Goal: Task Accomplishment & Management: Manage account settings

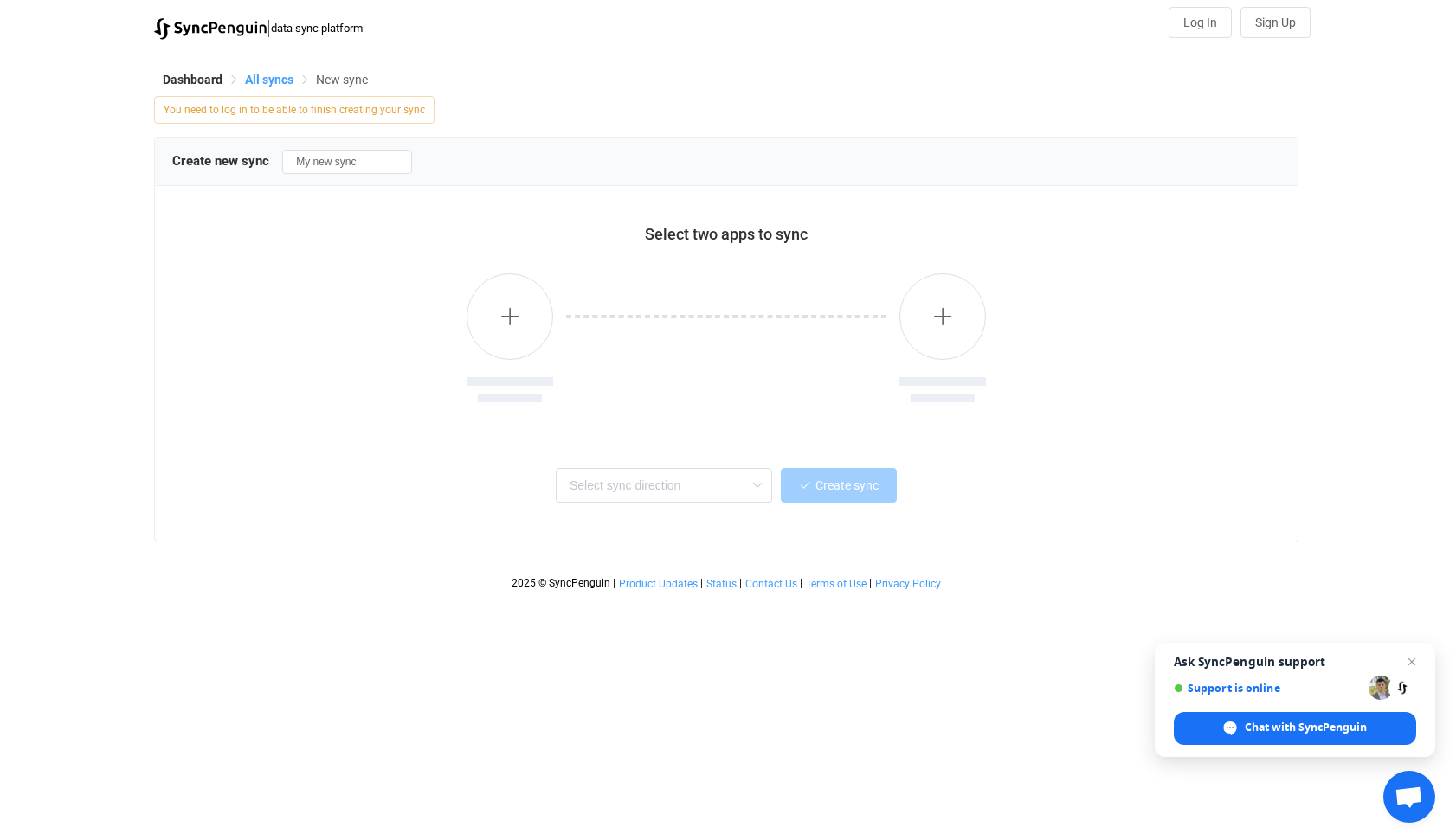
click at [267, 79] on span "All syncs" at bounding box center [268, 79] width 48 height 14
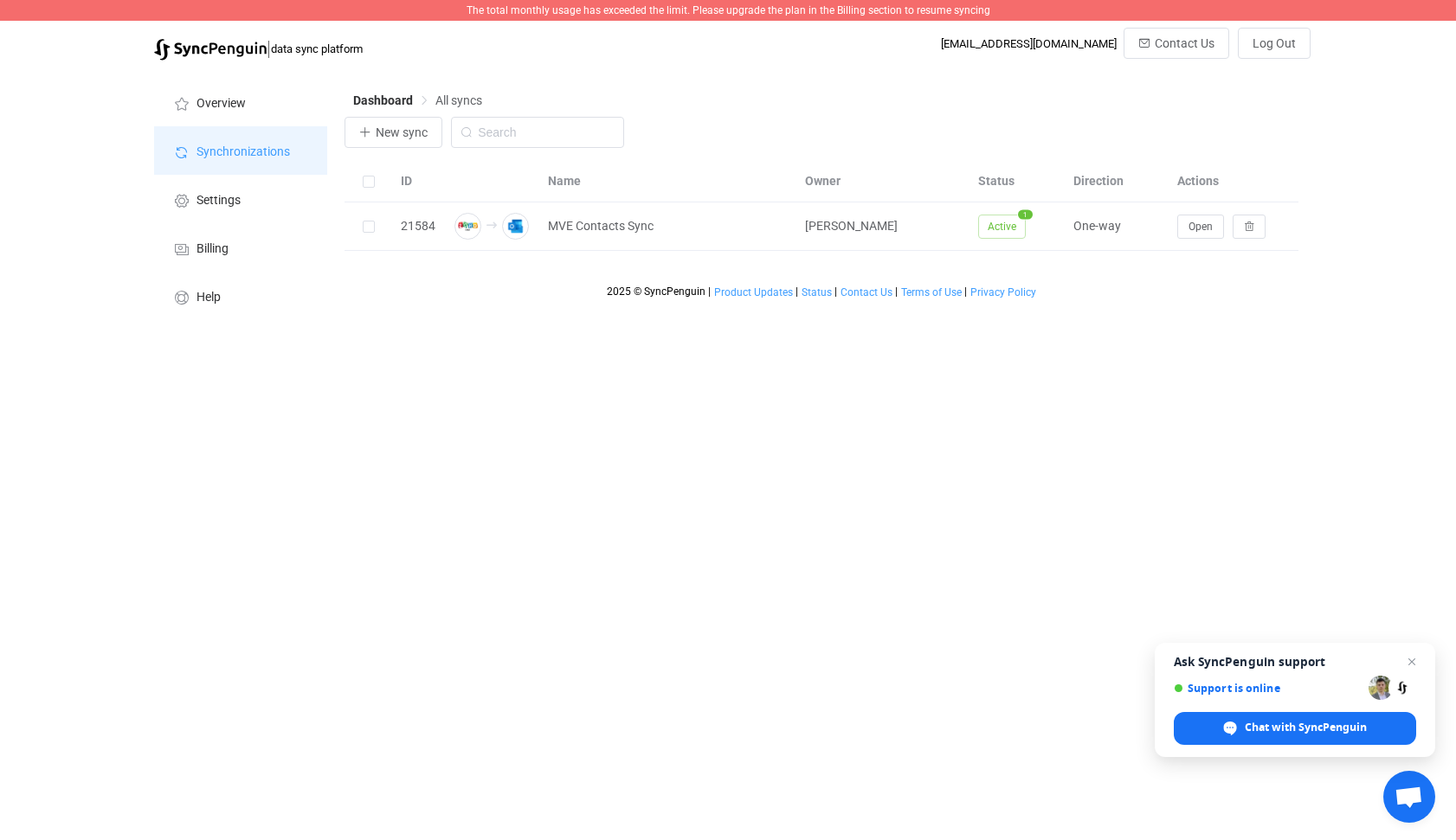
click at [236, 148] on span "Synchronizations" at bounding box center [243, 152] width 93 height 14
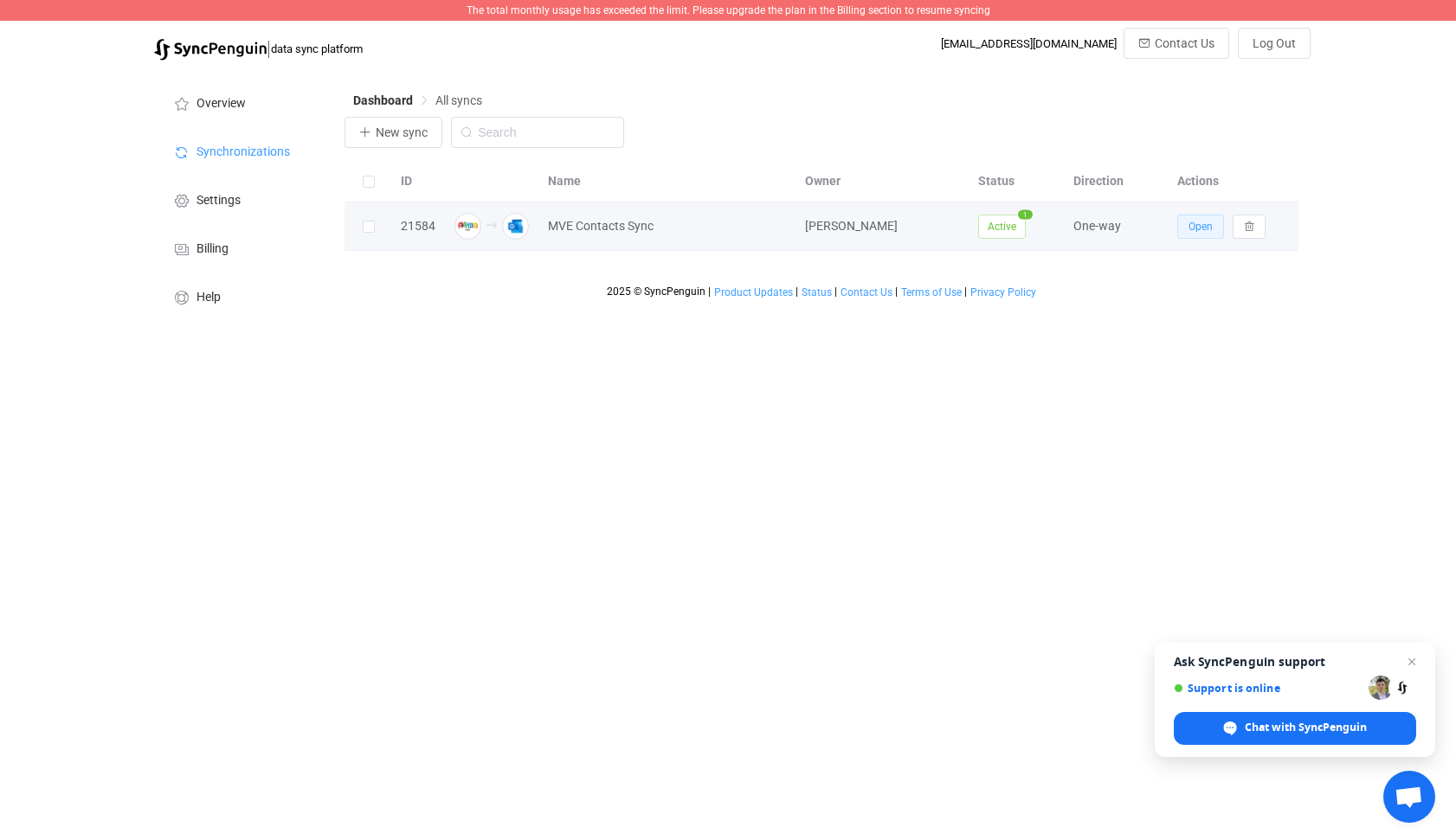
click at [1200, 227] on span "Open" at bounding box center [1200, 227] width 24 height 12
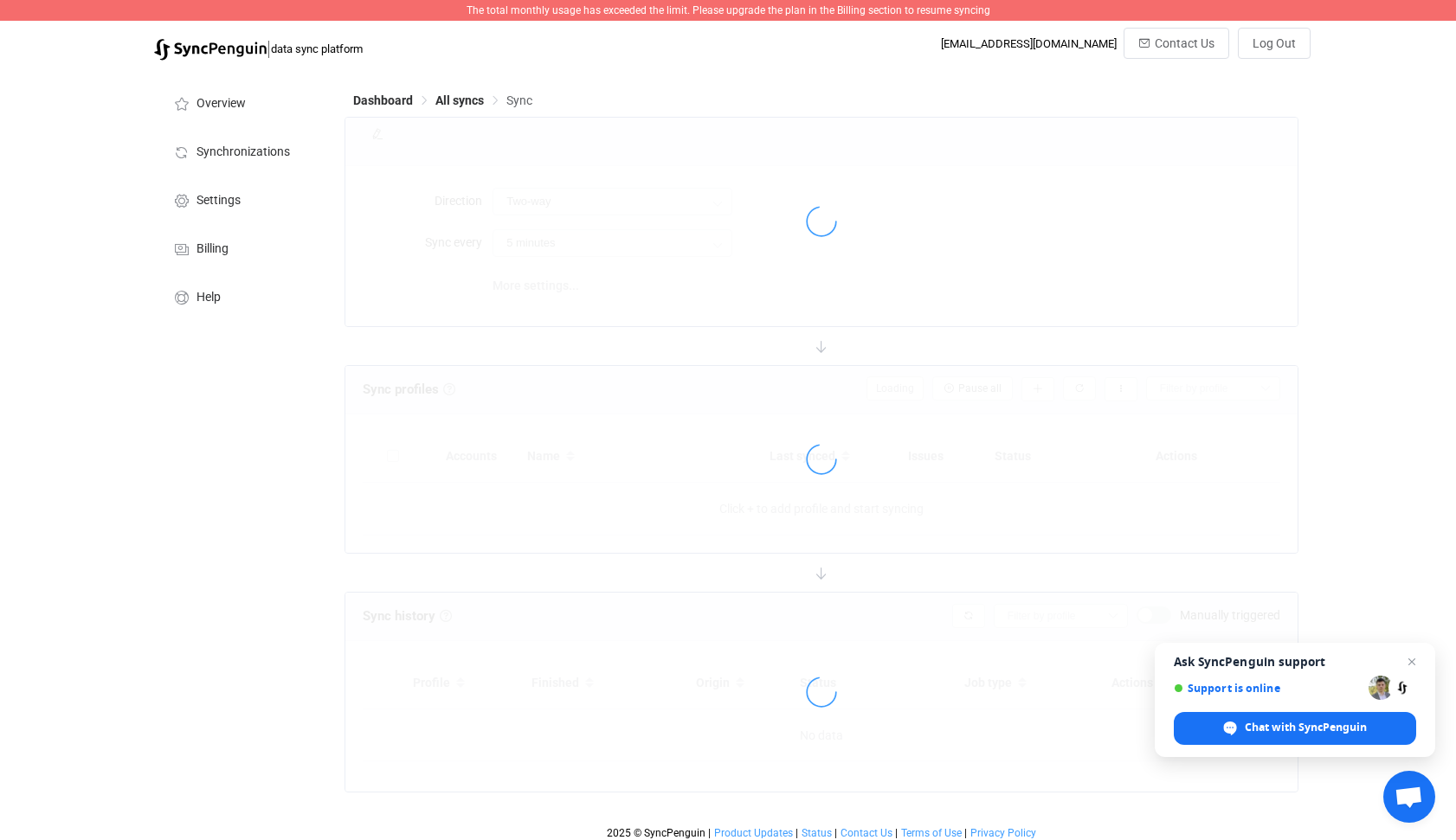
type input "Zoho CRM → Outlook"
type input "10 minutes"
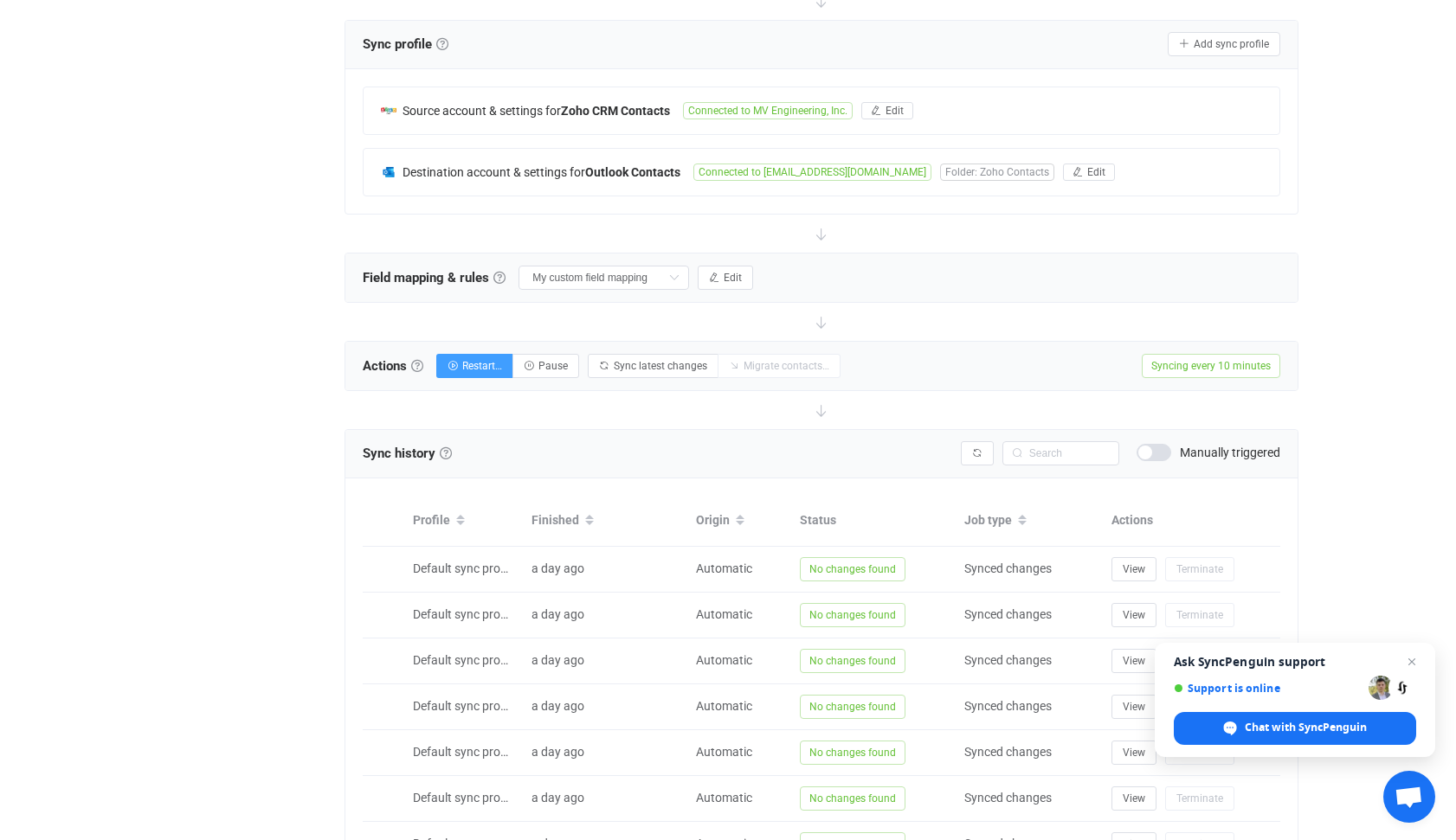
scroll to position [346, 0]
click at [674, 272] on icon at bounding box center [673, 277] width 22 height 24
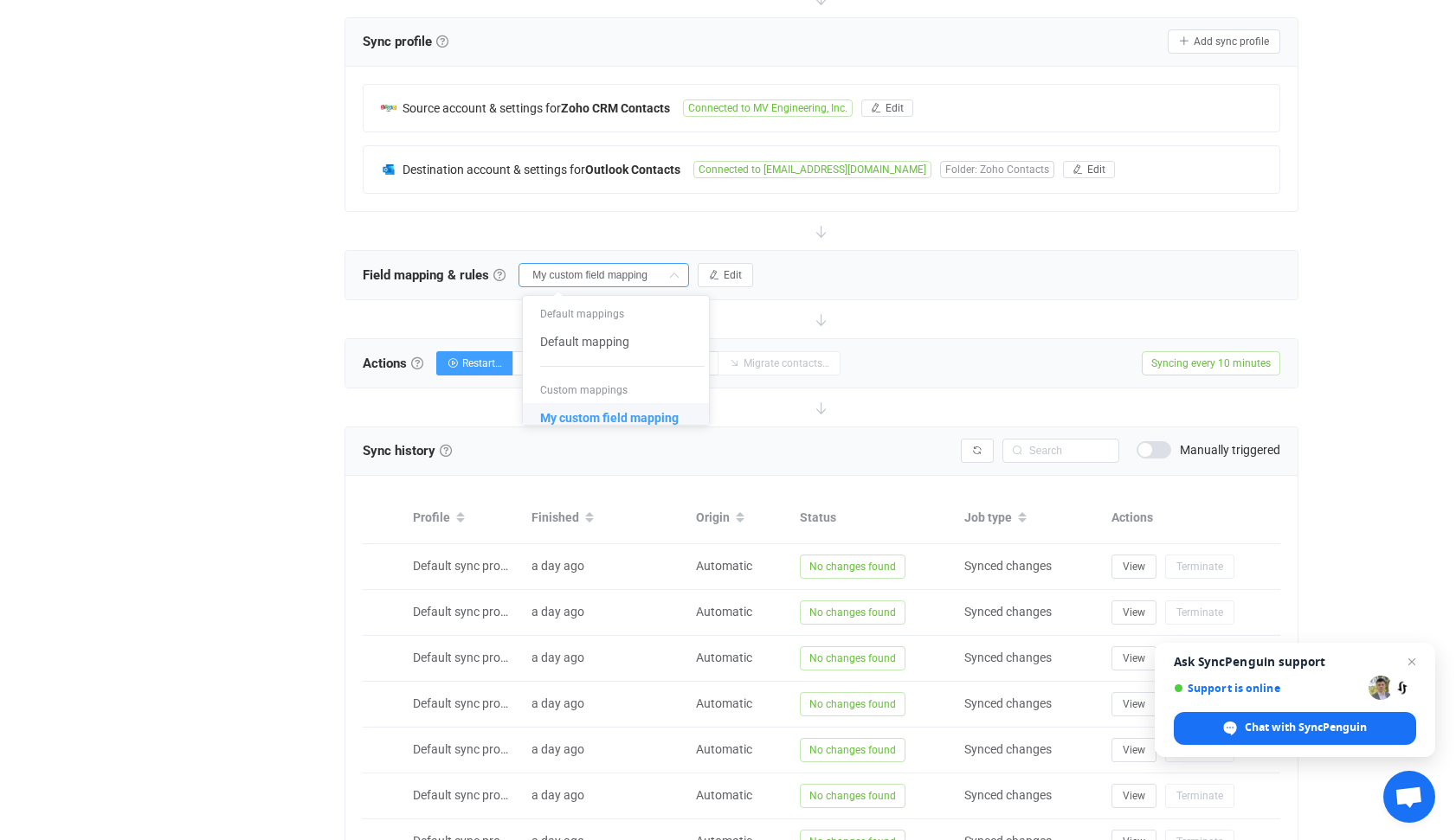
scroll to position [347, 0]
click at [604, 416] on span "My custom field mapping" at bounding box center [609, 419] width 139 height 30
click at [729, 272] on span "Edit" at bounding box center [732, 276] width 18 height 12
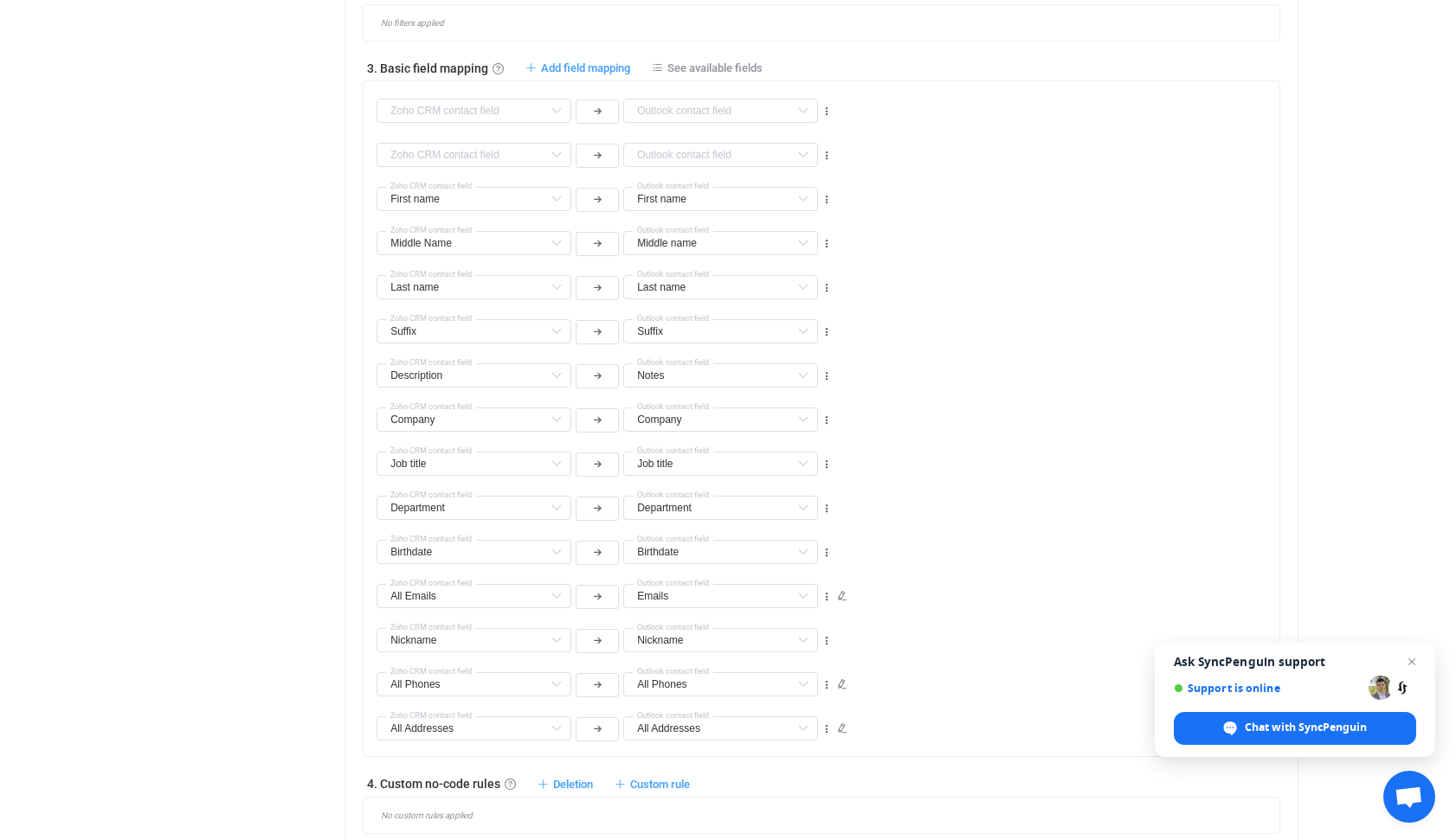
scroll to position [866, 0]
click at [828, 420] on icon at bounding box center [826, 422] width 12 height 12
click at [880, 417] on div "Company Display name Default field Title Default field Company Default field Bu…" at bounding box center [827, 413] width 902 height 45
drag, startPoint x: 826, startPoint y: 419, endPoint x: 879, endPoint y: 430, distance: 54.1
click at [880, 430] on div "Company Display name Default field Title Default field Company Default field Bu…" at bounding box center [827, 413] width 902 height 45
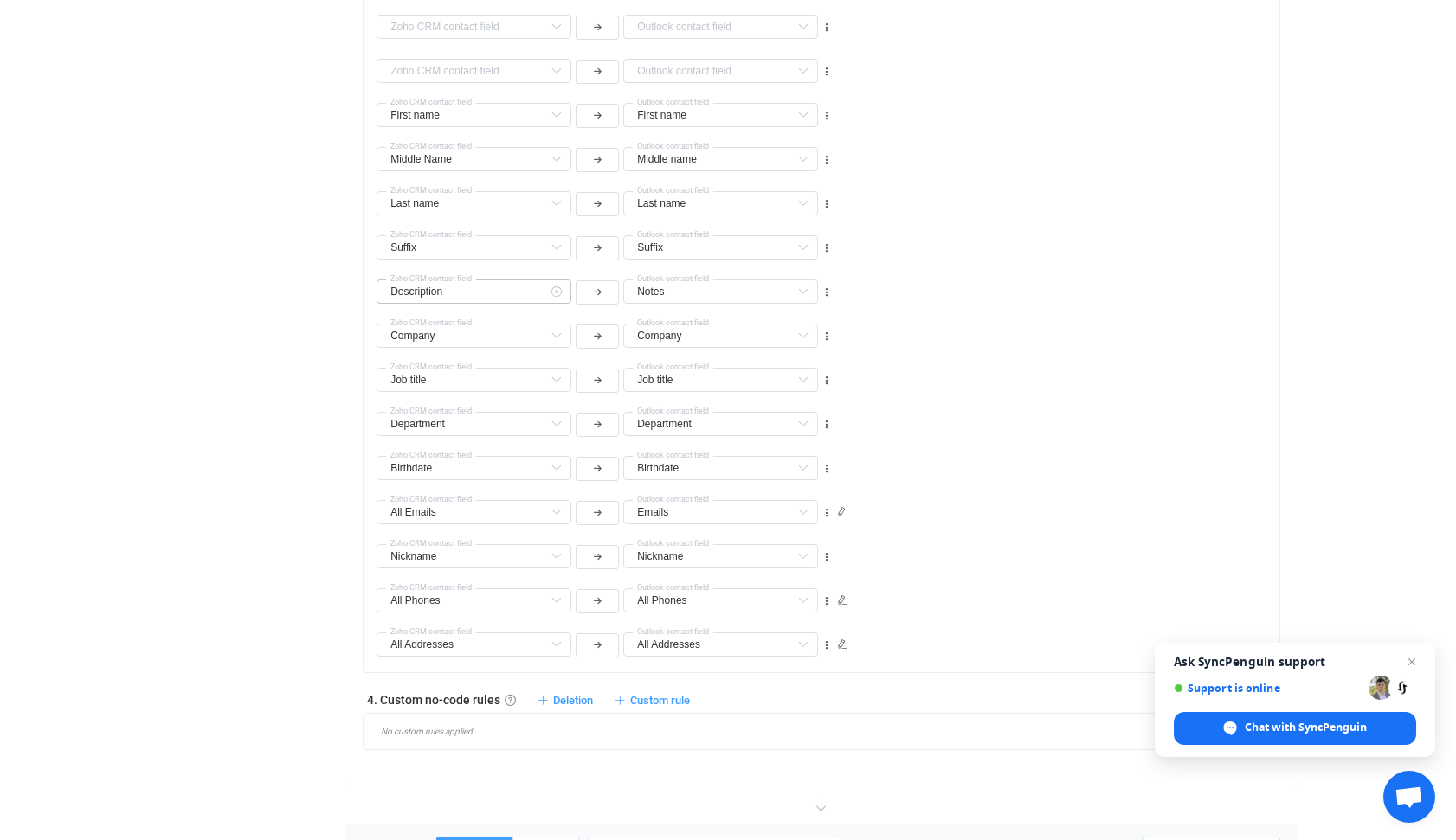
scroll to position [952, 0]
click at [825, 289] on icon at bounding box center [826, 292] width 12 height 12
click at [785, 362] on li "Move down" at bounding box center [773, 364] width 114 height 31
type input "Company"
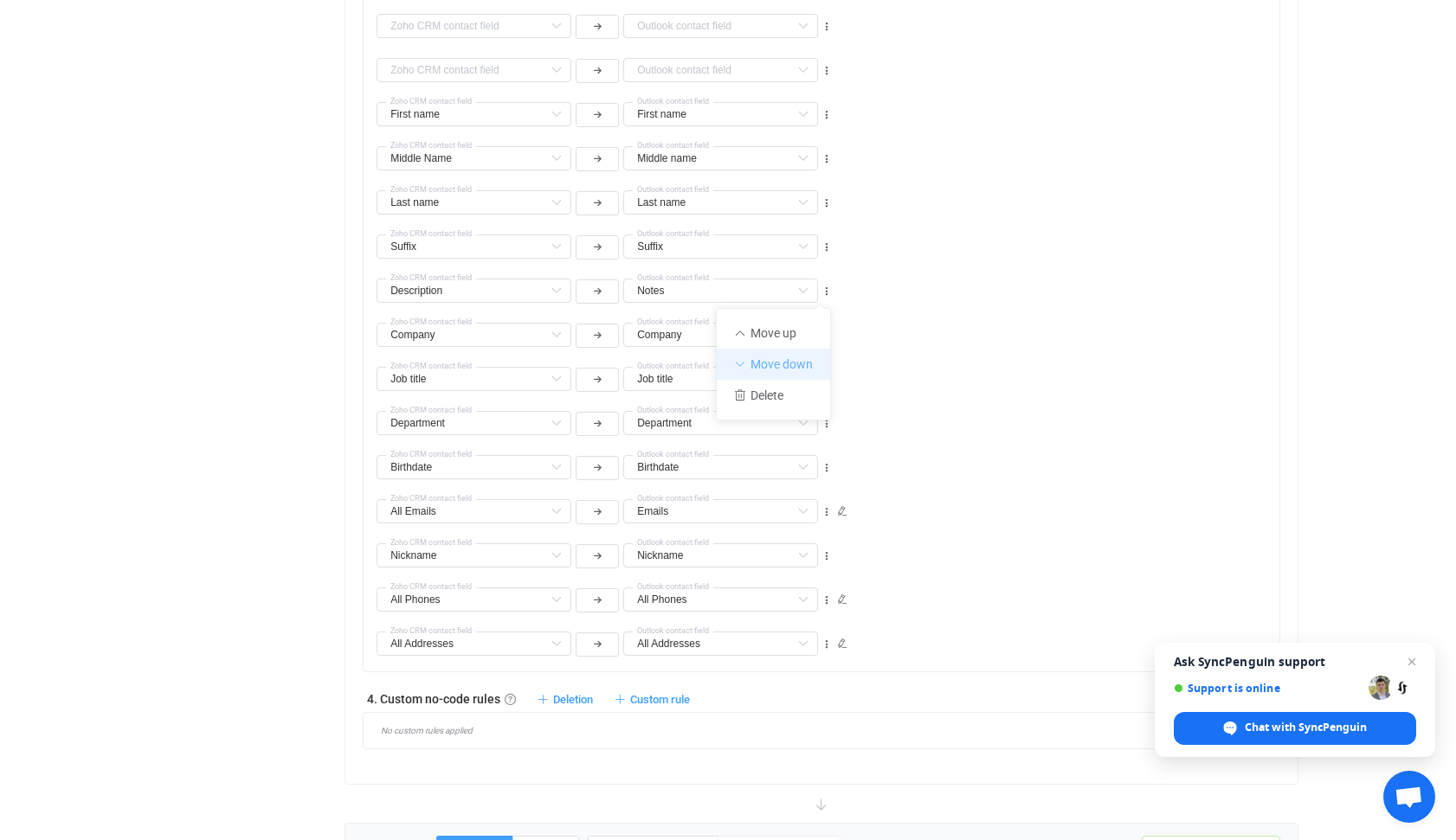
type input "Description"
type input "Notes"
click at [829, 336] on icon at bounding box center [826, 335] width 12 height 12
click at [791, 407] on li "Move down" at bounding box center [773, 409] width 114 height 31
type input "Job title"
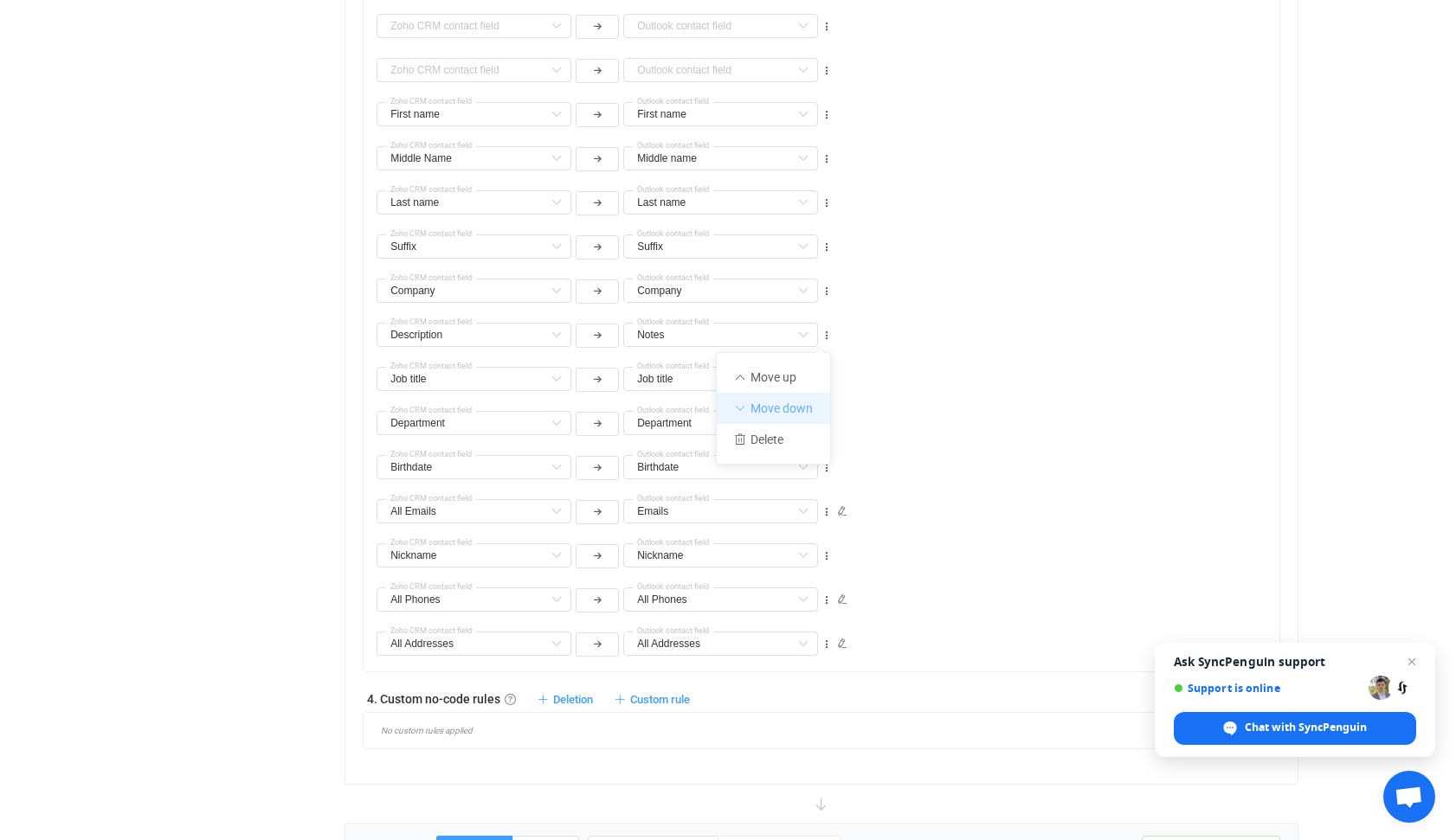
type input "Job title"
type input "Description"
type input "Notes"
click at [826, 380] on icon at bounding box center [826, 380] width 12 height 12
click at [784, 452] on li "Move down" at bounding box center [773, 452] width 114 height 31
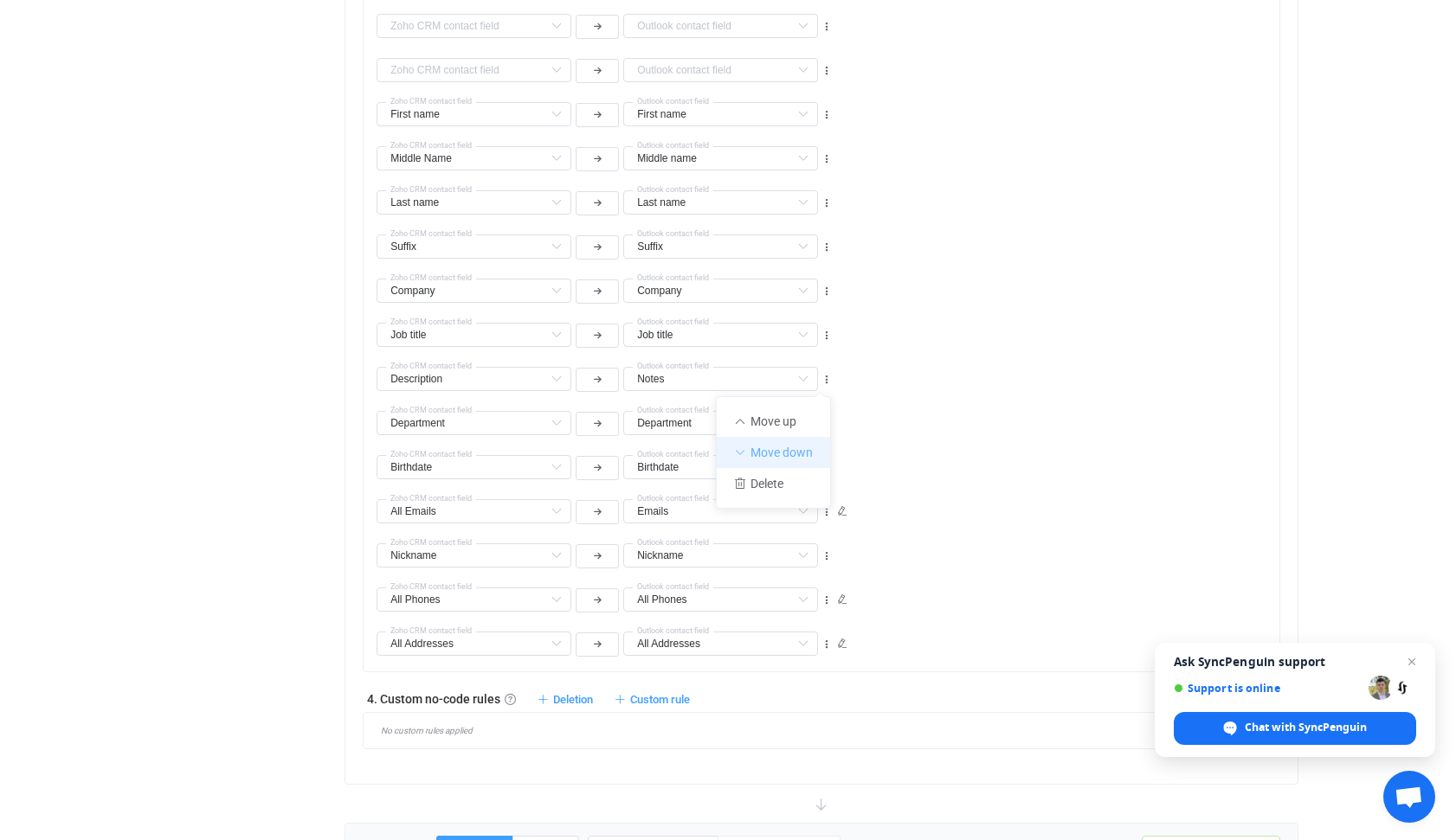
type input "Department"
type input "Description"
type input "Notes"
click at [826, 424] on icon at bounding box center [826, 424] width 12 height 12
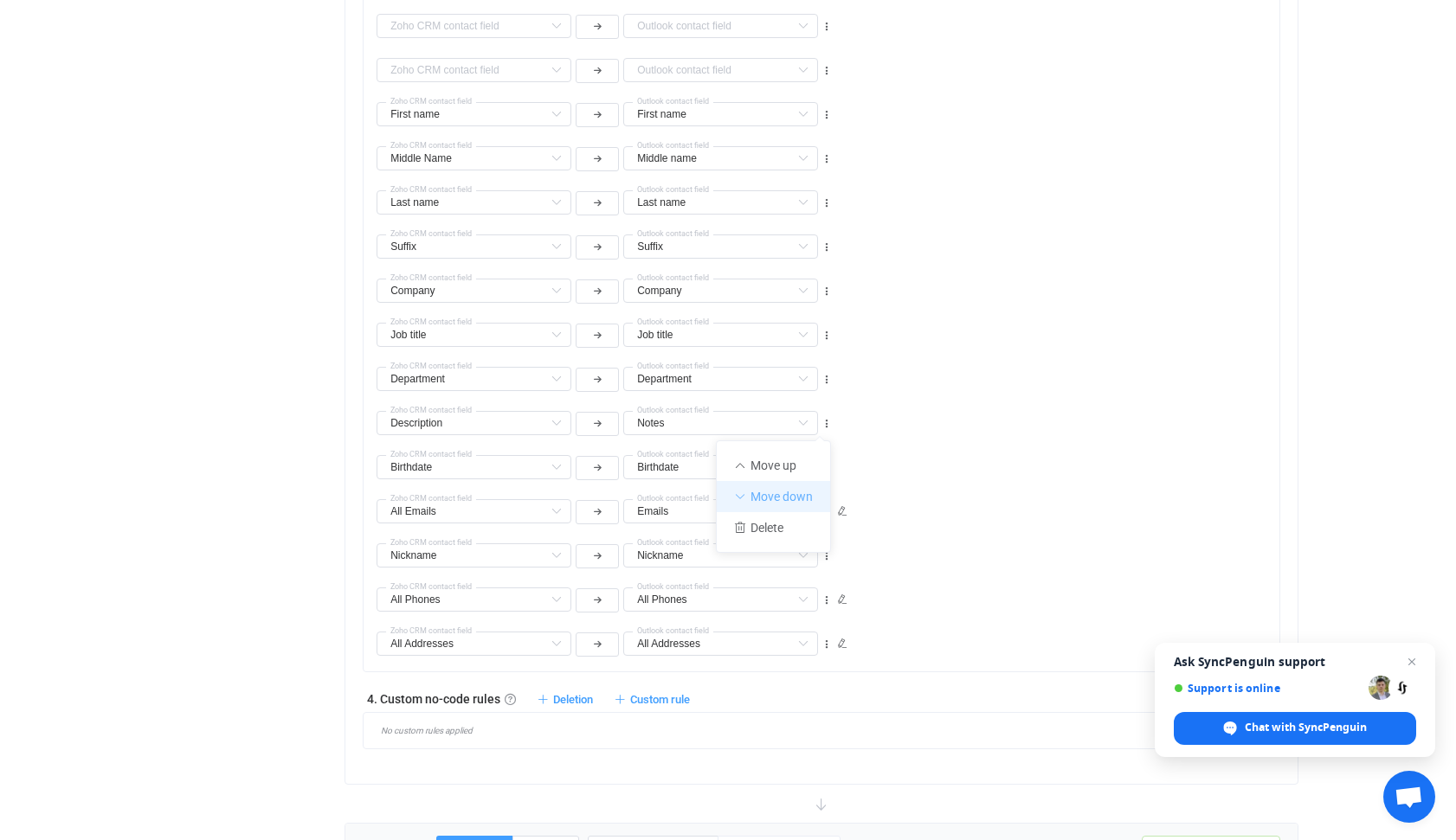
click at [785, 496] on li "Move down" at bounding box center [773, 497] width 114 height 31
type input "Birthdate"
type input "Description"
type input "Notes"
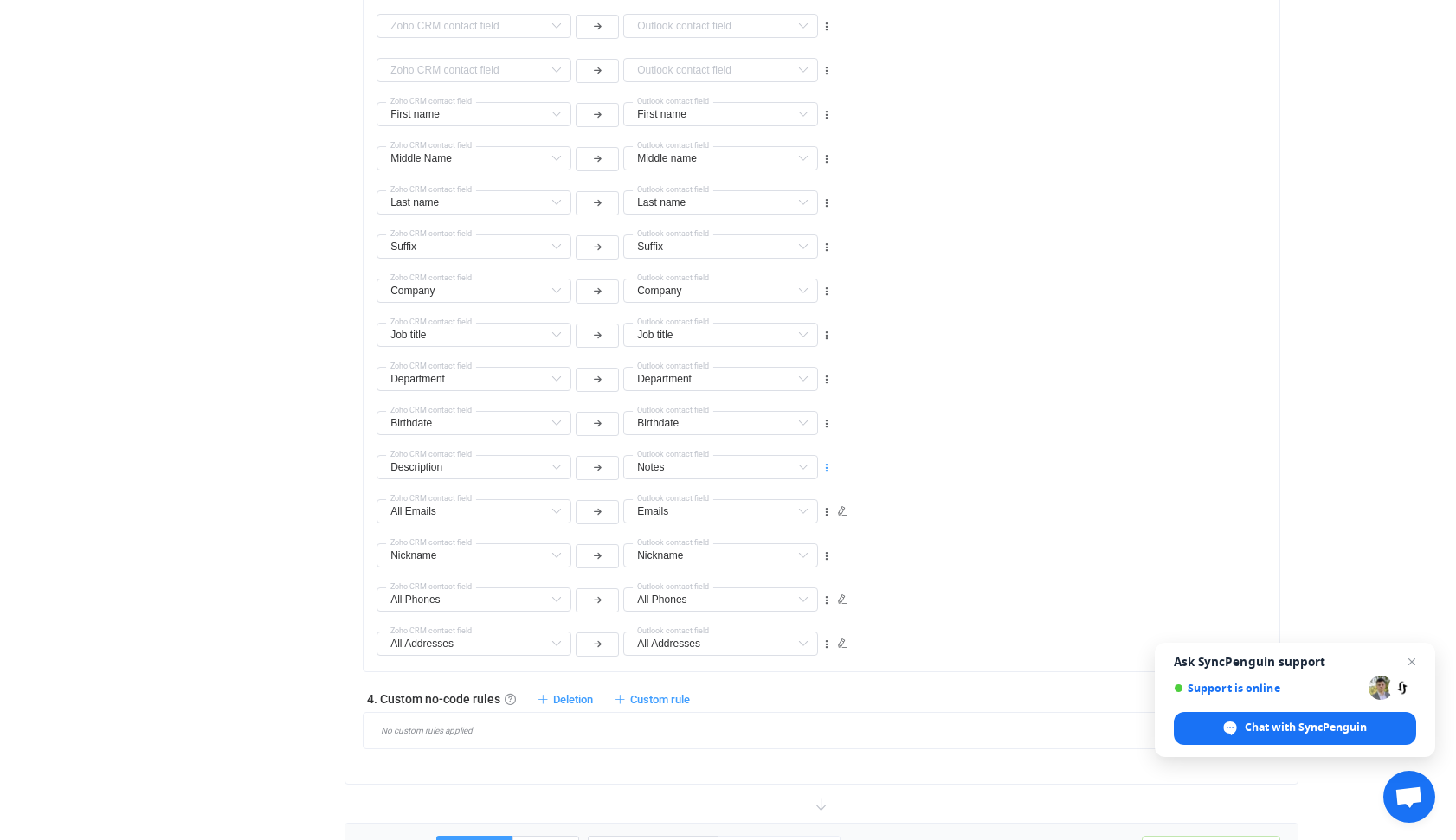
click at [825, 468] on icon at bounding box center [826, 468] width 12 height 12
click at [785, 538] on li "Move down" at bounding box center [773, 540] width 114 height 31
type input "All Emails"
type input "Emails"
type input "Description"
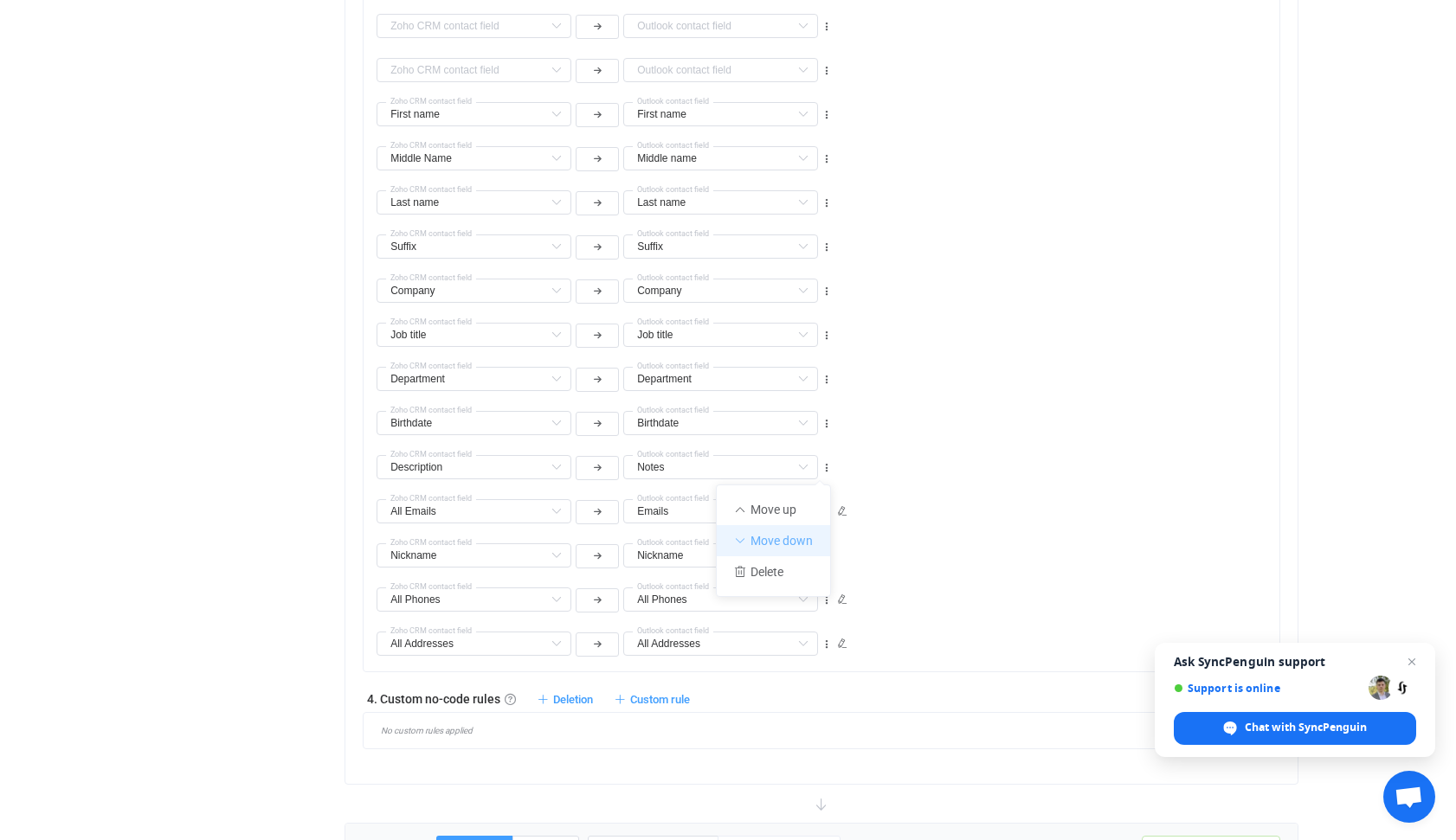
type input "Notes"
click at [825, 510] on icon at bounding box center [826, 513] width 12 height 12
click at [786, 583] on li "Move down" at bounding box center [773, 585] width 114 height 31
type input "Nickname"
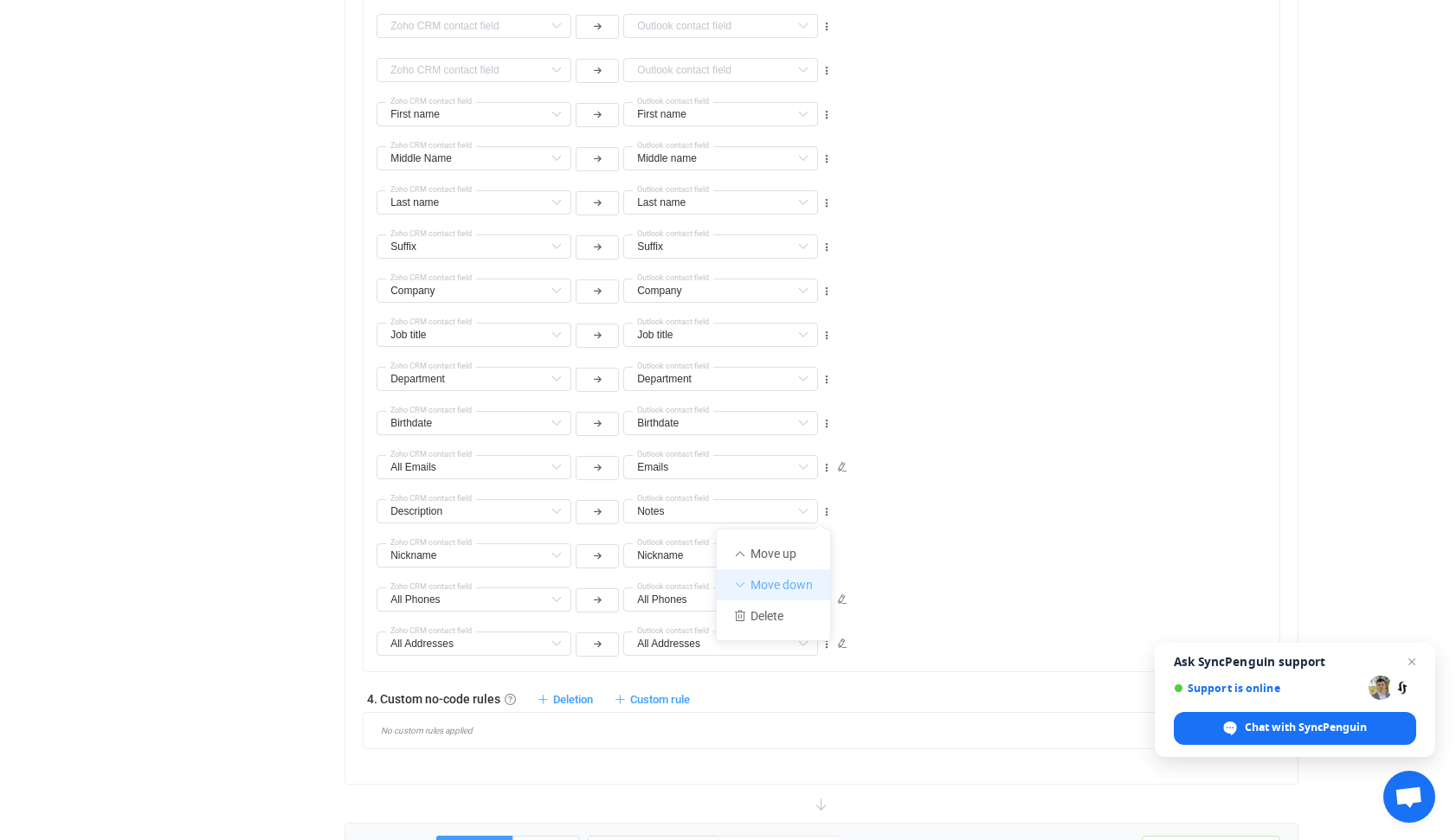
type input "Description"
type input "Notes"
click at [826, 556] on icon at bounding box center [826, 556] width 12 height 12
click at [790, 630] on li "Move down" at bounding box center [773, 629] width 114 height 31
type input "All Phones"
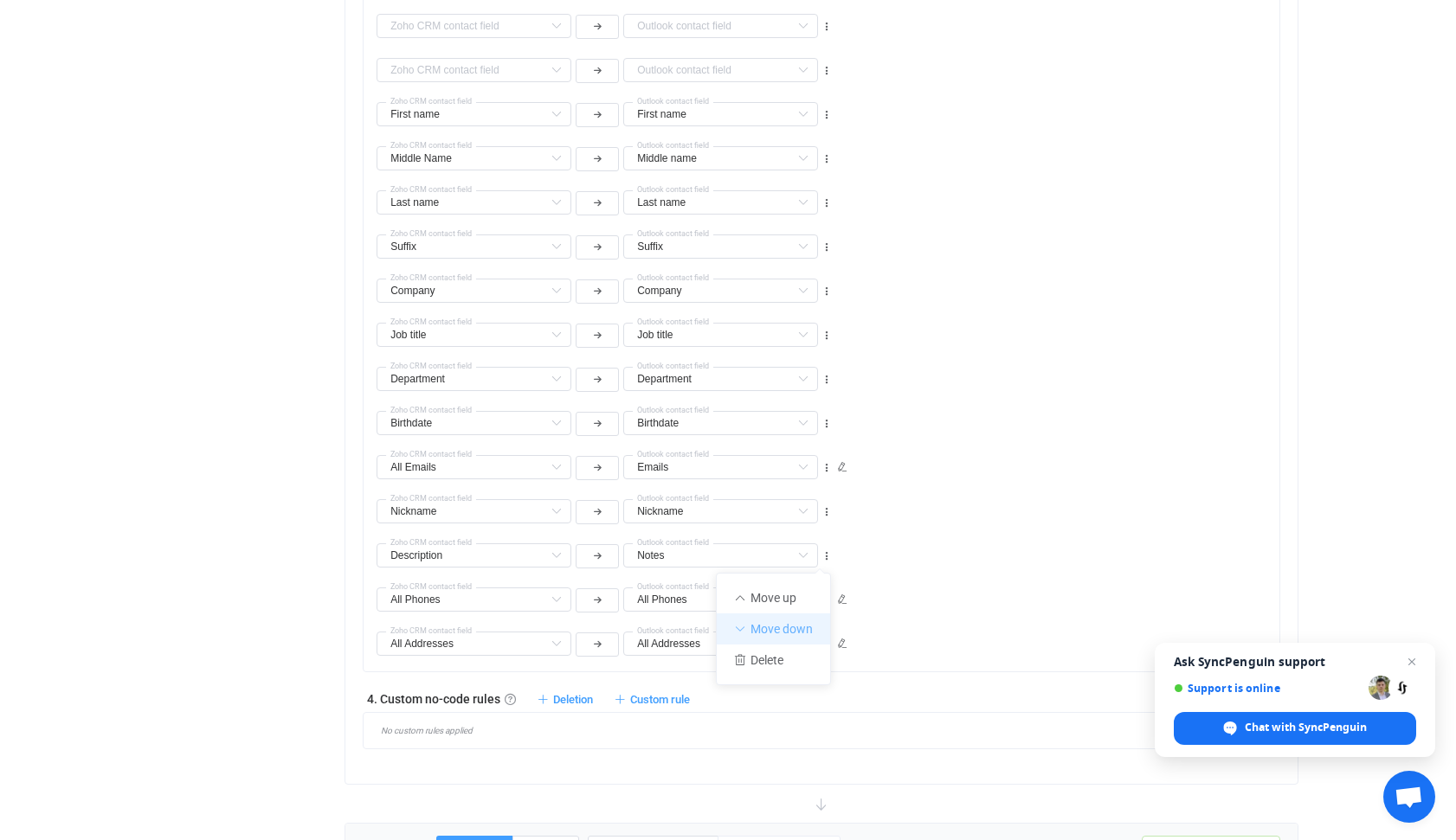
type input "All Phones"
type input "Description"
type input "Notes"
click at [827, 600] on icon at bounding box center [826, 601] width 12 height 12
click at [788, 667] on li "Move down" at bounding box center [773, 673] width 114 height 31
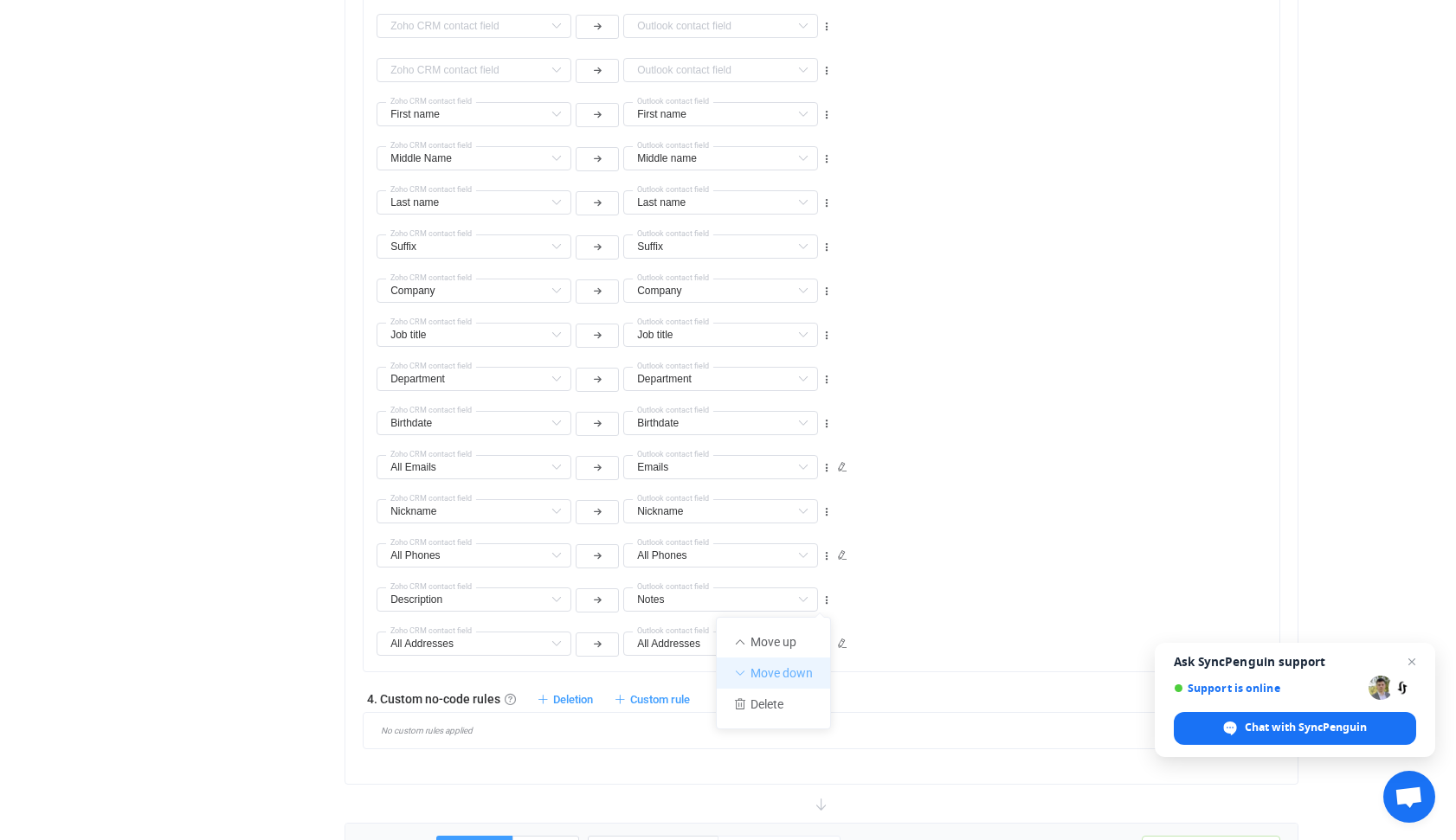
type input "All Addresses"
type input "Description"
type input "Notes"
click at [841, 555] on icon at bounding box center [842, 555] width 10 height 10
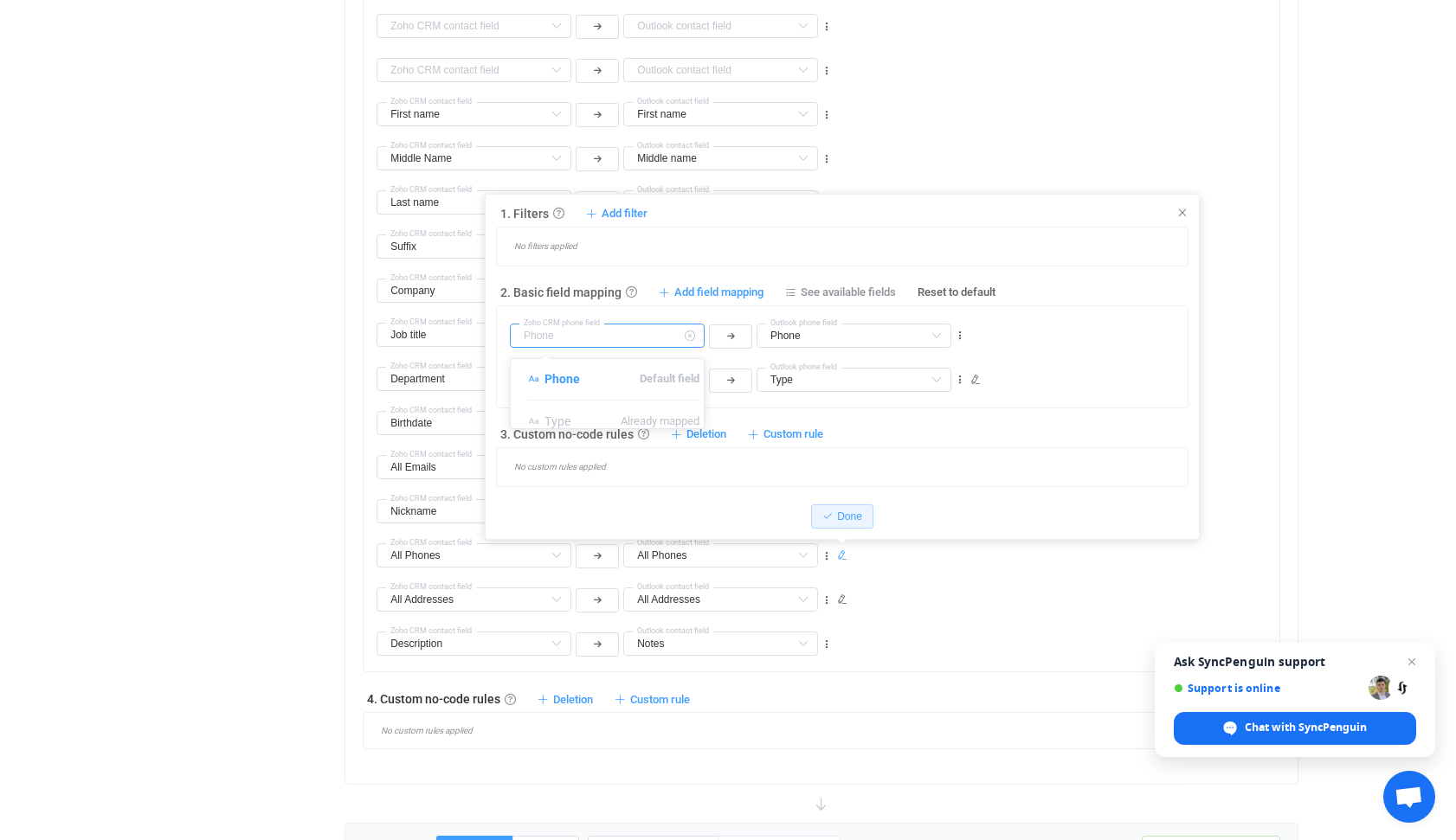
click at [652, 335] on input "text" at bounding box center [607, 336] width 195 height 24
click at [1053, 343] on div "Phone Phone Default field Type Already mapped Outlook phone field Zoho CRM phon…" at bounding box center [849, 328] width 678 height 45
type input "Phone"
click at [898, 334] on input "text" at bounding box center [853, 336] width 195 height 24
click at [1093, 334] on div "Phone Phone Default field Type Already mapped Outlook phone field Phone Zoho CR…" at bounding box center [849, 328] width 678 height 45
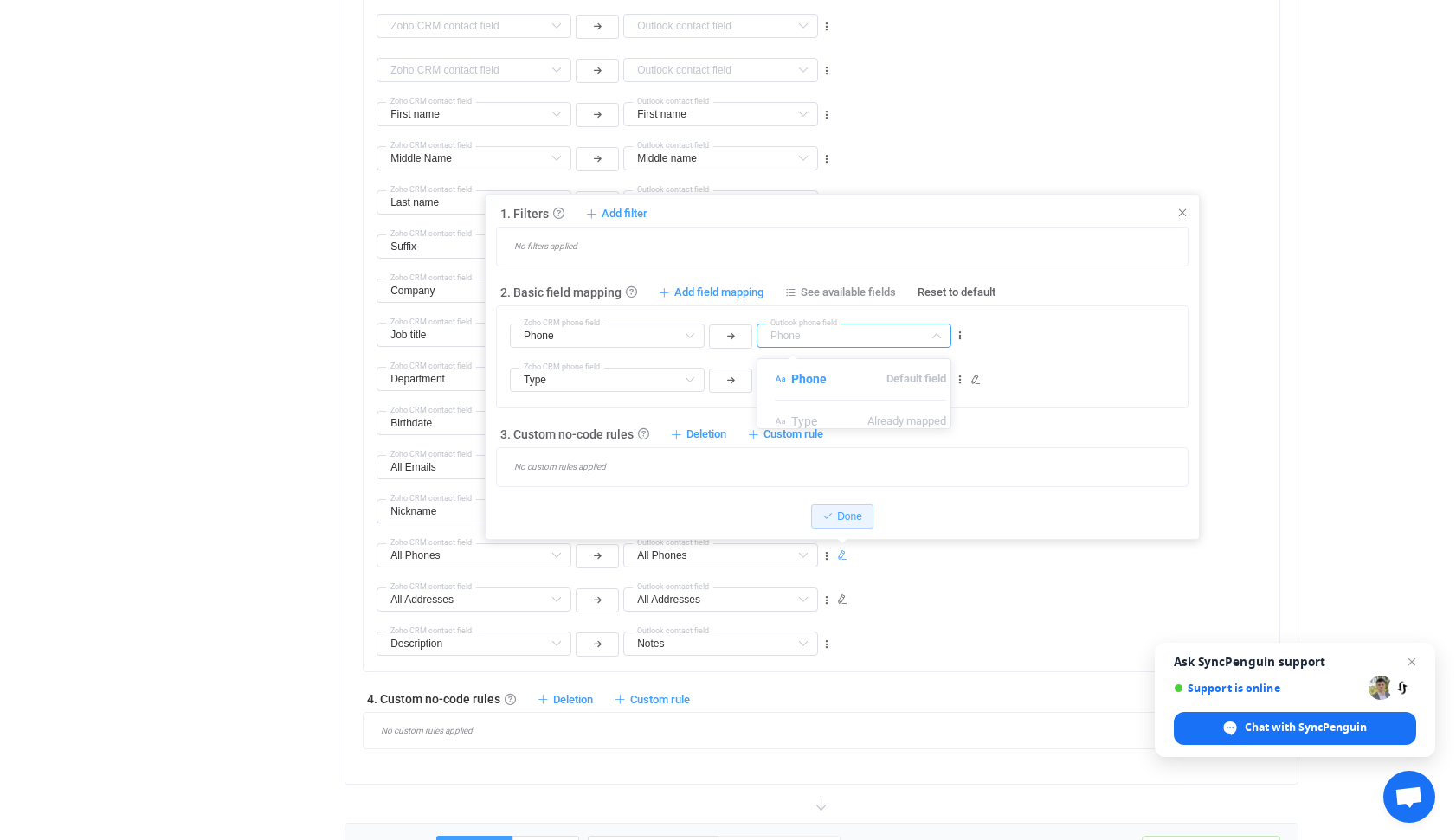
type input "Phone"
click at [833, 289] on span "See available fields" at bounding box center [847, 293] width 95 height 16
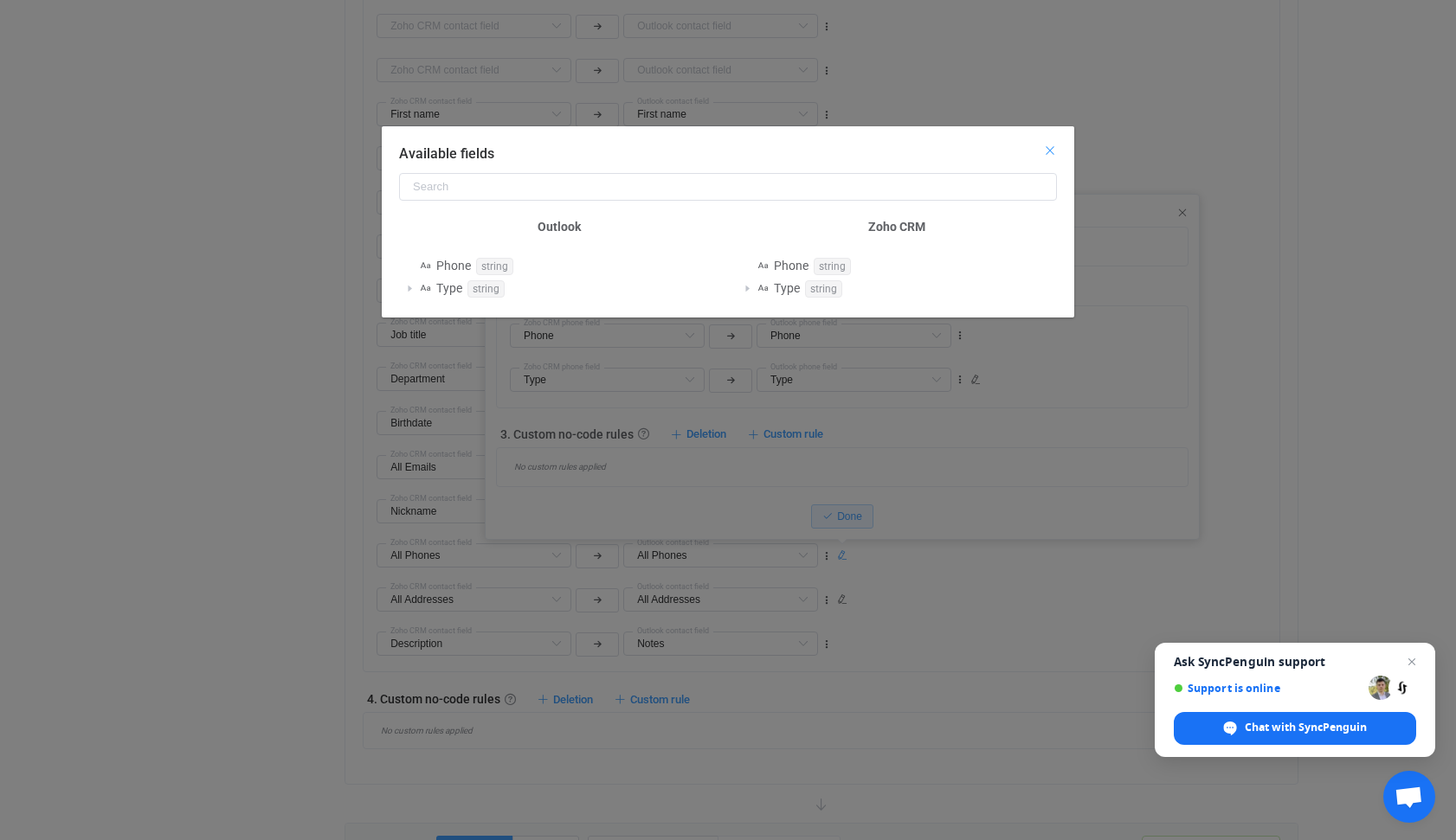
click at [1046, 151] on icon "Close" at bounding box center [1050, 150] width 14 height 14
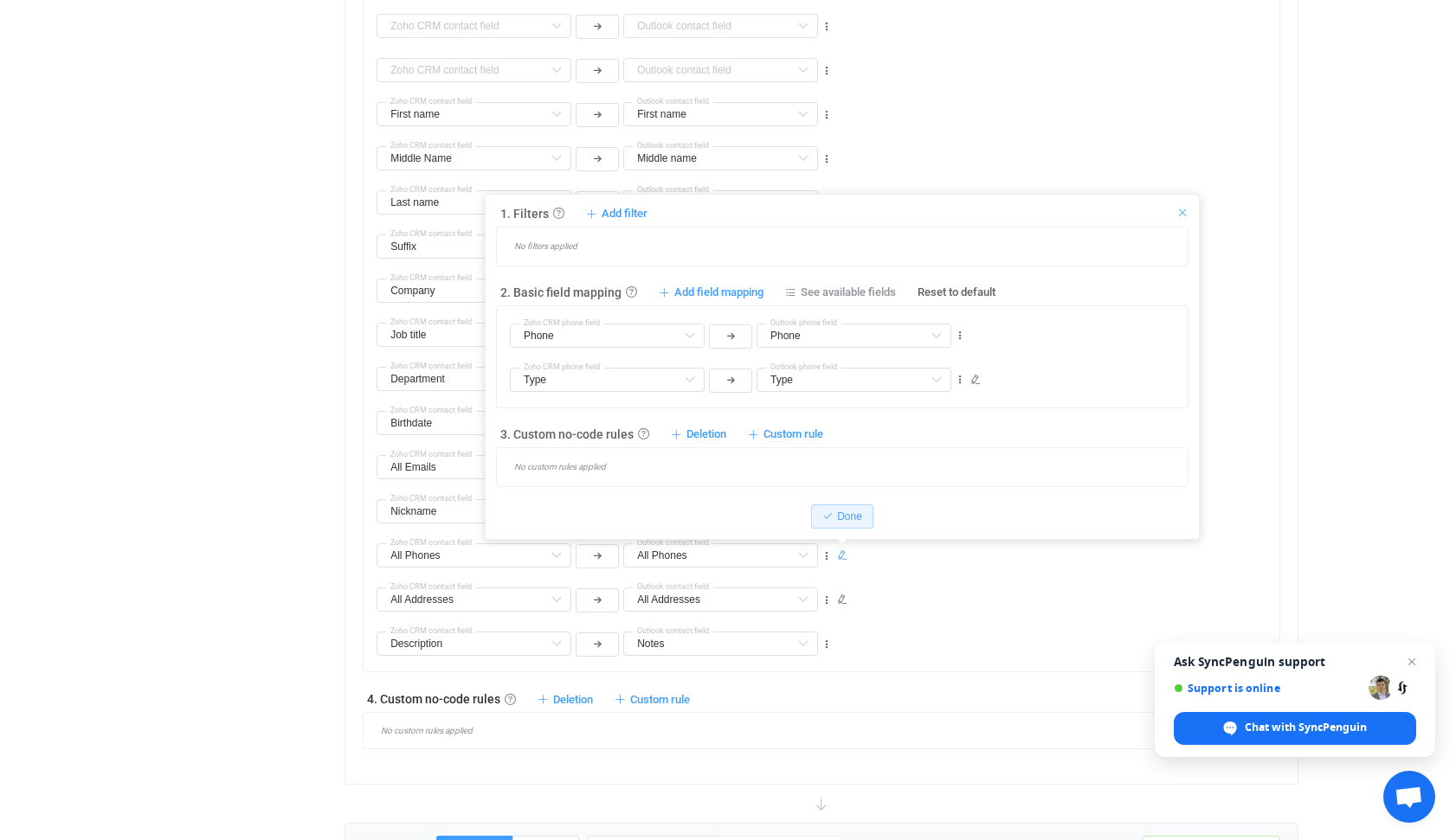
click at [1182, 216] on icon at bounding box center [1183, 213] width 12 height 12
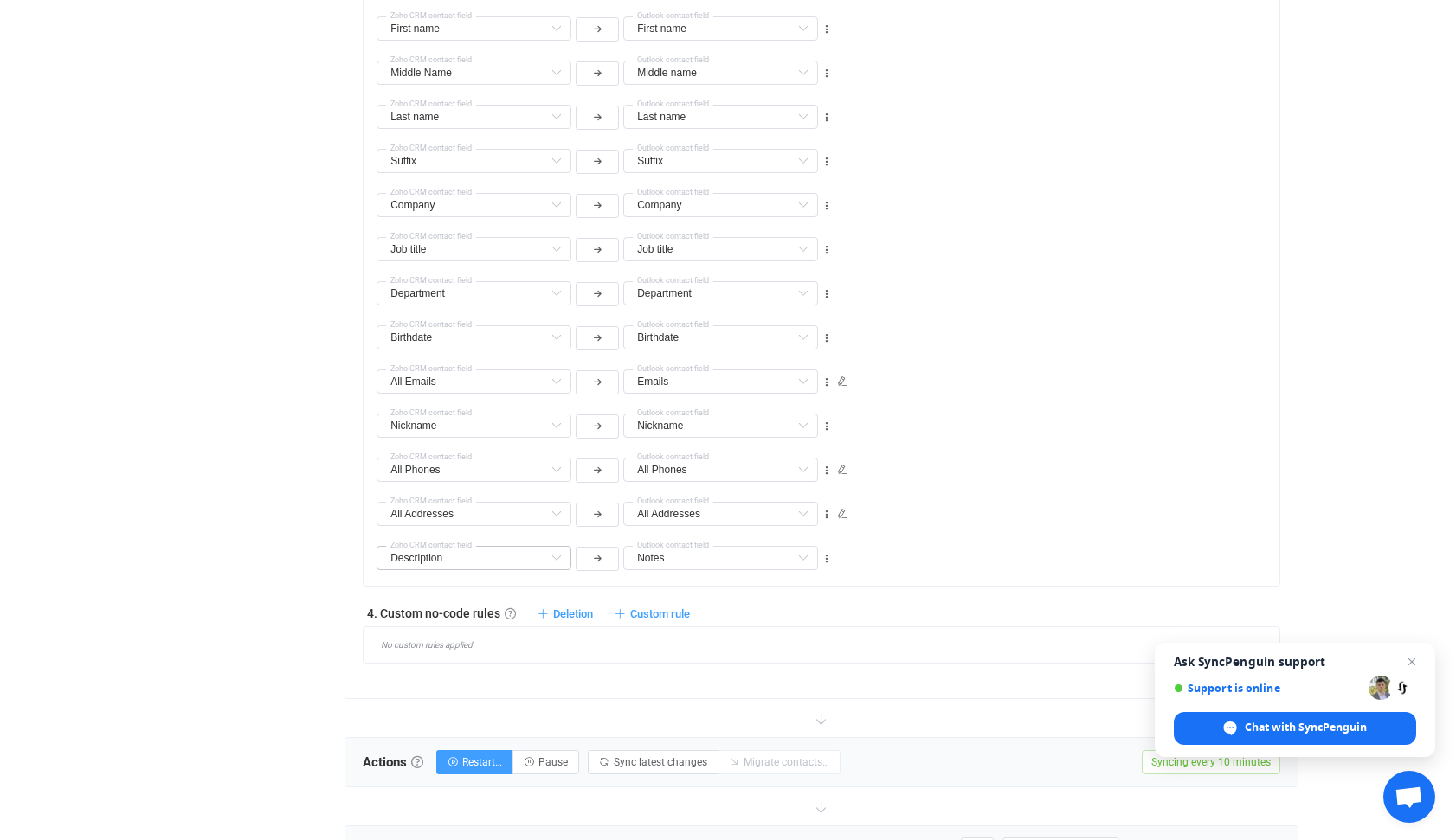
scroll to position [1038, 0]
click at [464, 511] on input "text" at bounding box center [473, 513] width 195 height 24
click at [1046, 423] on div "Nickname Display name Default field Nickname Default field Title Default field …" at bounding box center [827, 421] width 902 height 45
type input "All Addresses"
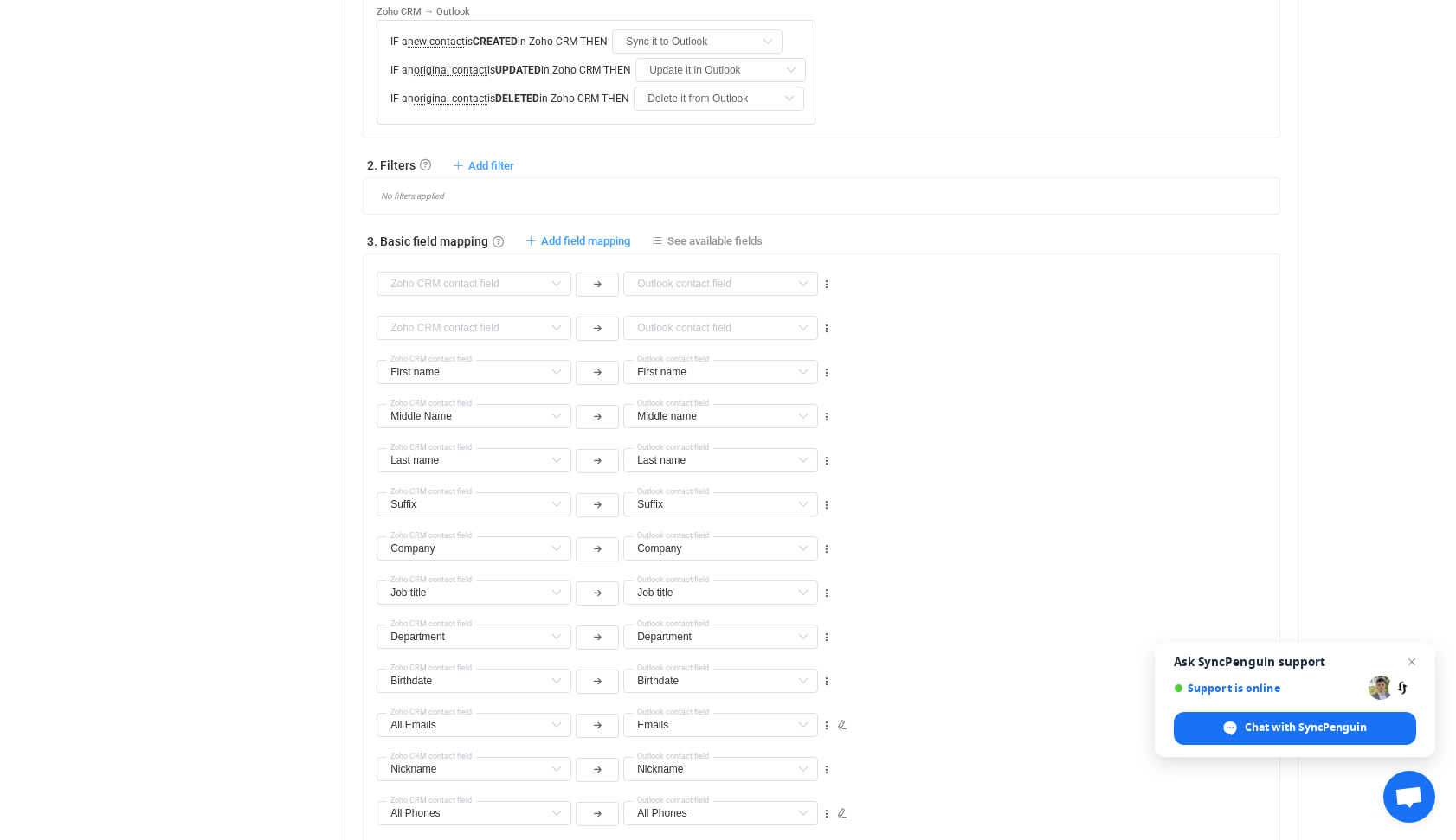
scroll to position [693, 0]
click at [562, 241] on span "Add field mapping" at bounding box center [585, 241] width 89 height 13
type input "First name"
type input "Middle Name"
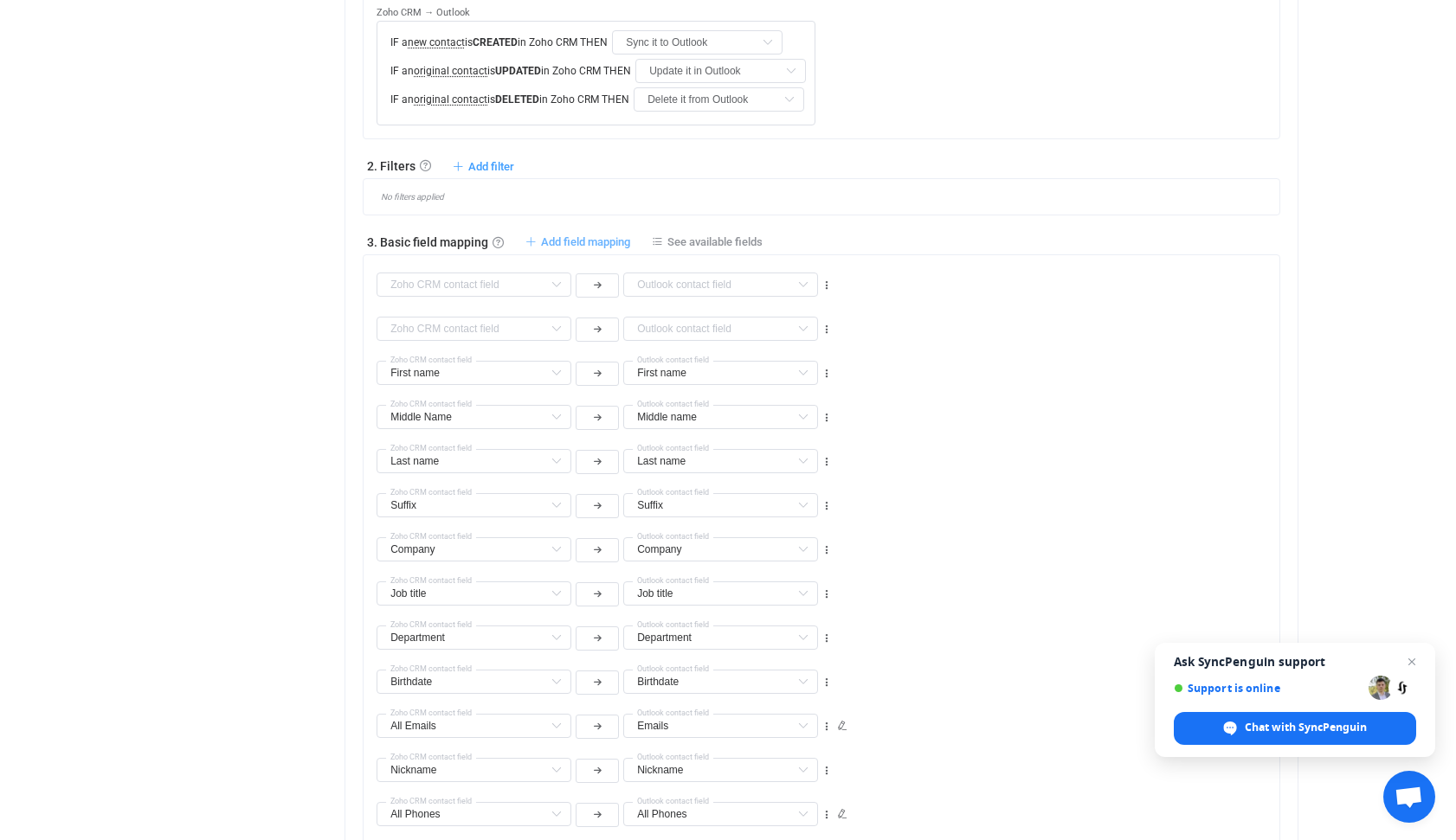
type input "Middle name"
type input "Last name"
type input "Suffix"
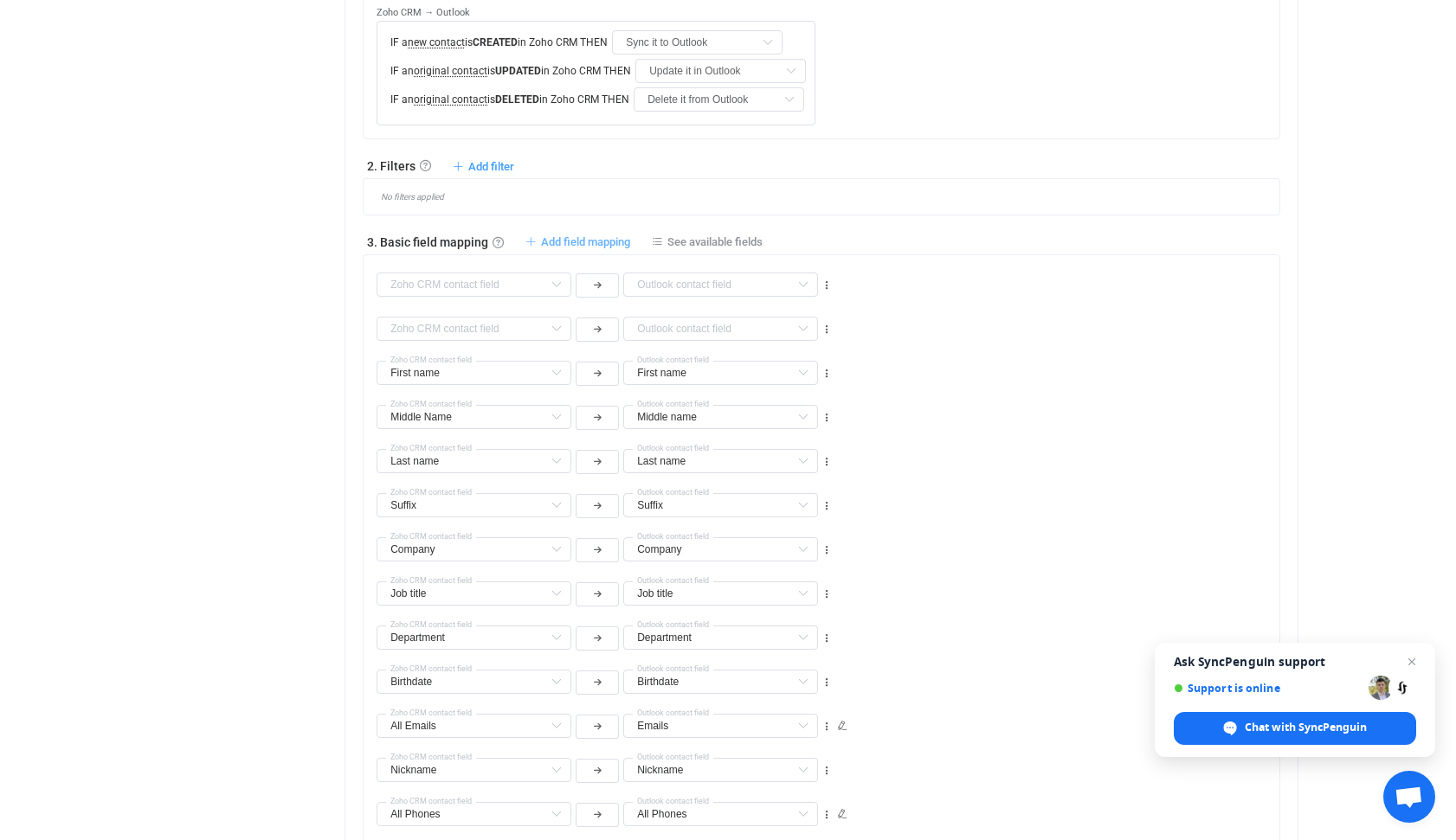
type input "Company"
type input "Job title"
type input "Department"
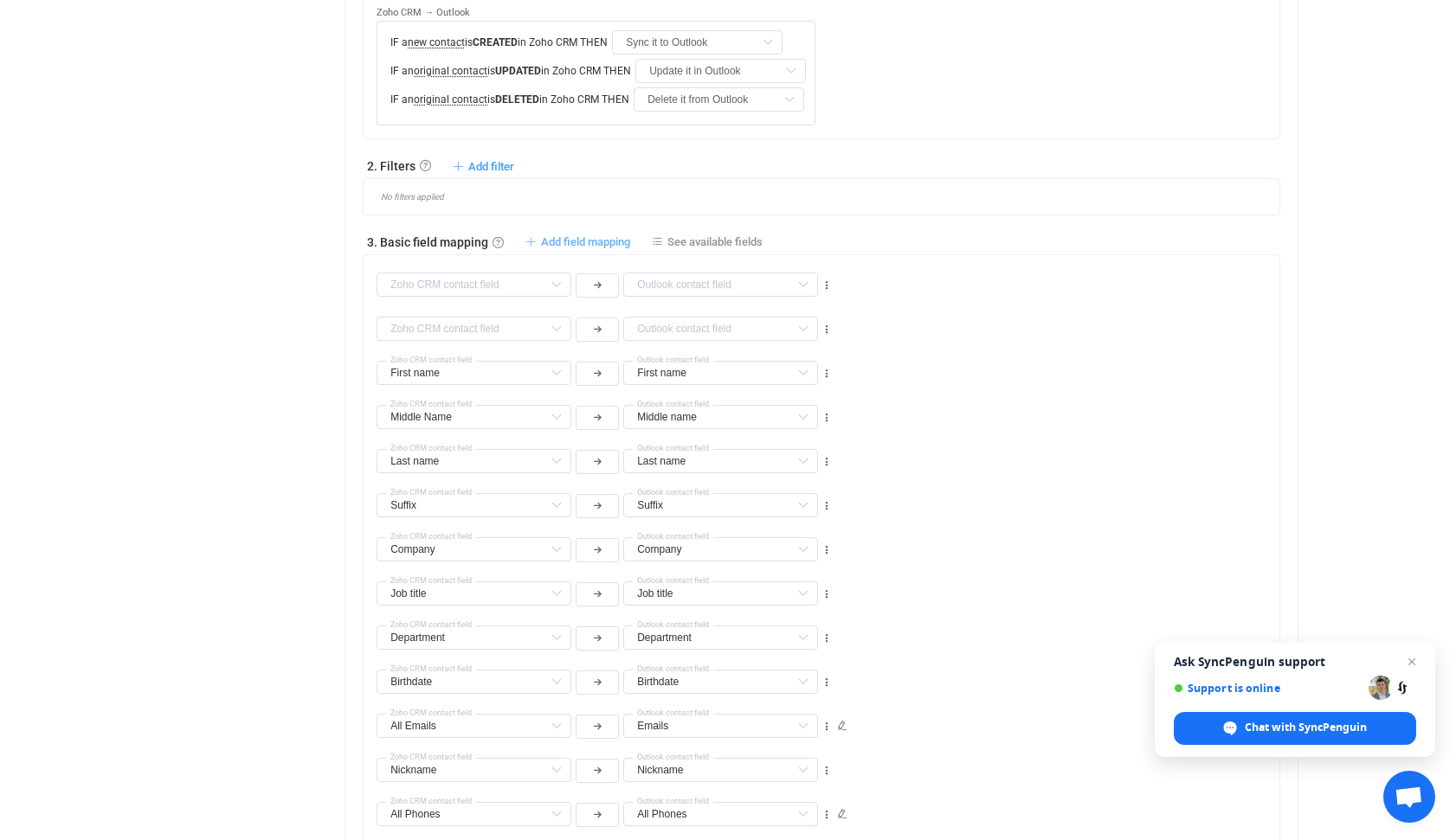
type input "Department"
type input "Birthdate"
type input "All Emails"
type input "Emails"
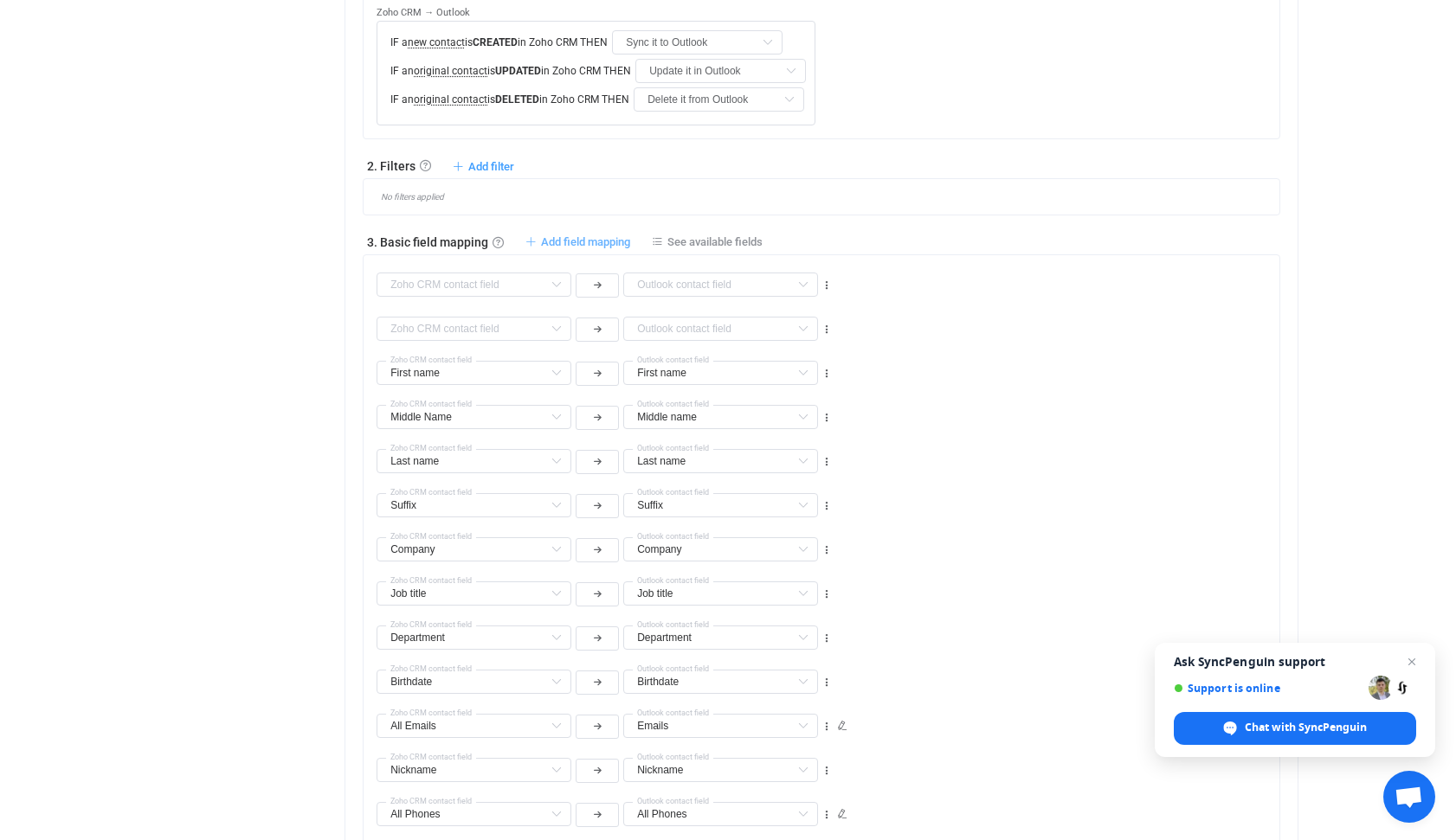
type input "Nickname"
type input "All Phones"
type input "All Addresses"
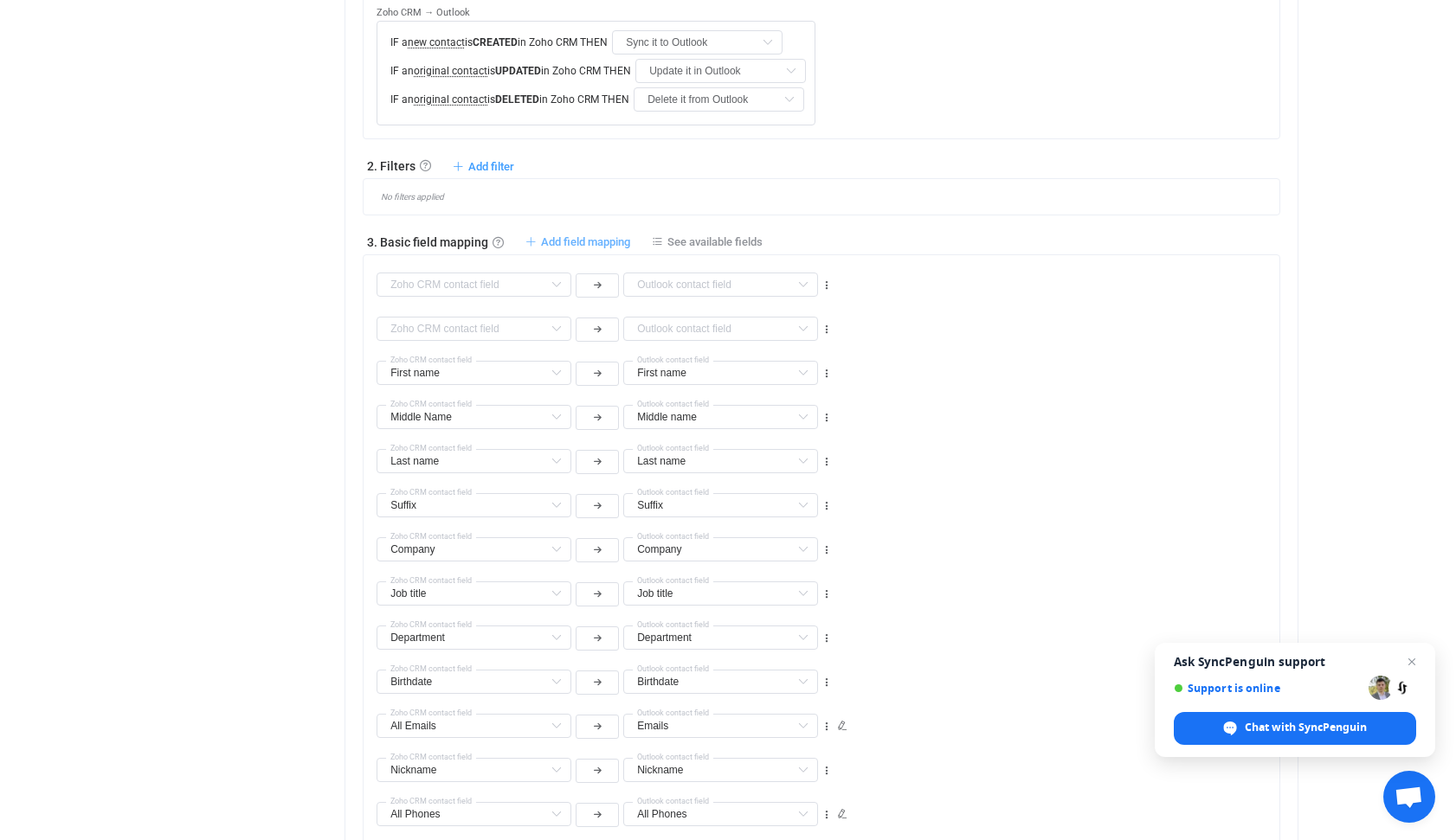
type input "All Addresses"
click at [562, 241] on span "Add field mapping" at bounding box center [585, 241] width 89 height 13
type input "First name"
type input "Middle Name"
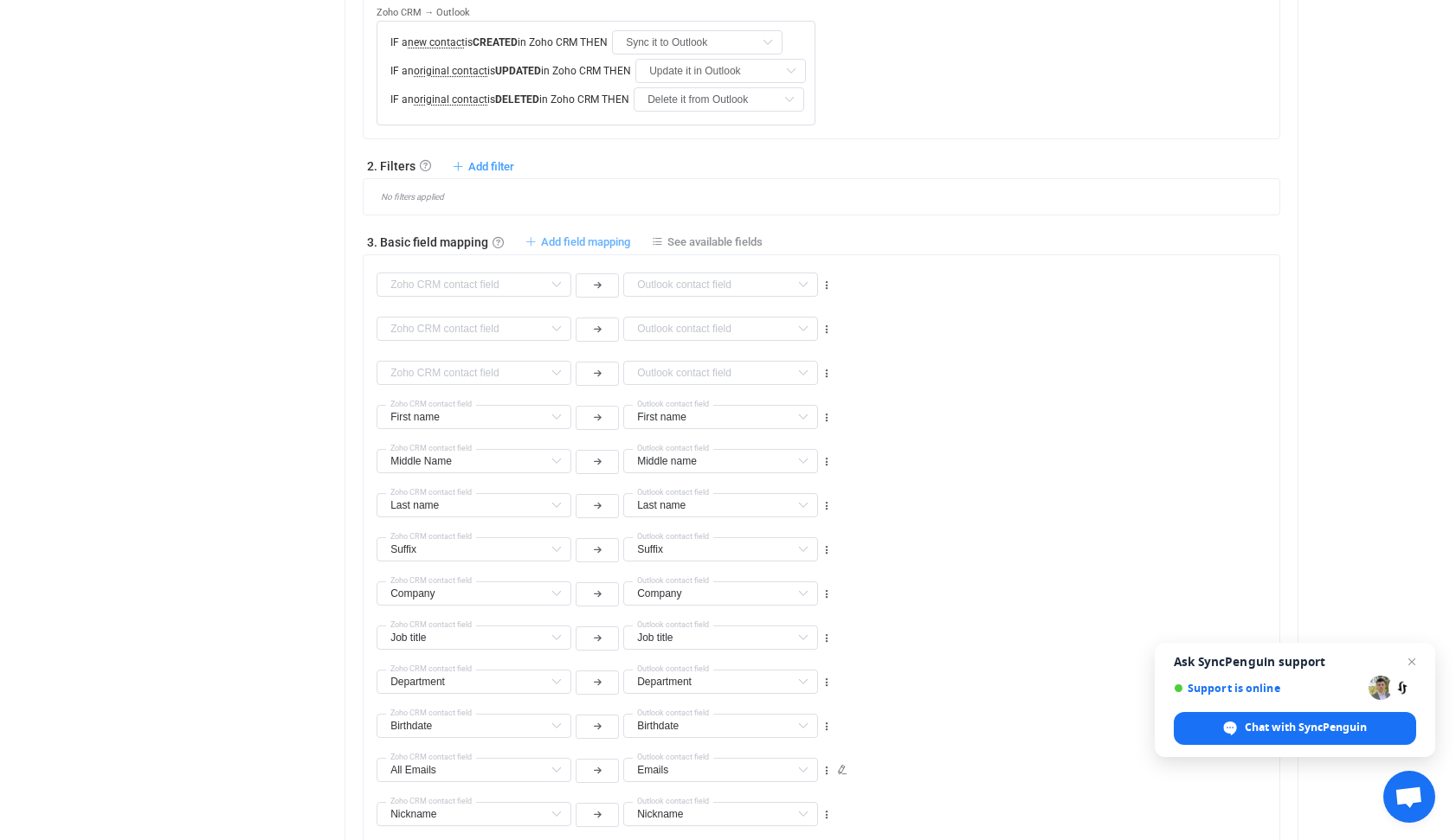
type input "Middle name"
type input "Last name"
type input "Suffix"
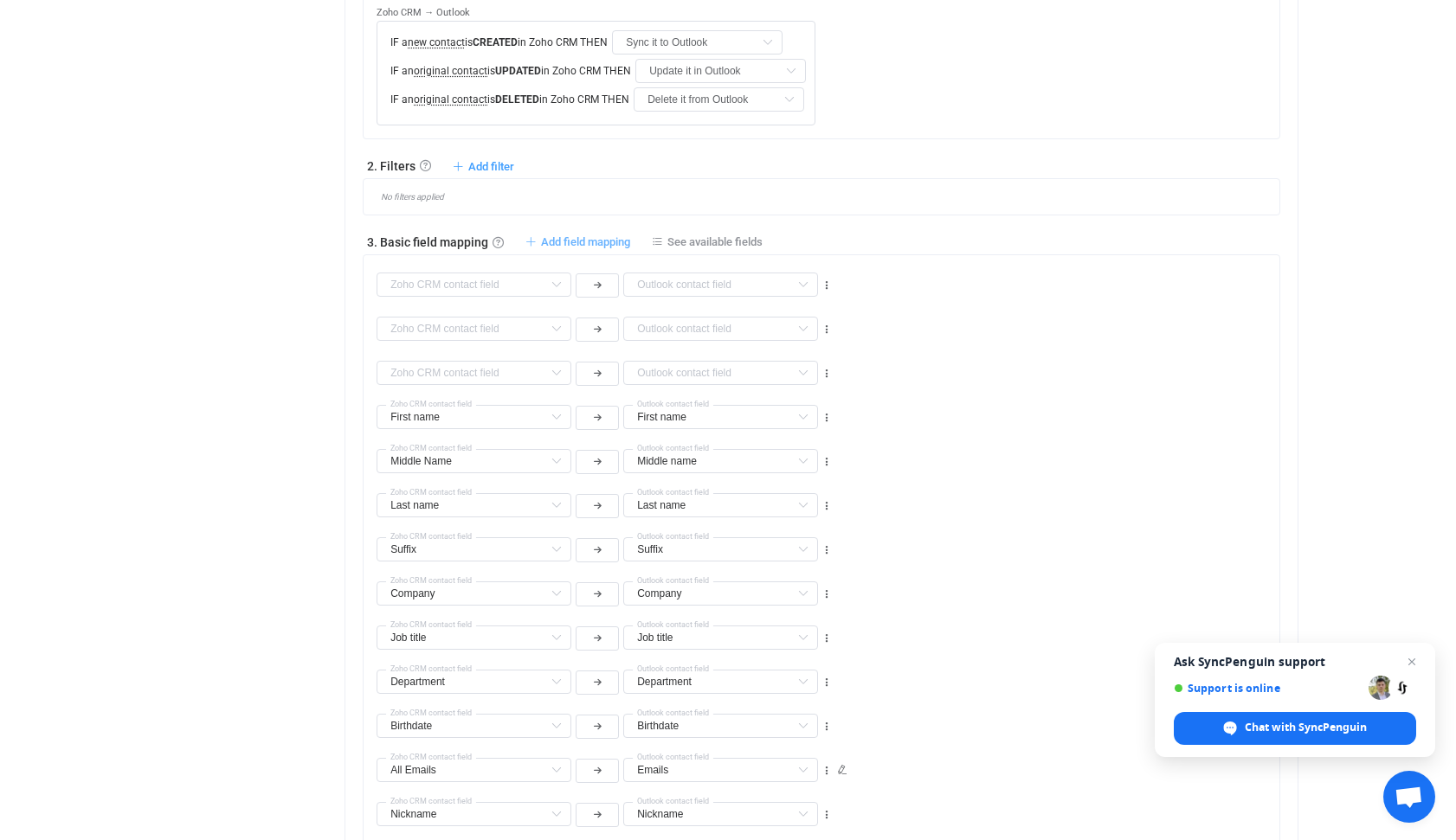
type input "Company"
type input "Job title"
type input "Department"
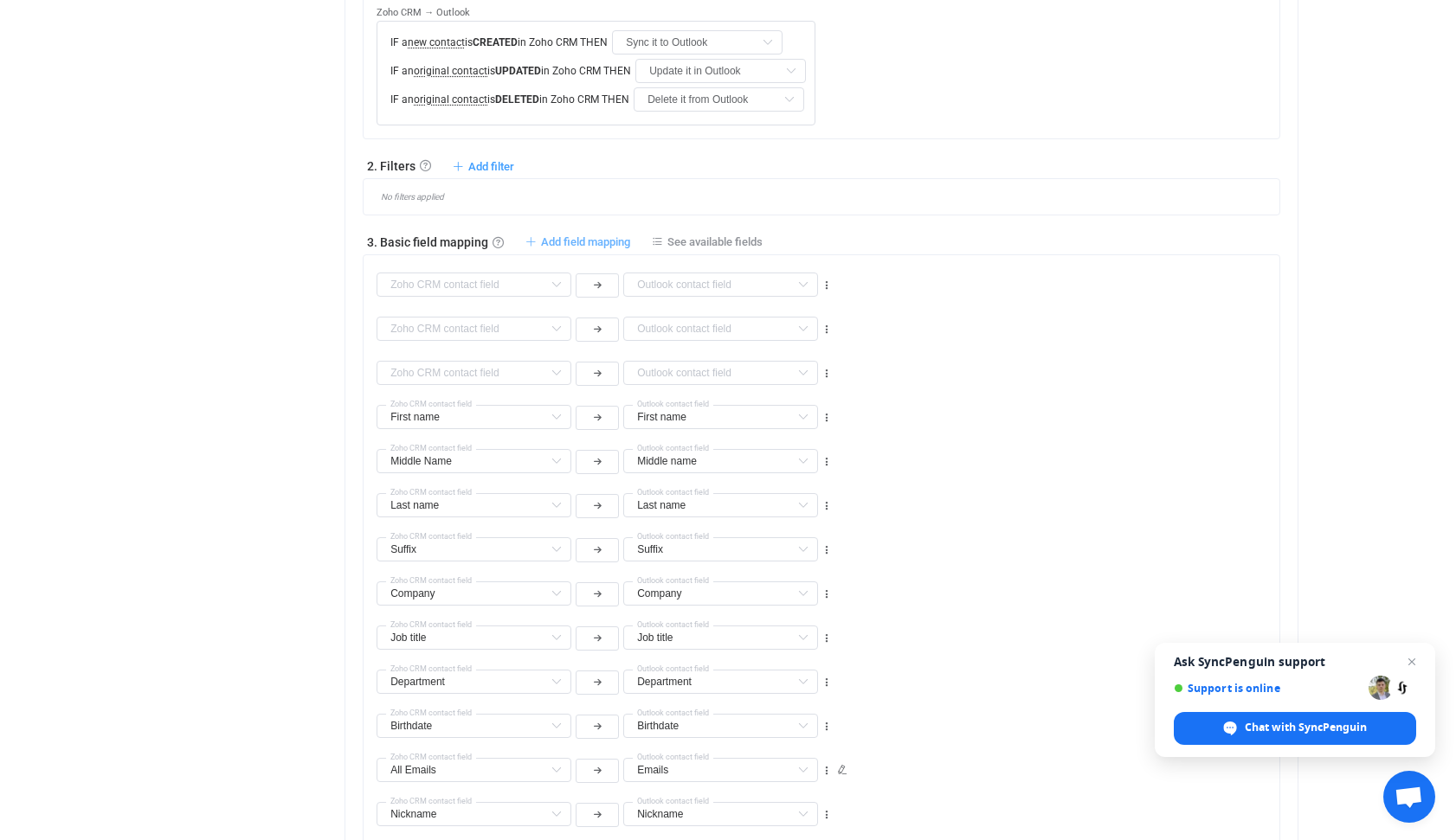
type input "Department"
type input "Birthdate"
type input "All Emails"
type input "Emails"
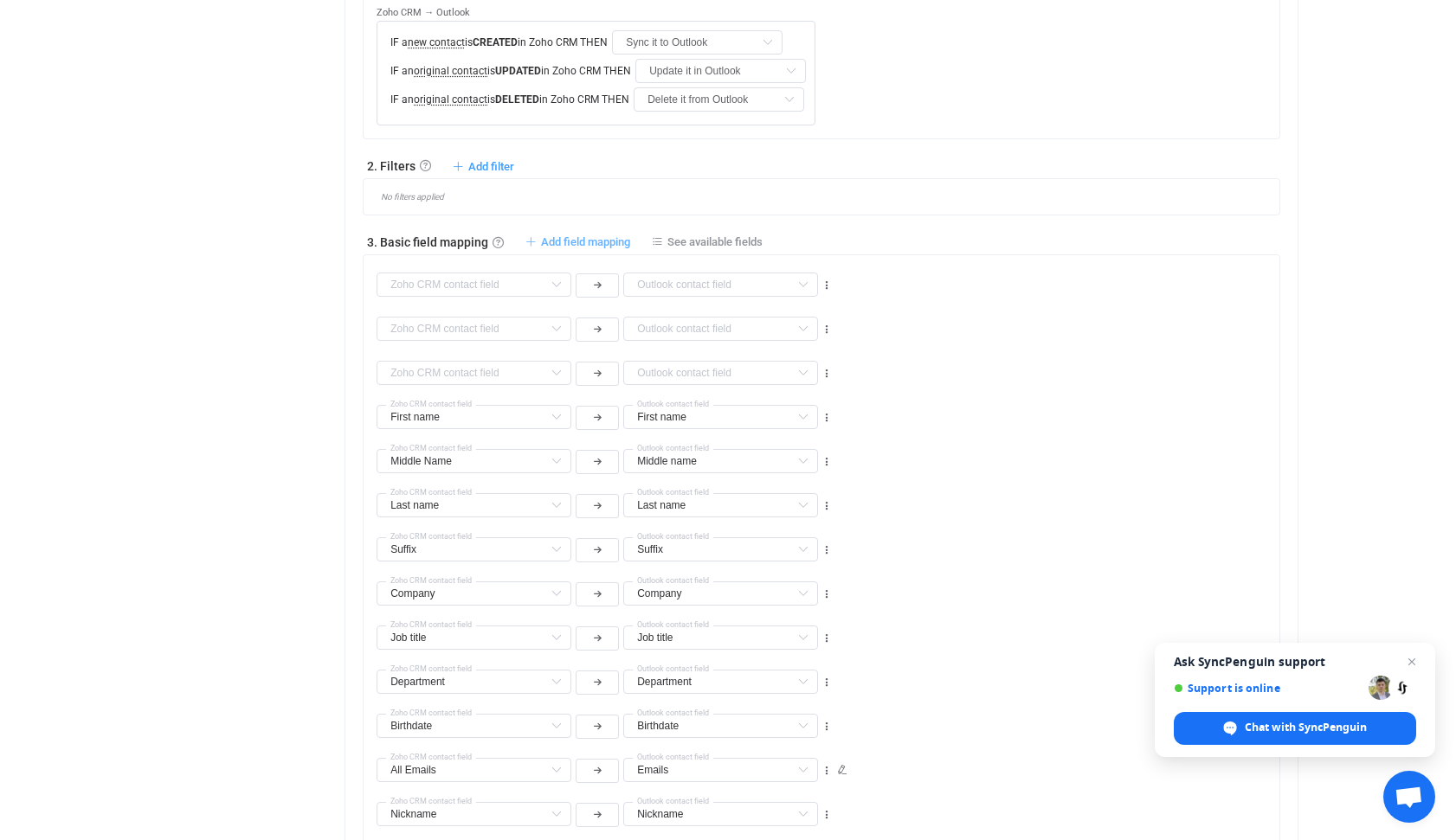
type input "Nickname"
type input "All Phones"
type input "All Addresses"
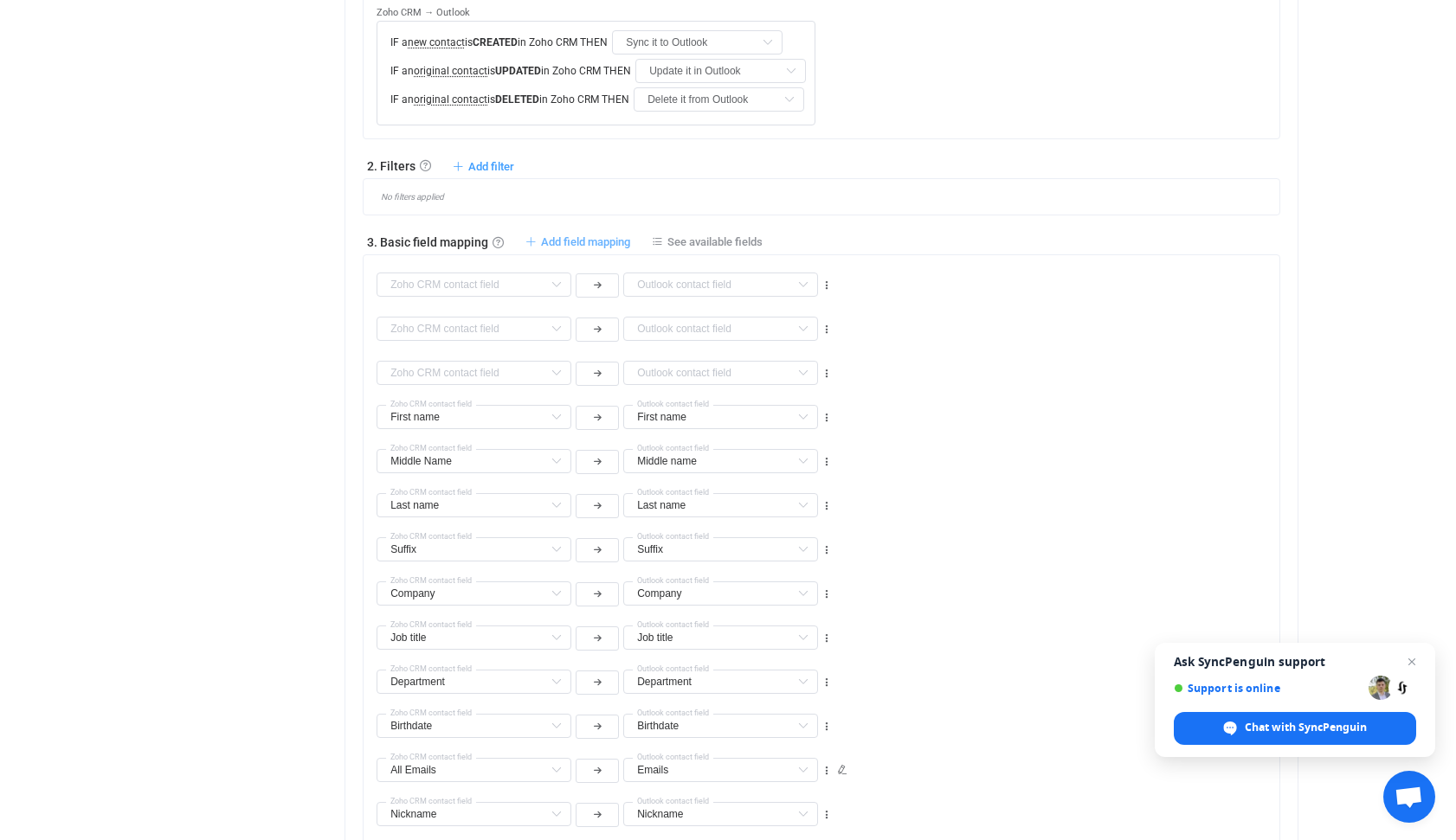
type input "All Addresses"
click at [419, 414] on input "text" at bounding box center [473, 417] width 195 height 24
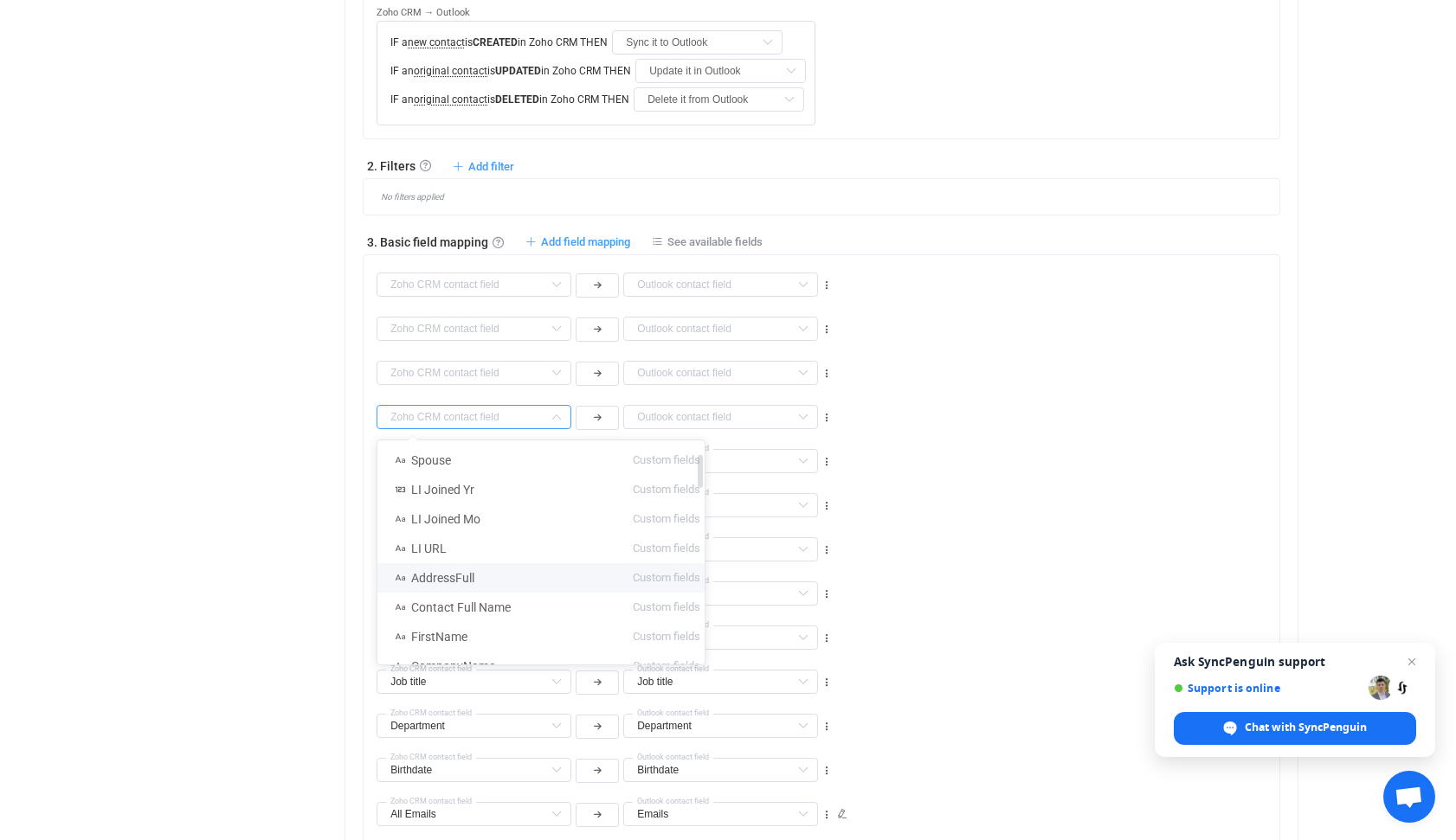
scroll to position [87, 0]
click at [453, 575] on span "AddressFull" at bounding box center [443, 579] width 63 height 14
type input "AddressFull"
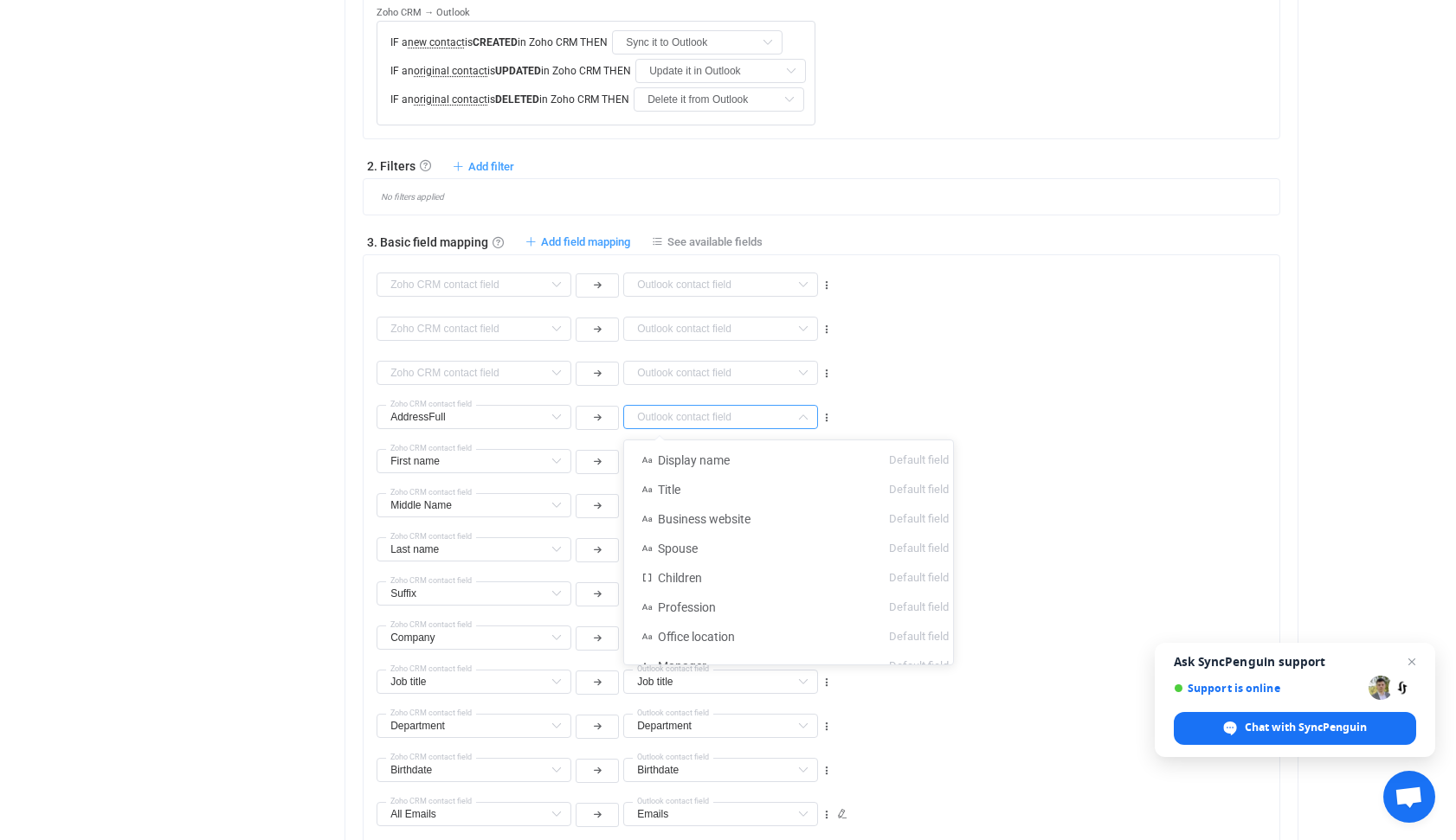
click at [749, 414] on input "text" at bounding box center [720, 417] width 195 height 24
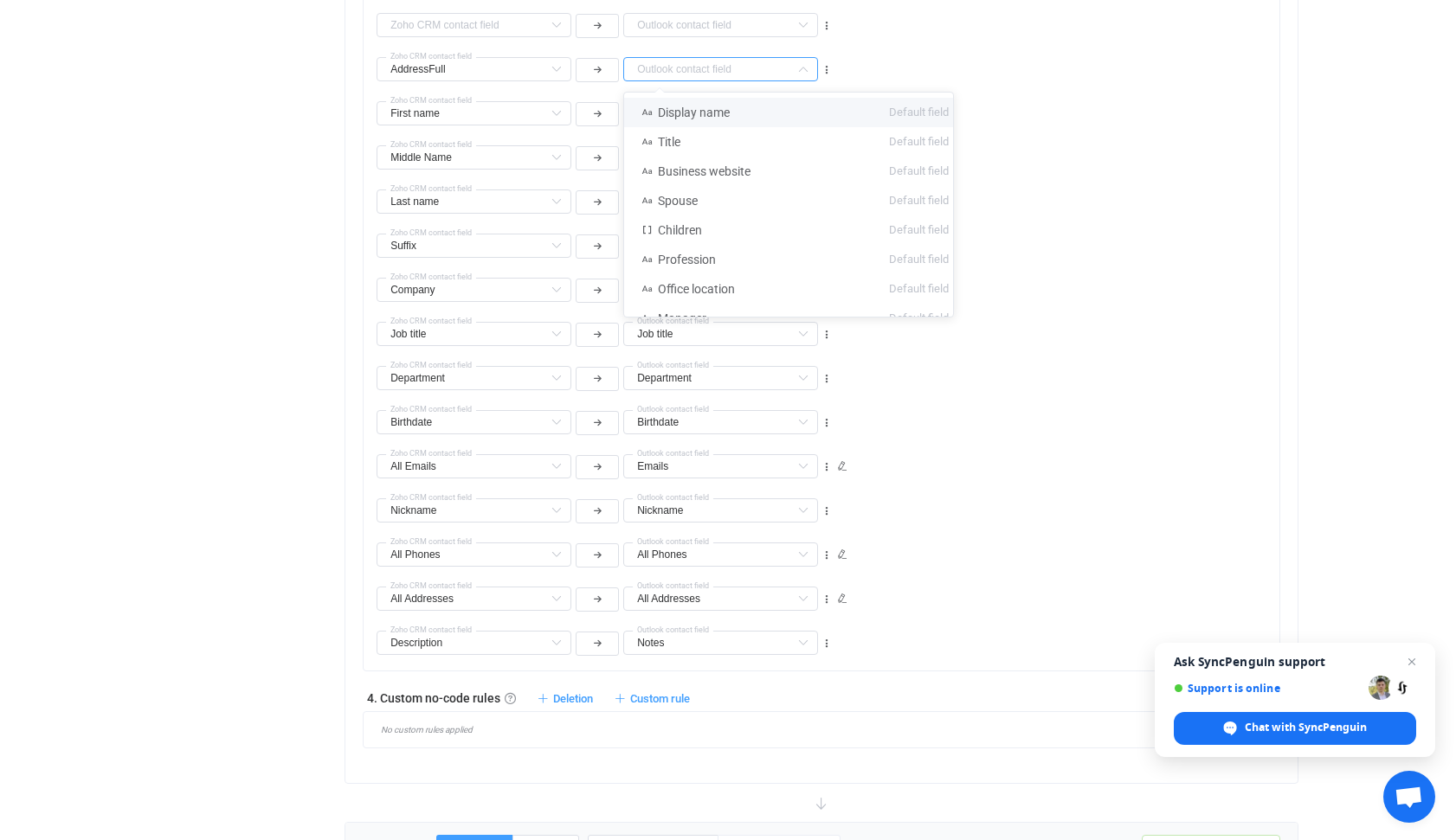
scroll to position [1040, 0]
click at [841, 598] on icon at bounding box center [842, 600] width 10 height 10
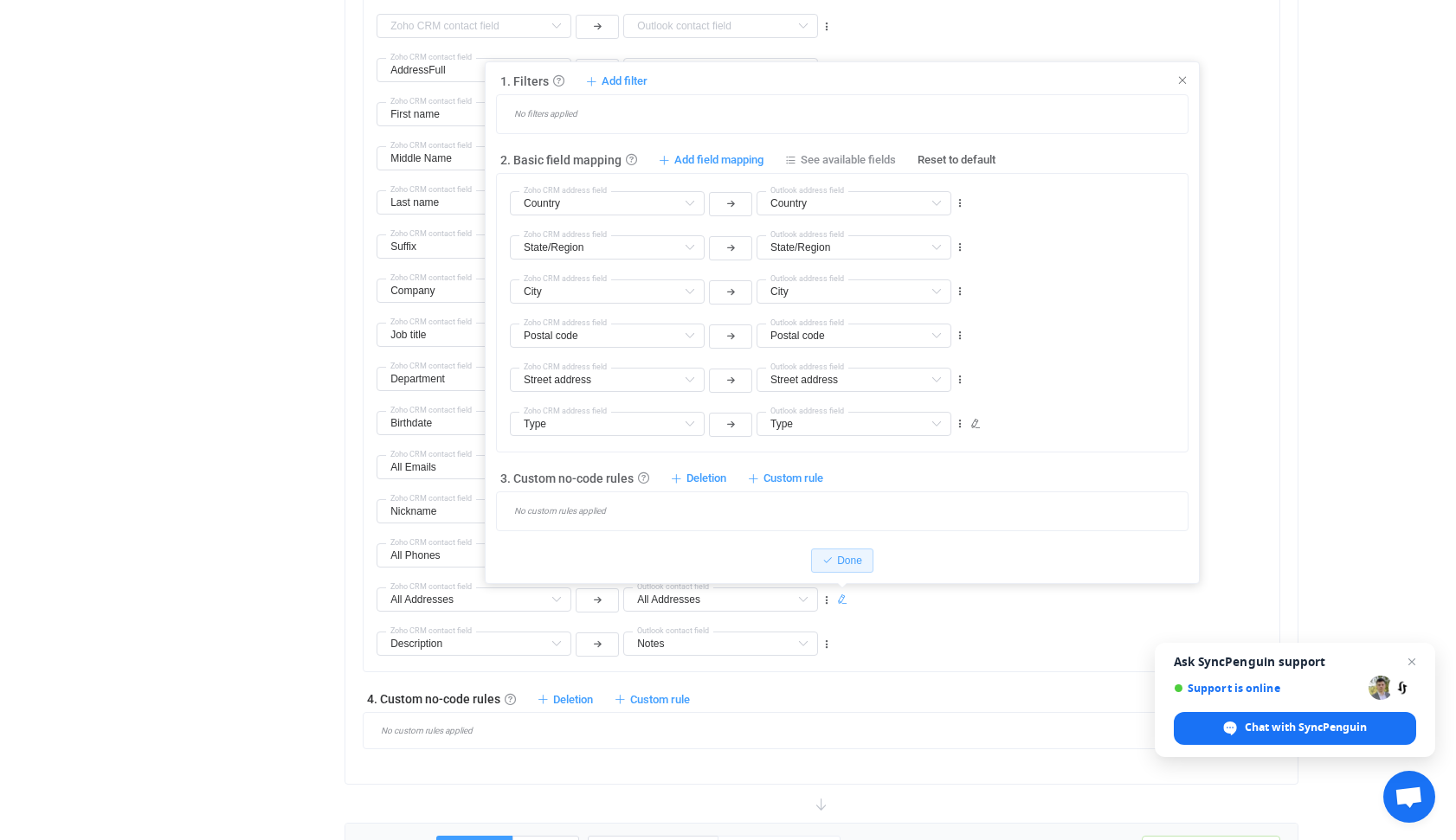
click at [163, 758] on div "Overview Synchronizations Settings Billing Help" at bounding box center [240, 313] width 190 height 2567
click at [1414, 658] on span "Close chat" at bounding box center [1411, 662] width 22 height 22
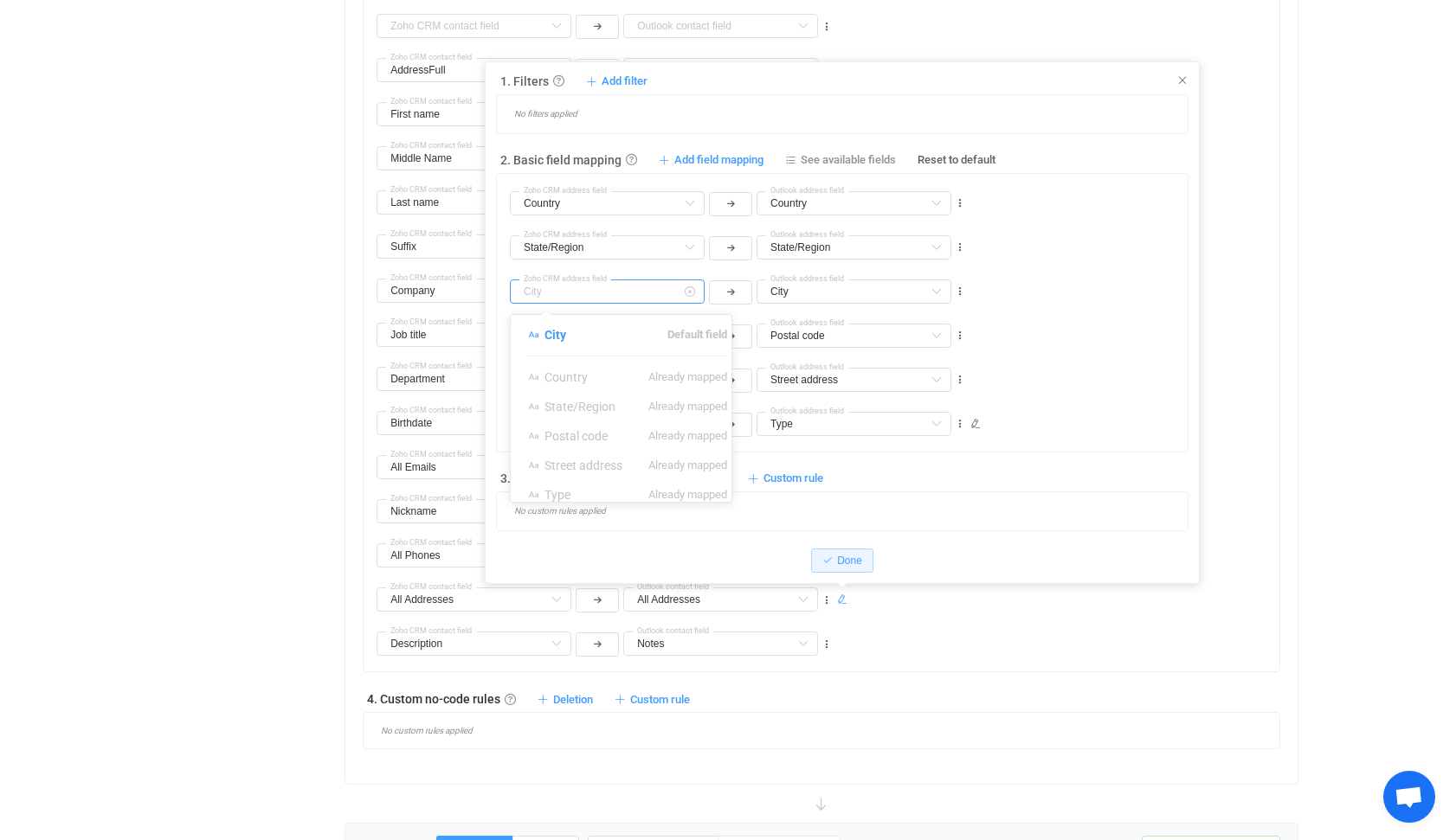
click at [571, 293] on input "text" at bounding box center [607, 292] width 195 height 24
click at [753, 507] on div "No custom rules applied" at bounding box center [849, 512] width 678 height 12
type input "City"
click at [620, 293] on input "text" at bounding box center [607, 292] width 195 height 24
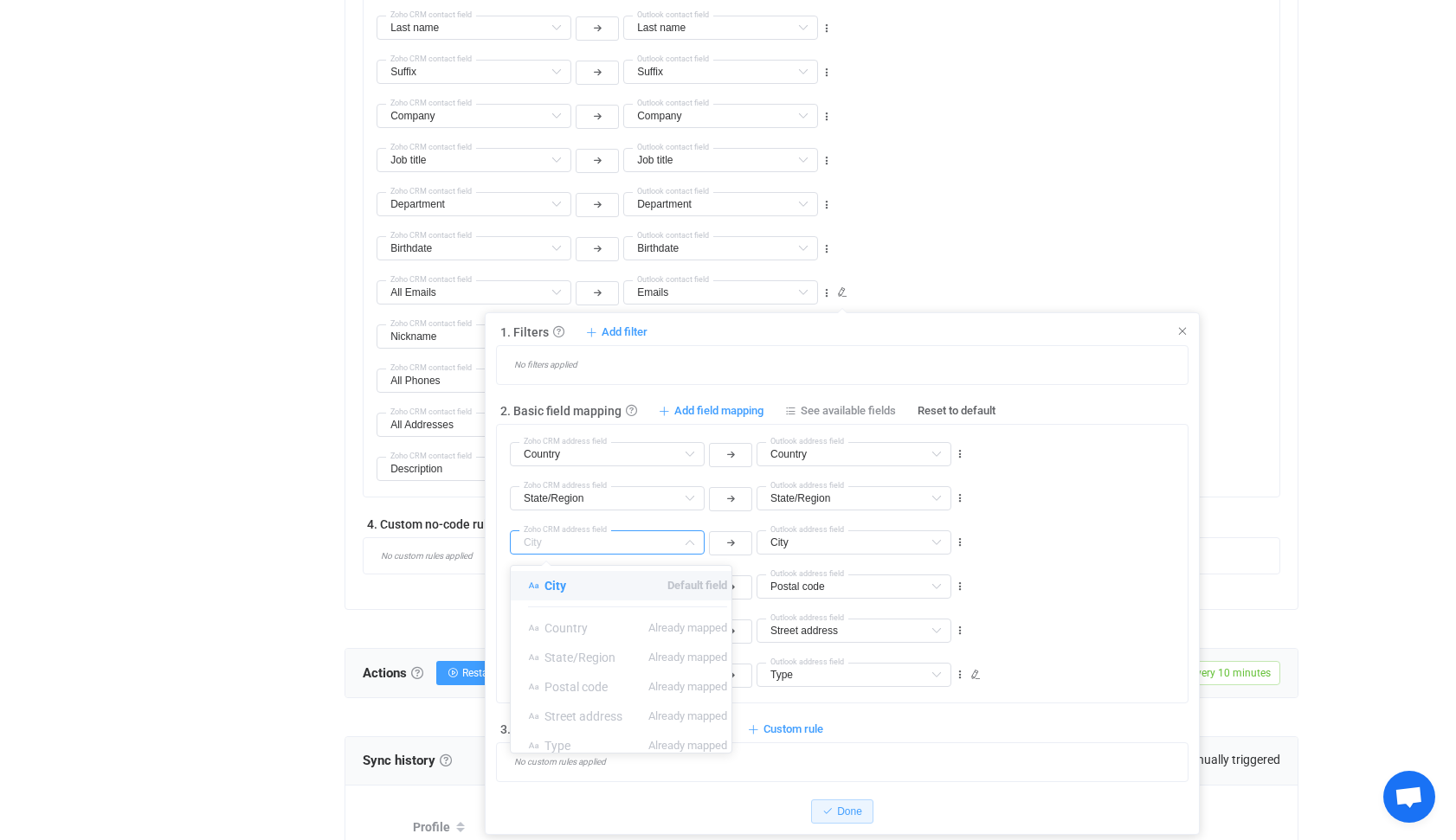
scroll to position [1214, 0]
click at [542, 499] on input "text" at bounding box center [607, 499] width 195 height 24
type input "City"
click at [567, 454] on input "text" at bounding box center [607, 455] width 195 height 24
type input "State/Region"
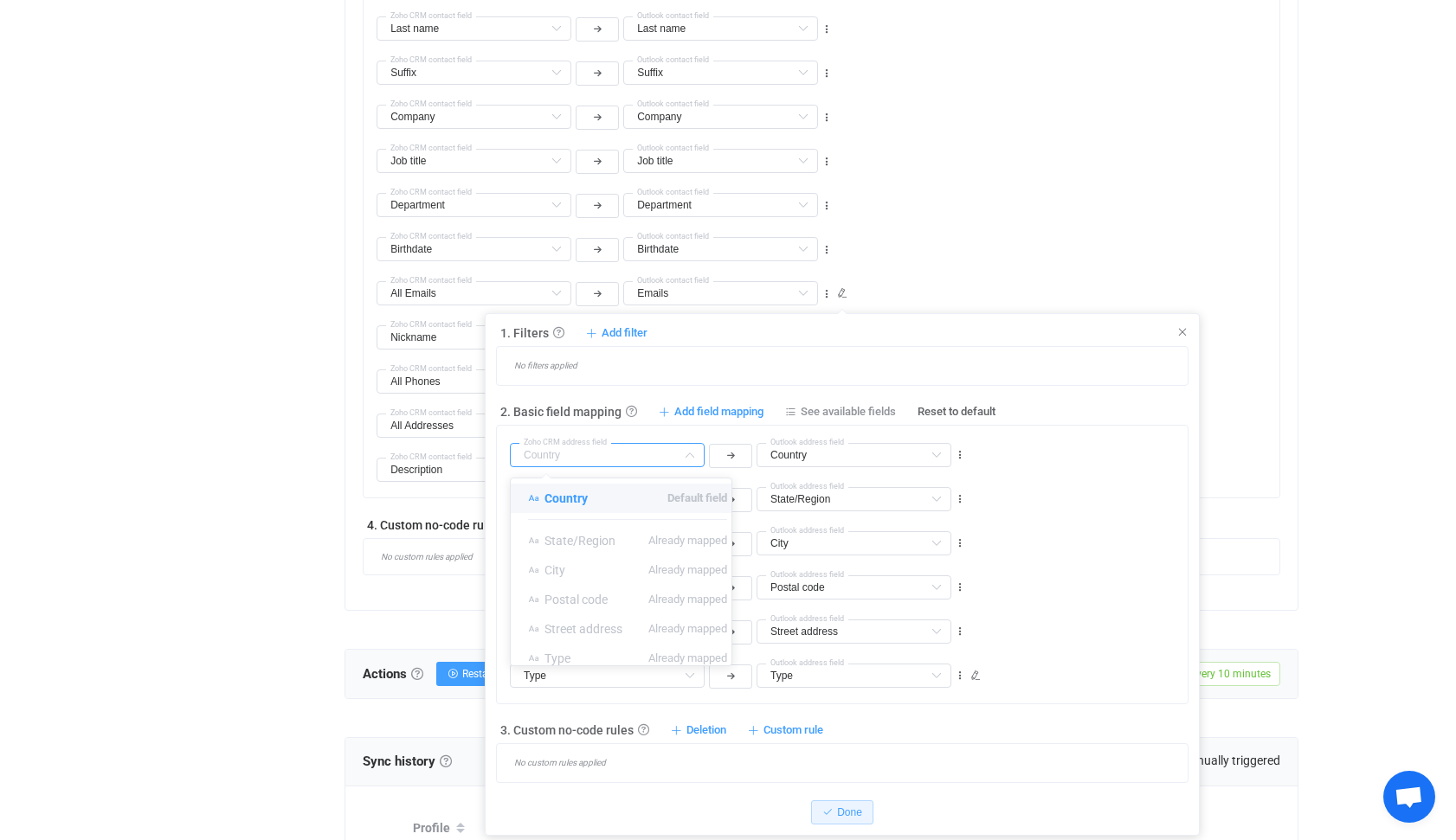
click at [290, 553] on div "Overview Synchronizations Settings Billing Help" at bounding box center [240, 139] width 190 height 2567
type input "Country"
click at [564, 589] on input "text" at bounding box center [607, 588] width 195 height 24
click at [324, 631] on div "Overview Synchronizations Settings Billing Help" at bounding box center [240, 139] width 190 height 2567
type input "Postal code"
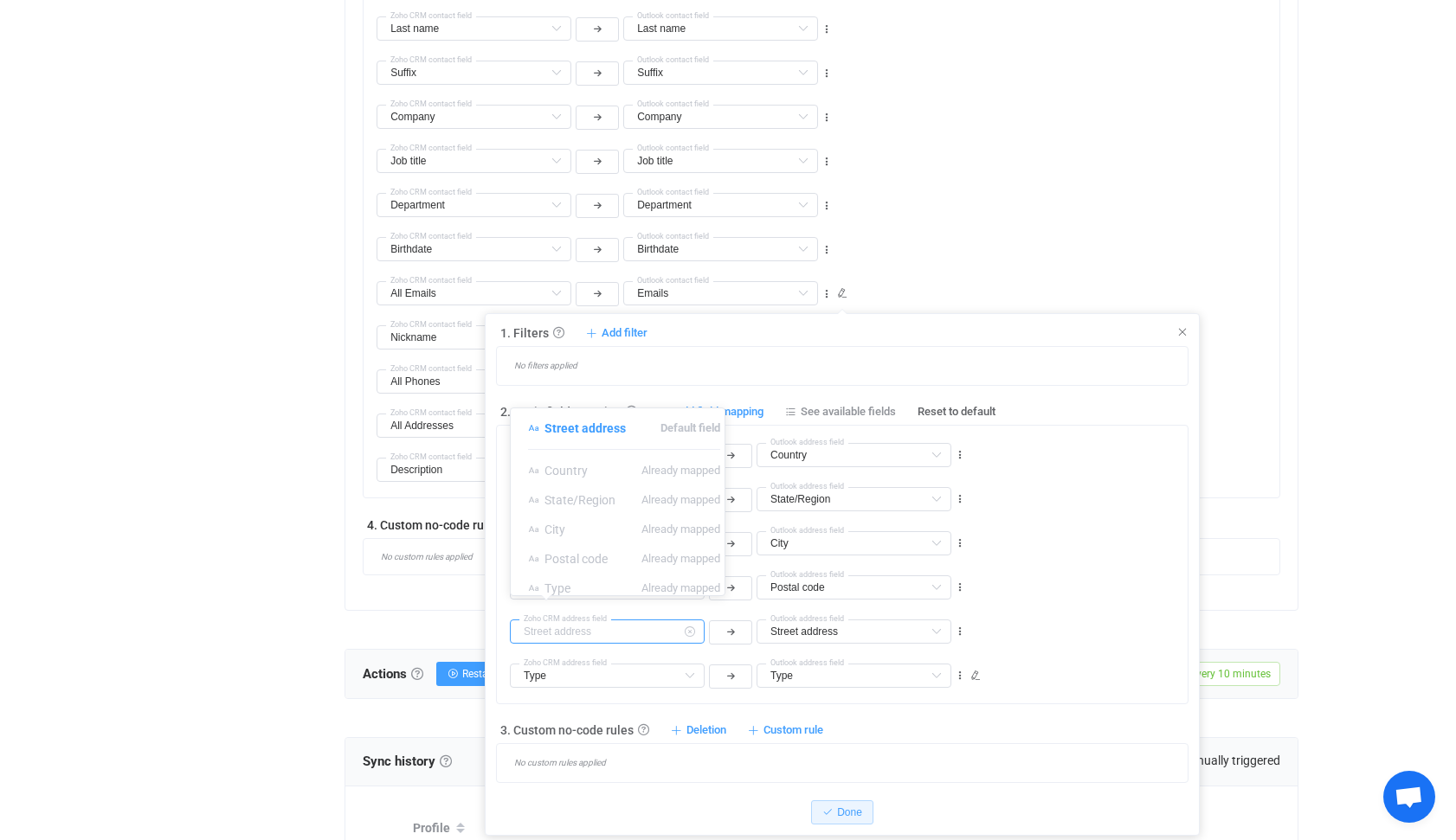
click at [563, 627] on input "text" at bounding box center [607, 631] width 195 height 24
click at [290, 603] on div "Overview Synchronizations Settings Billing Help" at bounding box center [240, 139] width 190 height 2567
type input "Street address"
click at [553, 672] on input "text" at bounding box center [607, 676] width 195 height 24
click at [300, 605] on div "Overview Synchronizations Settings Billing Help" at bounding box center [240, 139] width 190 height 2567
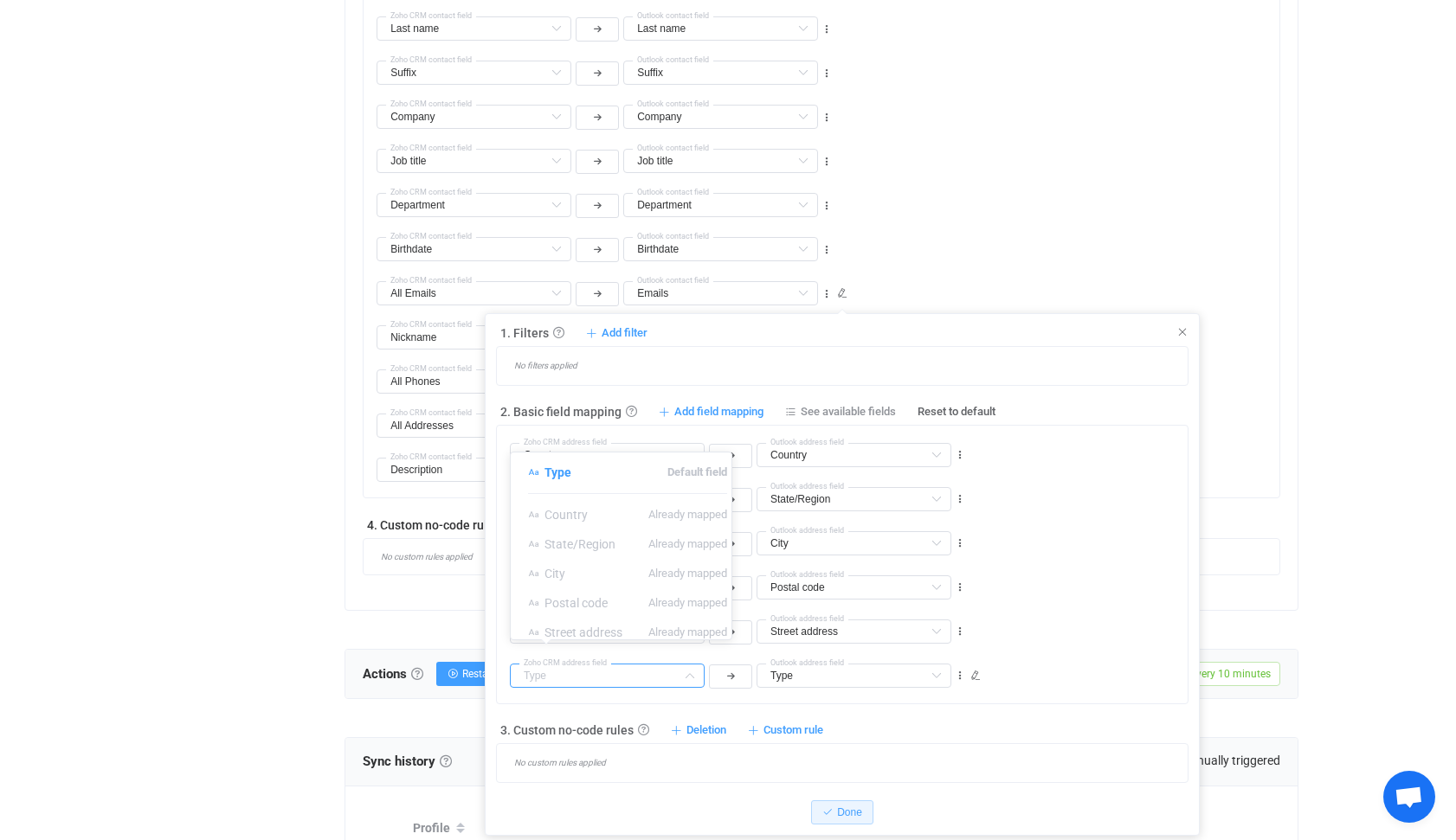
type input "Type"
click at [977, 672] on icon at bounding box center [976, 676] width 10 height 10
click at [961, 584] on icon at bounding box center [961, 582] width 10 height 10
click at [813, 610] on button "Done" at bounding box center [823, 609] width 62 height 24
click at [976, 677] on icon at bounding box center [976, 676] width 10 height 10
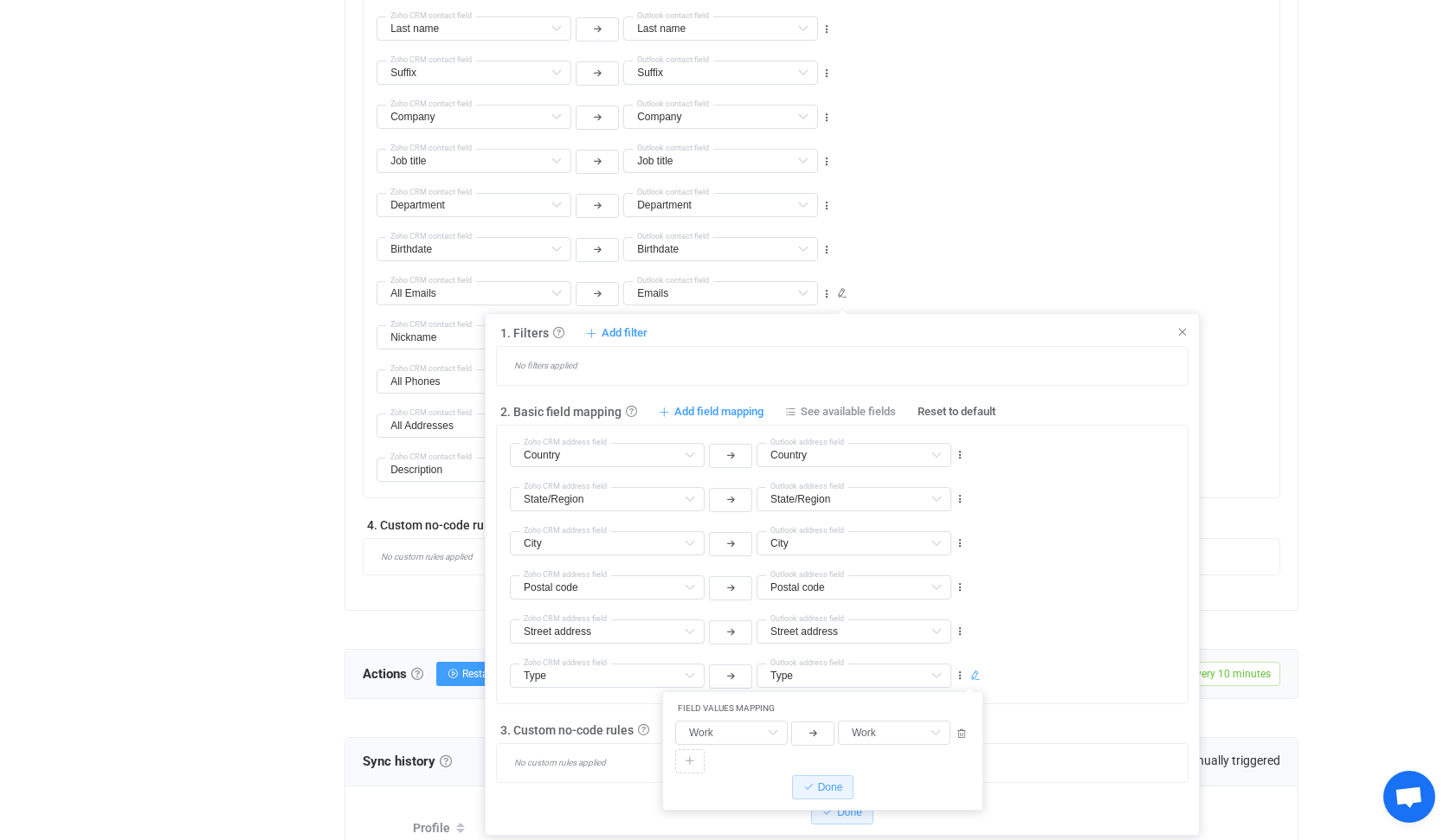
click at [1019, 696] on div "Country Country Default field State/Region Already mapped City Already mapped P…" at bounding box center [842, 564] width 693 height 279
click at [820, 781] on button "Done" at bounding box center [823, 788] width 62 height 24
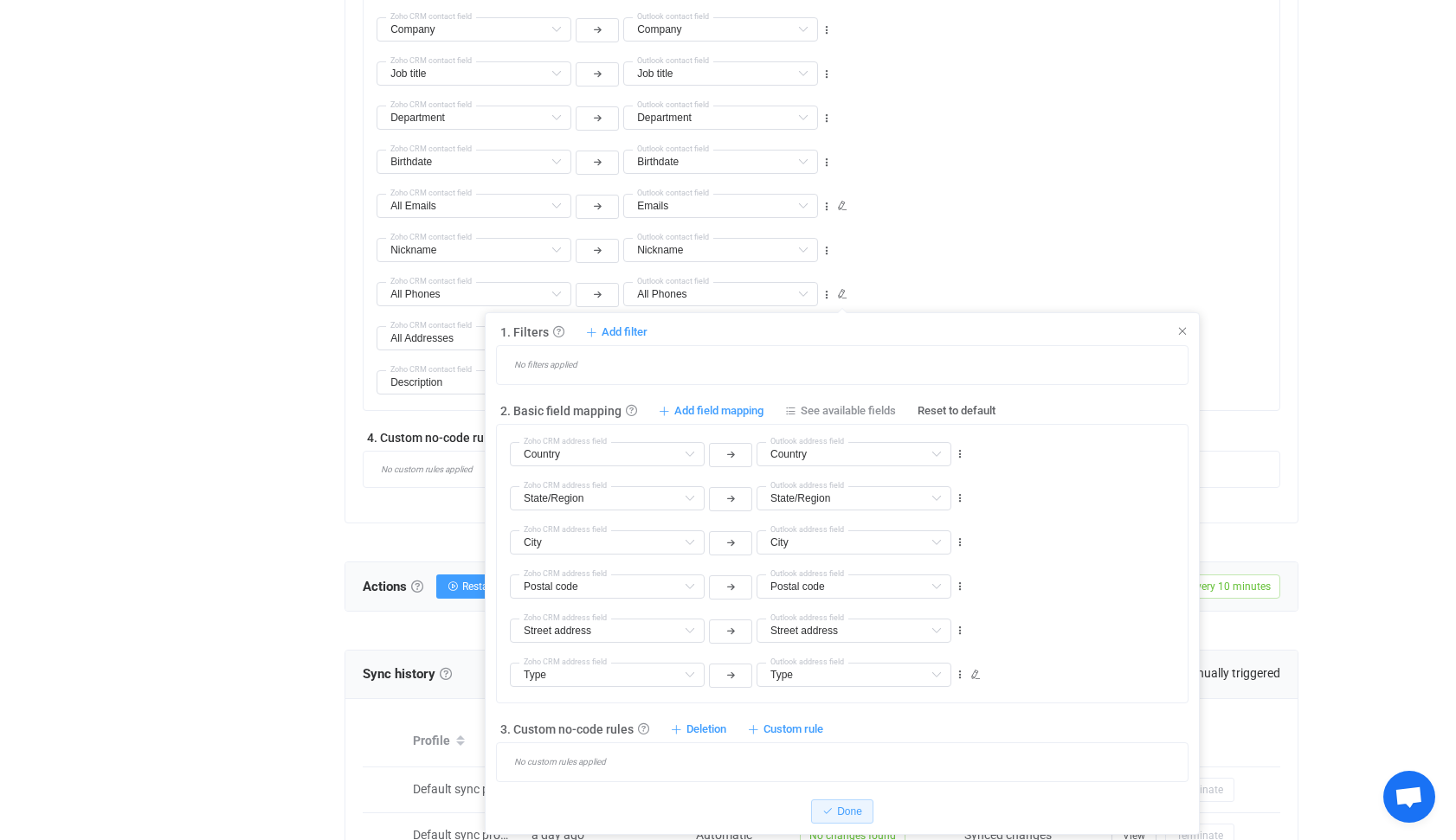
scroll to position [1300, 0]
click at [1187, 331] on icon at bounding box center [1183, 333] width 12 height 12
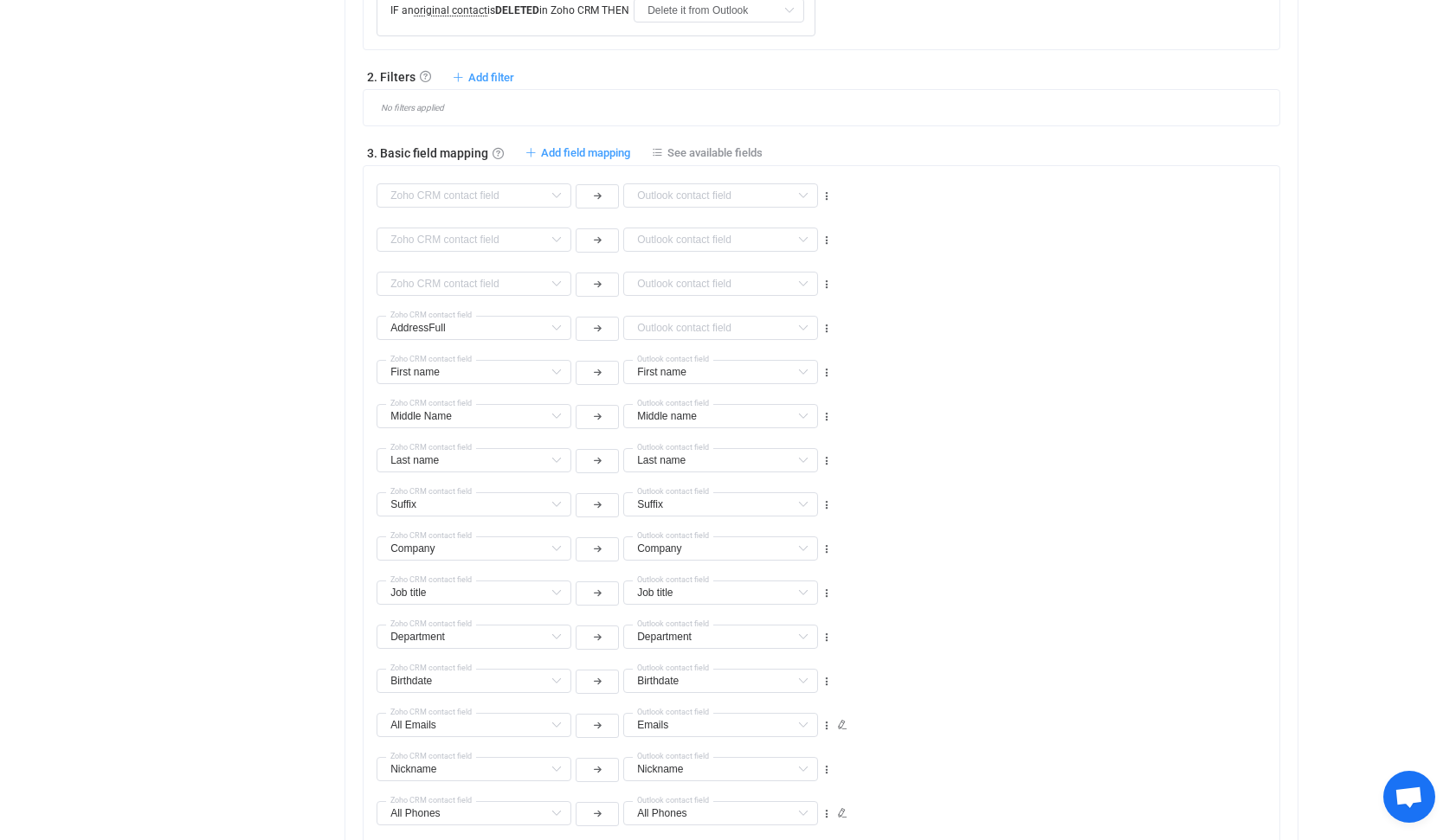
scroll to position [781, 0]
click at [553, 330] on icon at bounding box center [555, 329] width 22 height 24
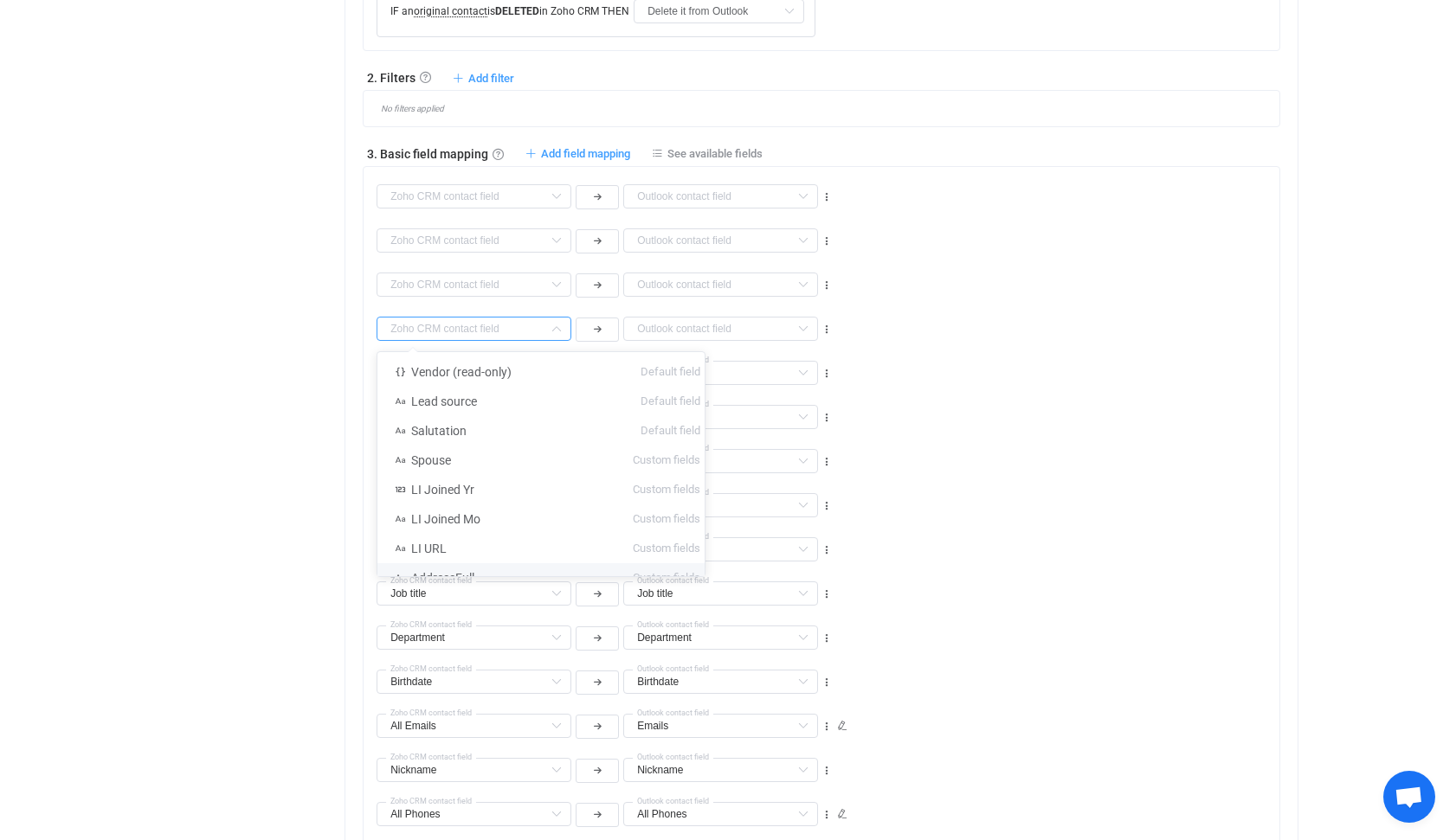
click at [469, 327] on input "text" at bounding box center [473, 329] width 195 height 24
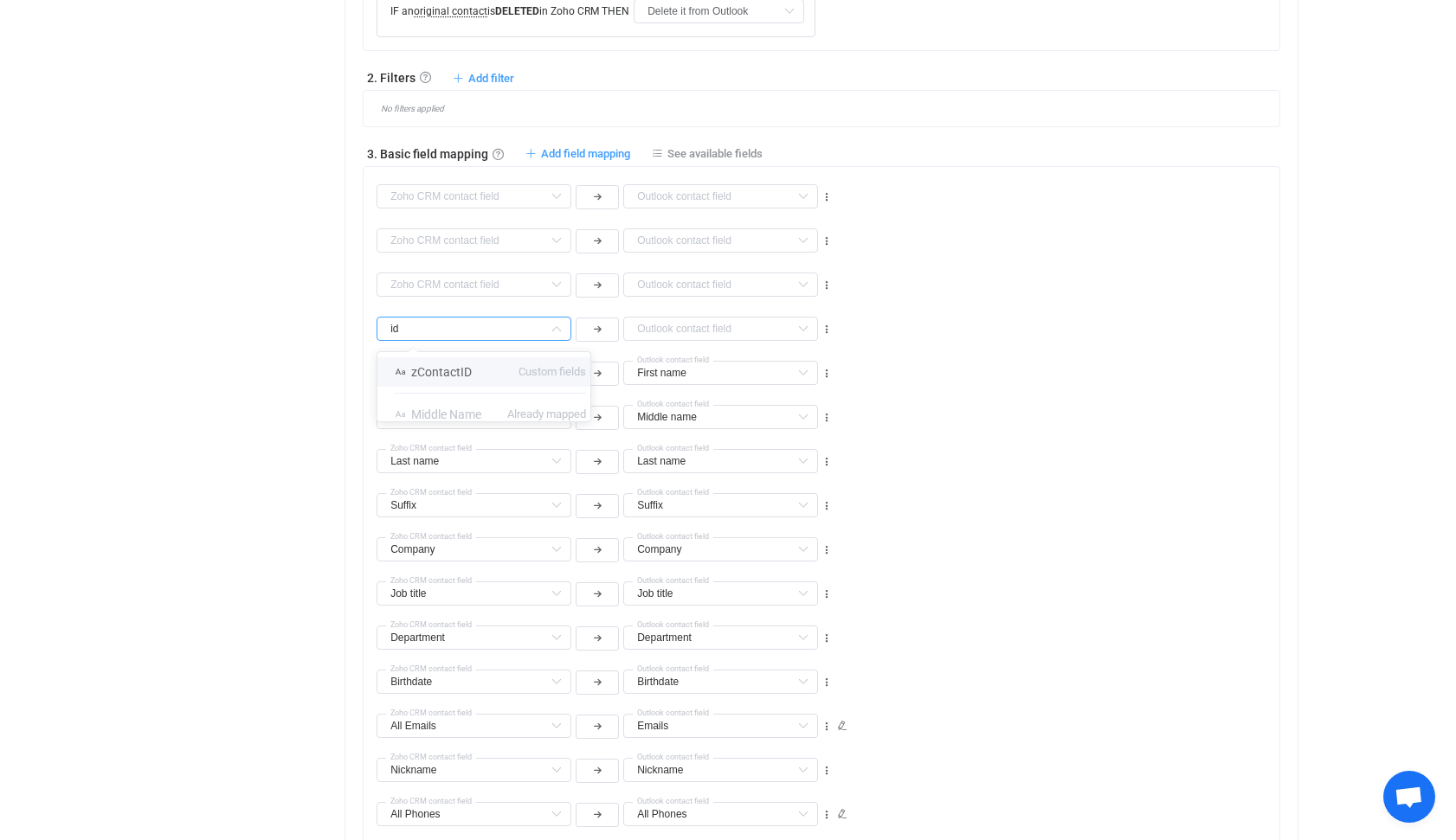
click at [436, 370] on span "zContactID" at bounding box center [441, 372] width 60 height 14
type input "zContactID"
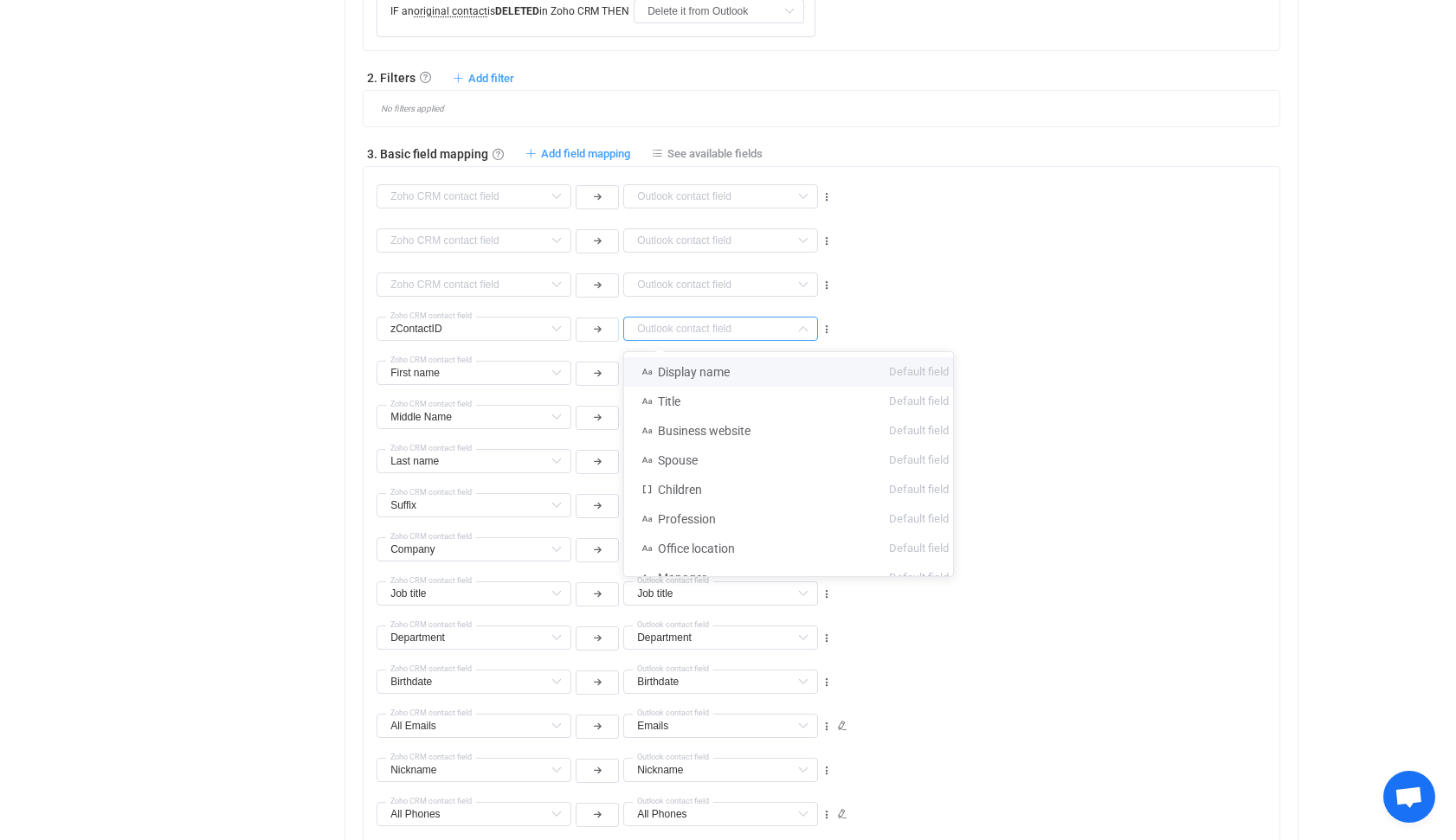
click at [760, 331] on input "text" at bounding box center [720, 329] width 195 height 24
click at [714, 463] on span "Office location" at bounding box center [696, 462] width 77 height 14
type input "Office location"
click at [754, 328] on input "Office location" at bounding box center [720, 329] width 195 height 24
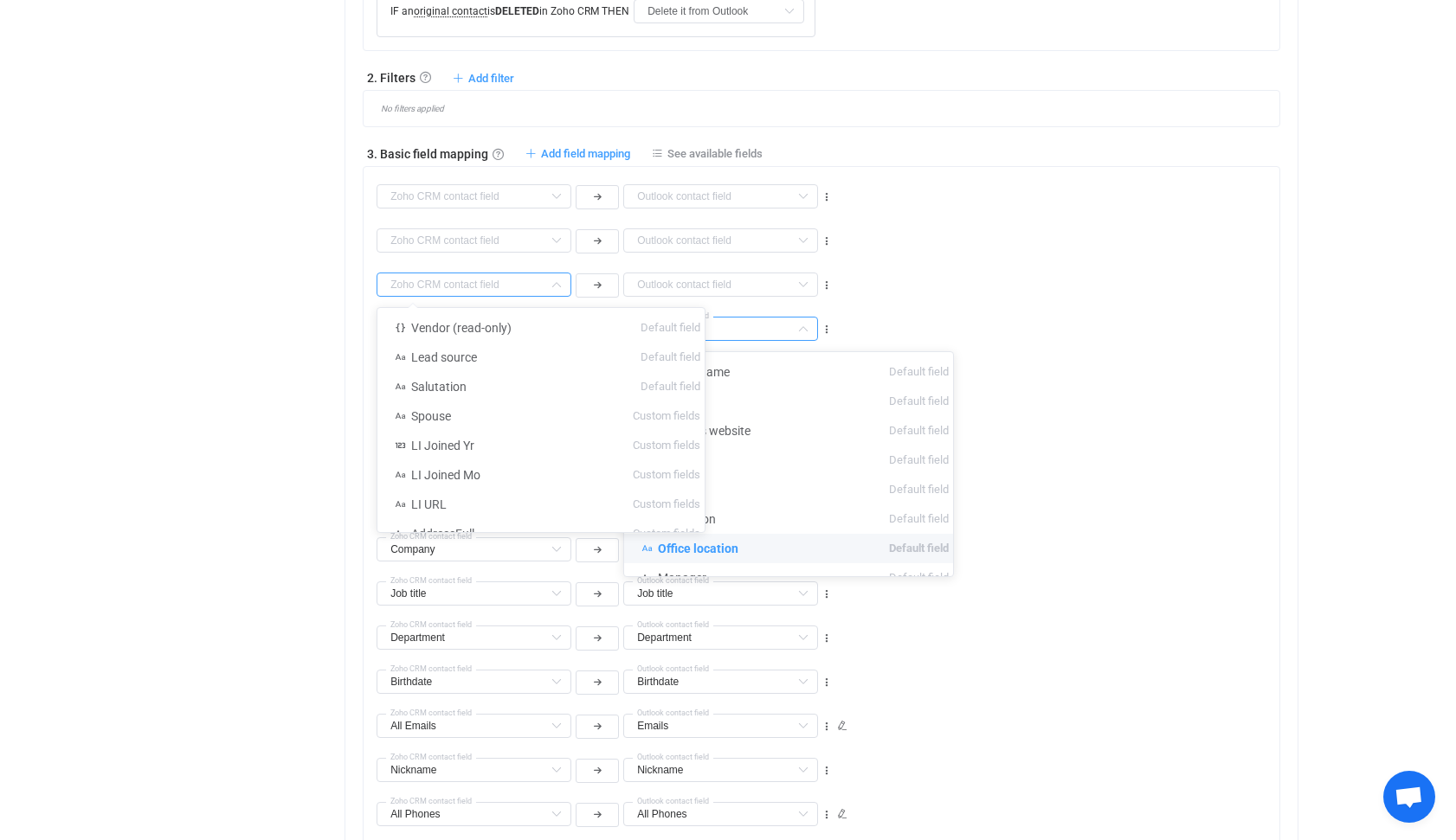
click at [463, 286] on input "text" at bounding box center [473, 285] width 195 height 24
type input "Office location"
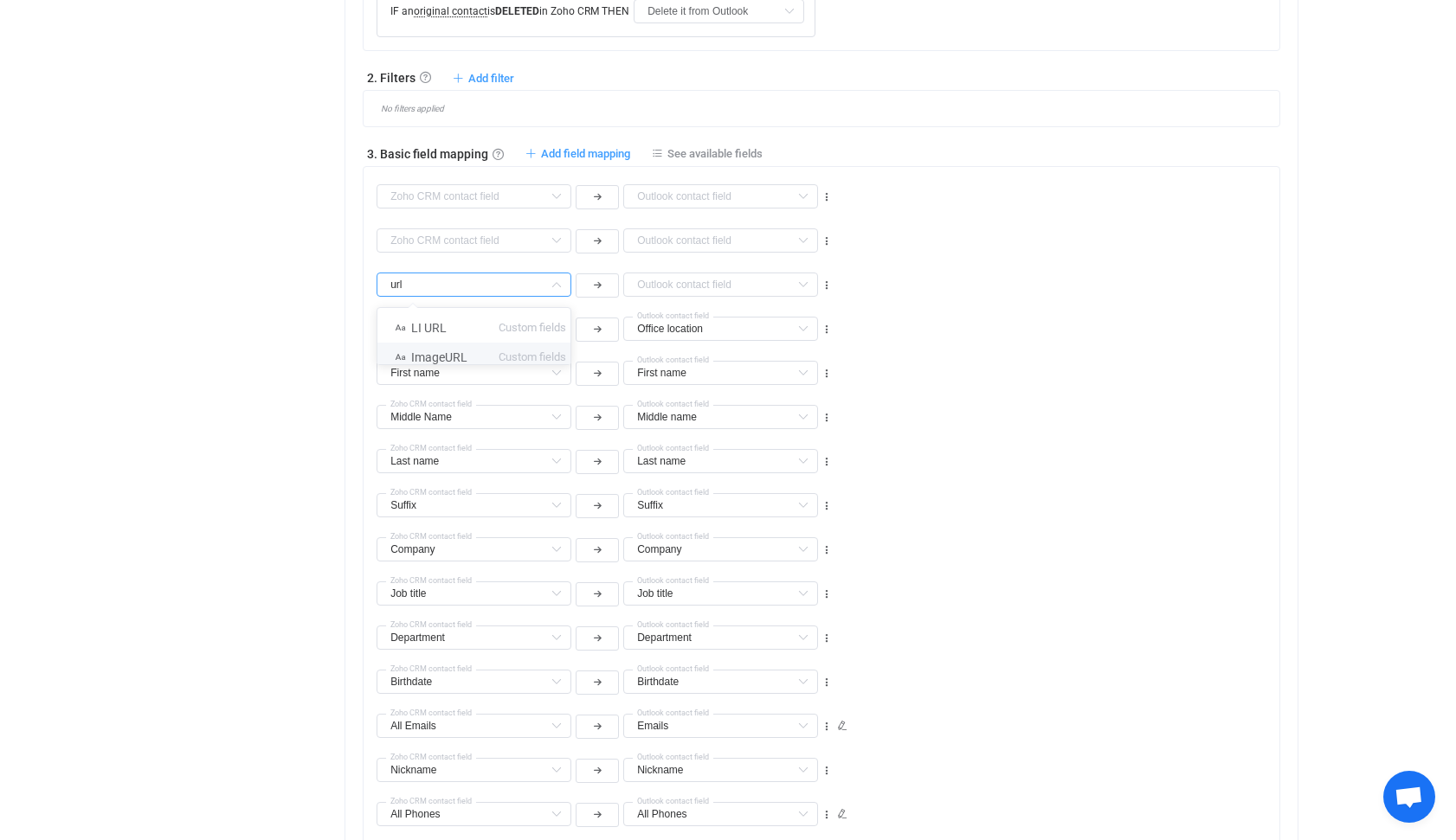
click at [436, 356] on span "ImageURL" at bounding box center [439, 357] width 56 height 14
type input "ImageURL"
click at [709, 287] on input "text" at bounding box center [720, 285] width 195 height 24
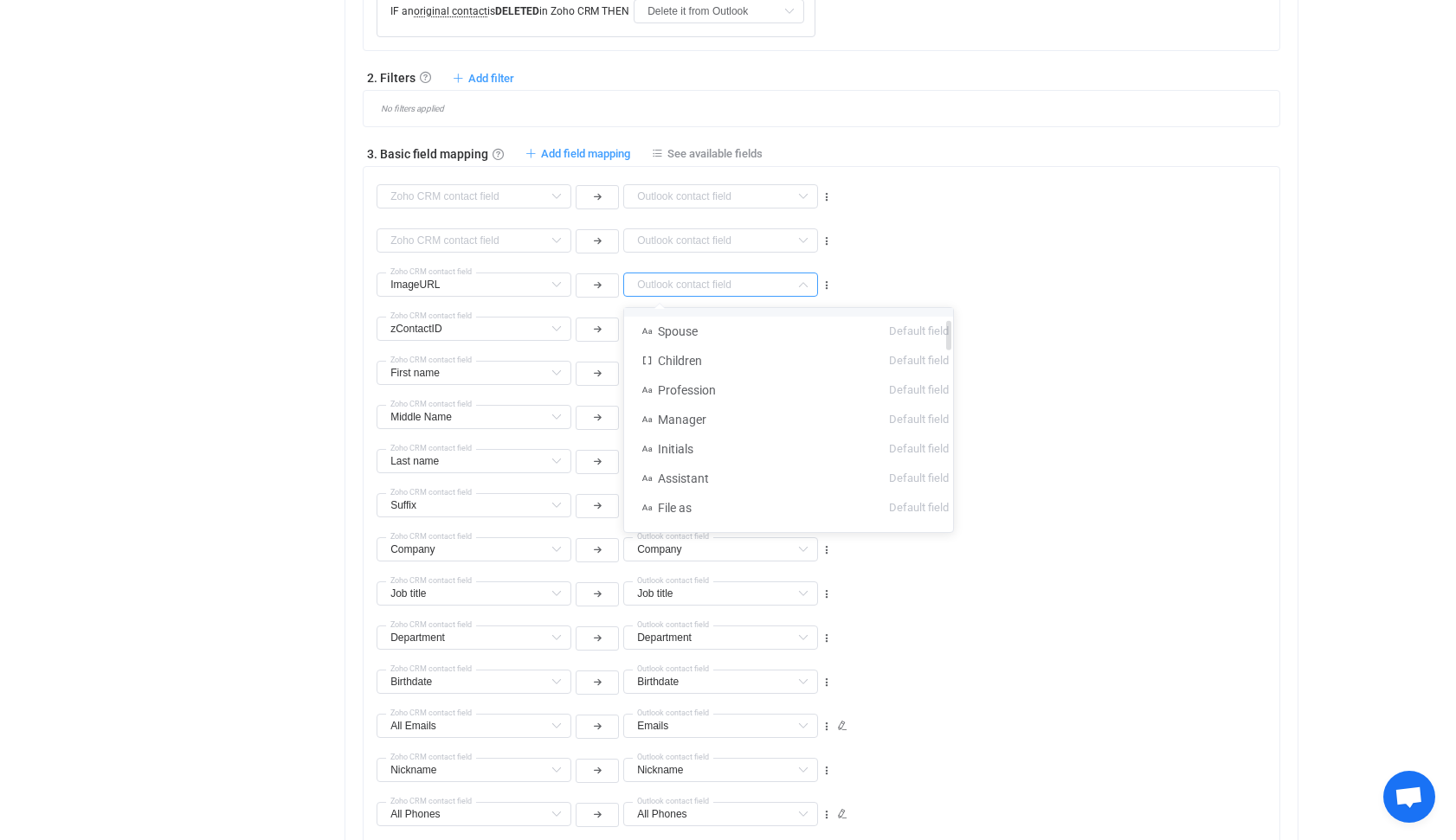
scroll to position [86, 0]
click at [695, 476] on span "Assistant" at bounding box center [683, 478] width 51 height 14
type input "Assistant"
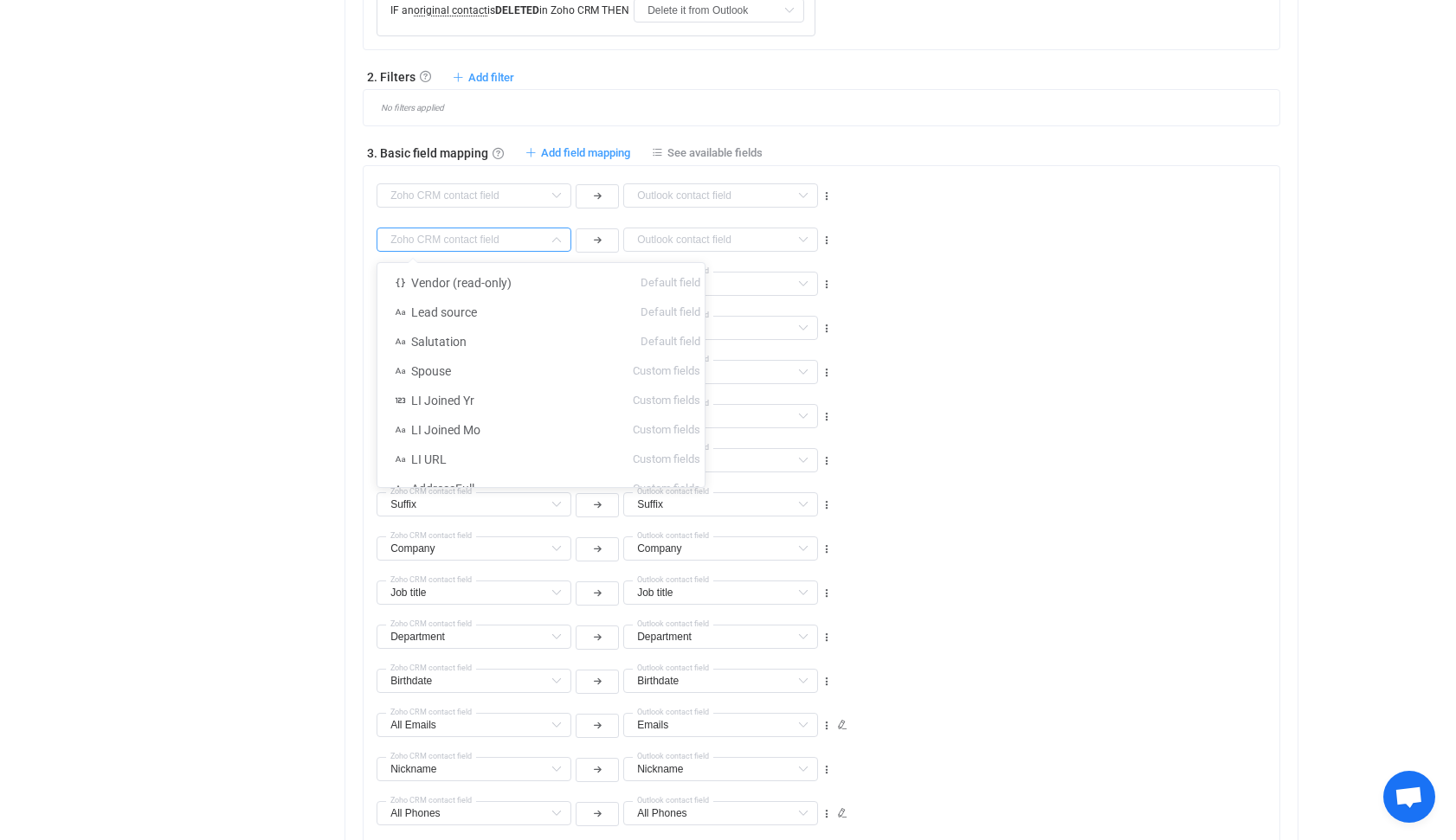
click at [488, 236] on input "text" at bounding box center [473, 240] width 195 height 24
click at [457, 281] on li "Spouse Custom fields" at bounding box center [480, 283] width 206 height 30
type input "Spouse"
click at [658, 236] on input "text" at bounding box center [720, 240] width 195 height 24
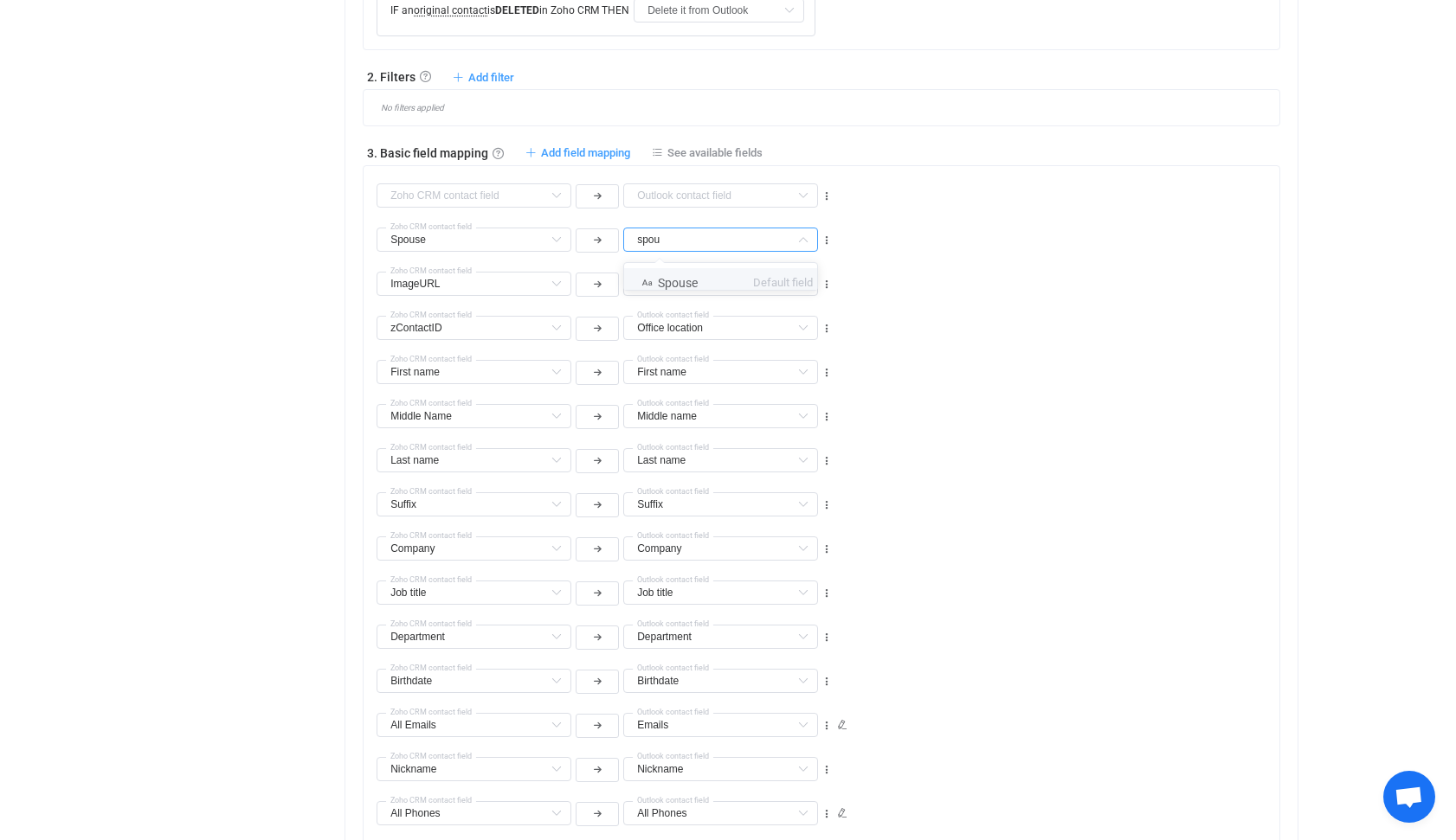
click at [679, 279] on span "Spouse" at bounding box center [678, 283] width 40 height 14
type input "Spouse"
click at [673, 197] on input "text" at bounding box center [720, 196] width 195 height 24
type input "n"
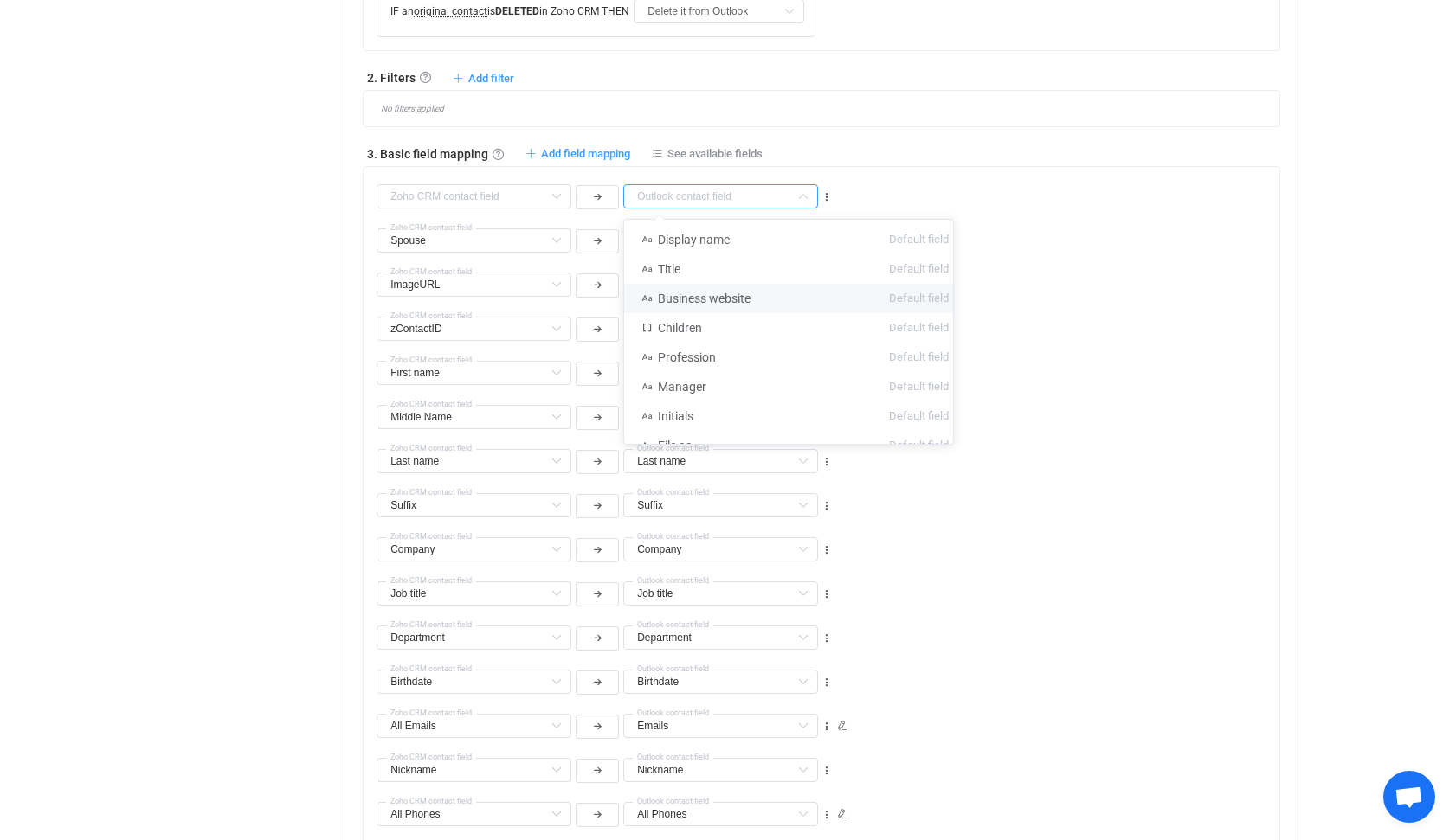
click at [1052, 210] on div "Display name Default field Title Default field Business website Default field S…" at bounding box center [827, 189] width 902 height 45
click at [825, 240] on icon at bounding box center [826, 241] width 12 height 12
click at [743, 314] on icon at bounding box center [740, 314] width 12 height 12
type input "ImageURL"
type input "Assistant"
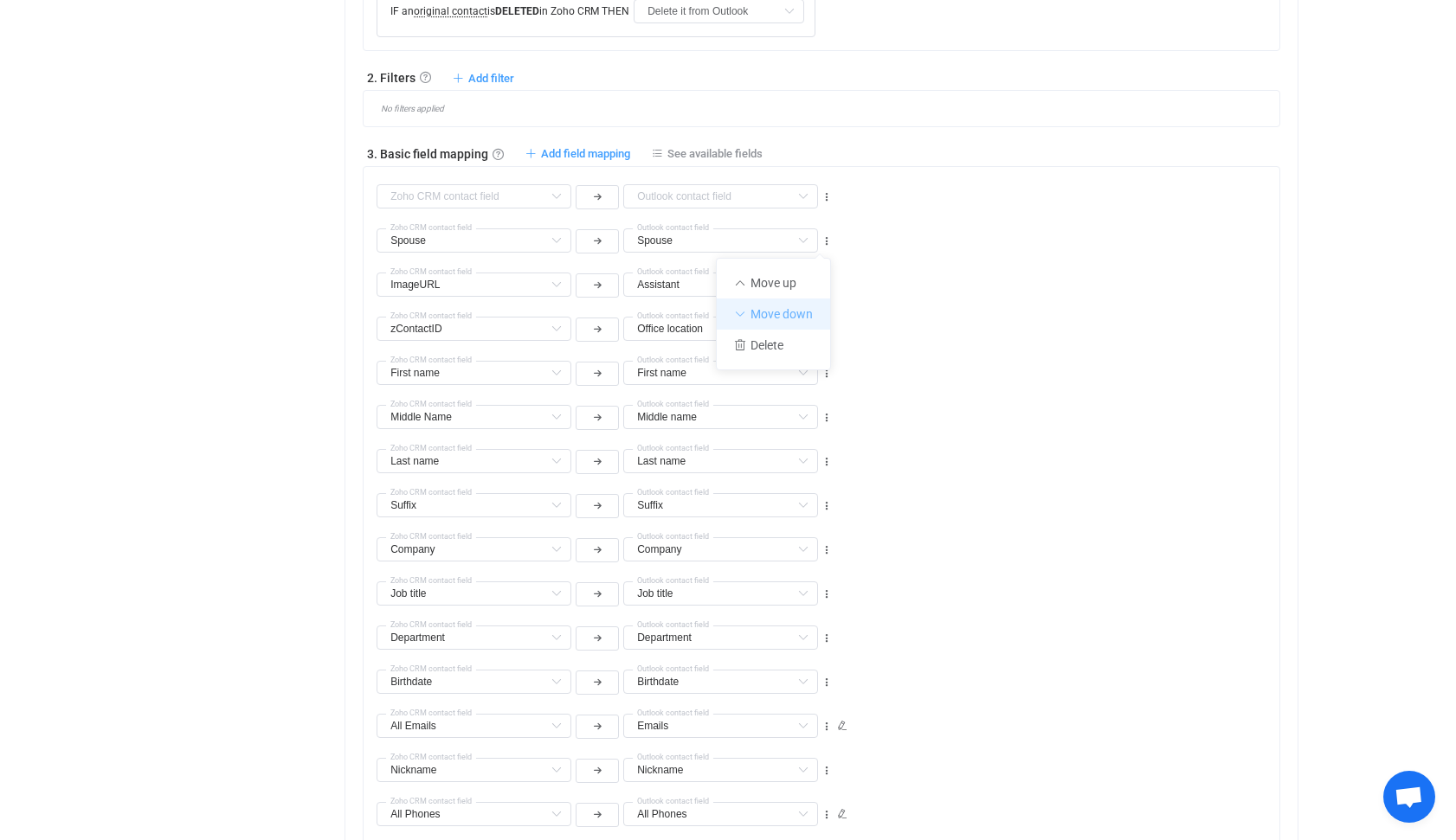
type input "Spouse"
click at [826, 331] on icon at bounding box center [826, 330] width 12 height 12
click at [791, 367] on li "Move up" at bounding box center [773, 371] width 114 height 31
type input "zContactID"
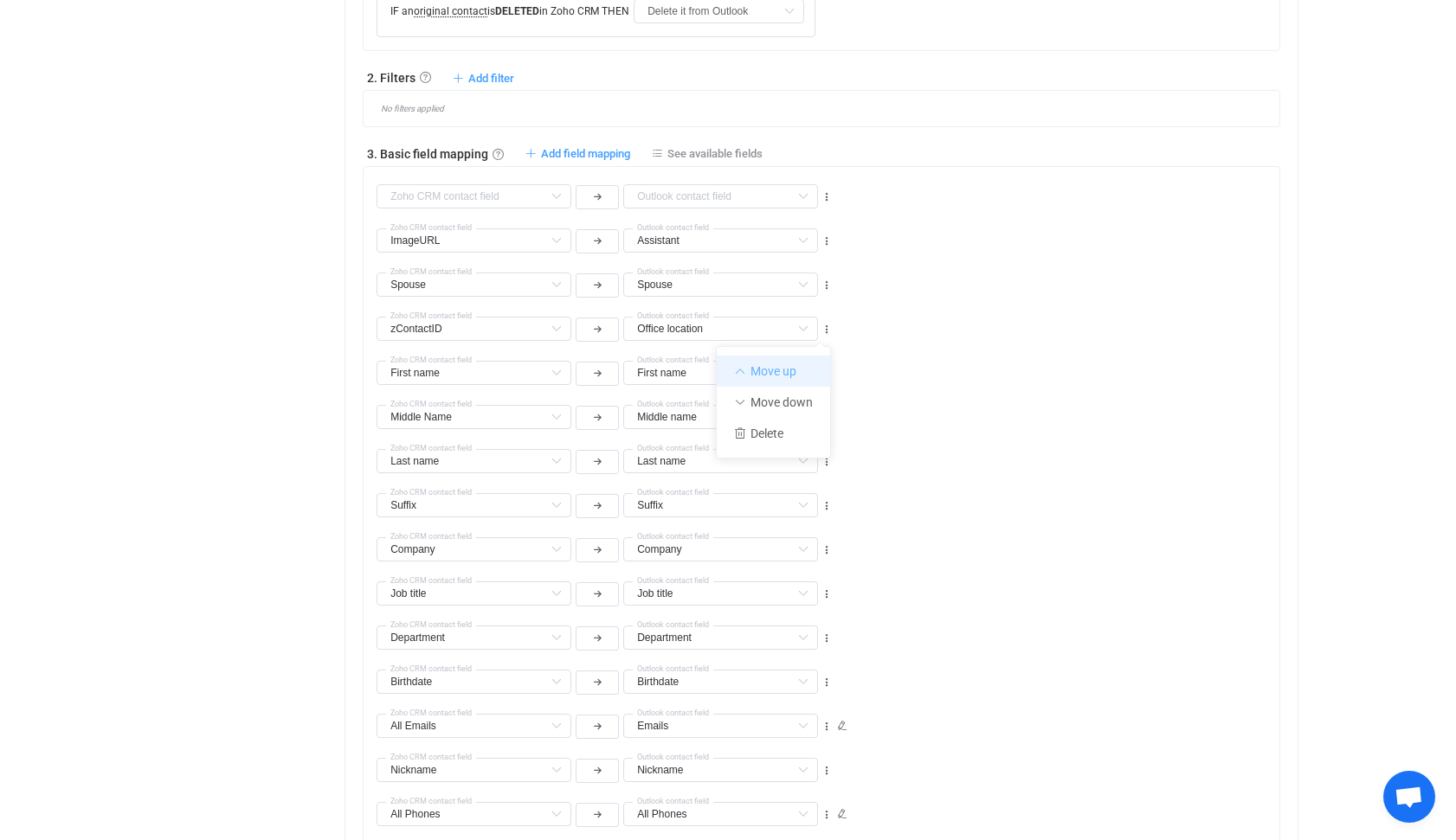
type input "Office location"
type input "Spouse"
click at [825, 372] on icon at bounding box center [826, 374] width 12 height 12
click at [774, 413] on li "Move up" at bounding box center [773, 416] width 114 height 31
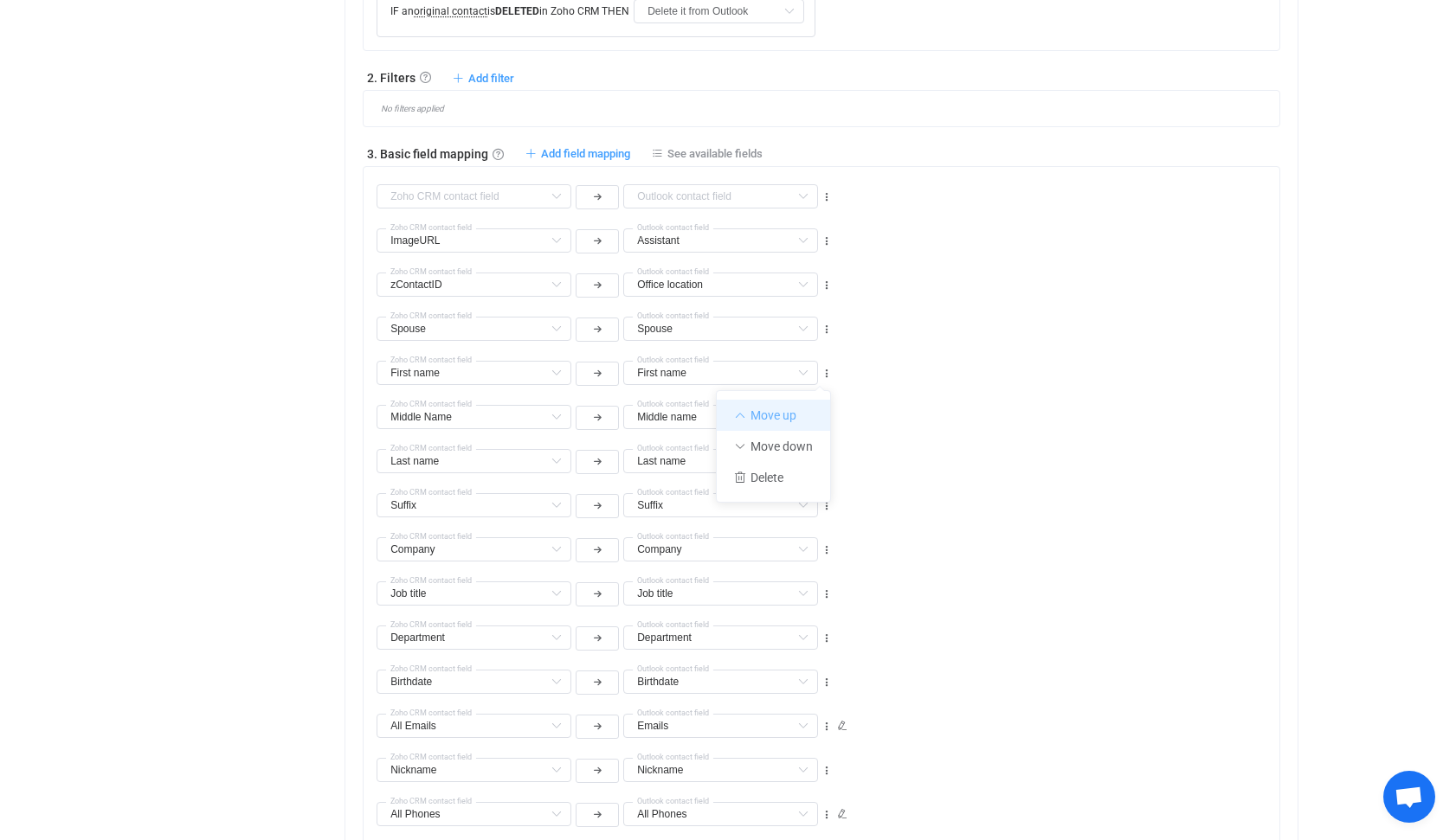
type input "First name"
type input "Spouse"
click at [825, 419] on icon at bounding box center [826, 418] width 12 height 12
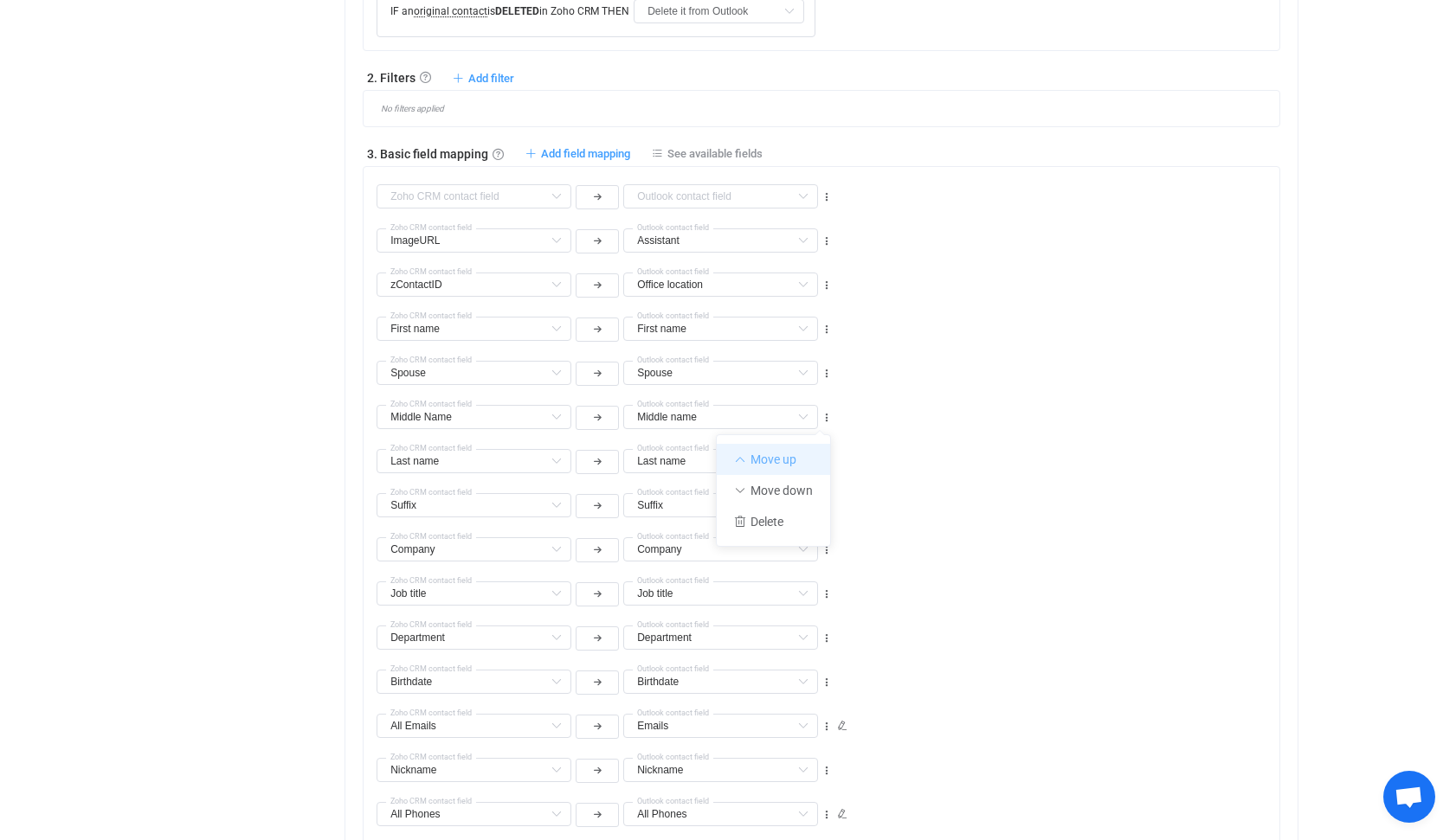
click at [775, 454] on li "Move up" at bounding box center [773, 459] width 114 height 31
type input "Middle Name"
type input "Middle name"
type input "Spouse"
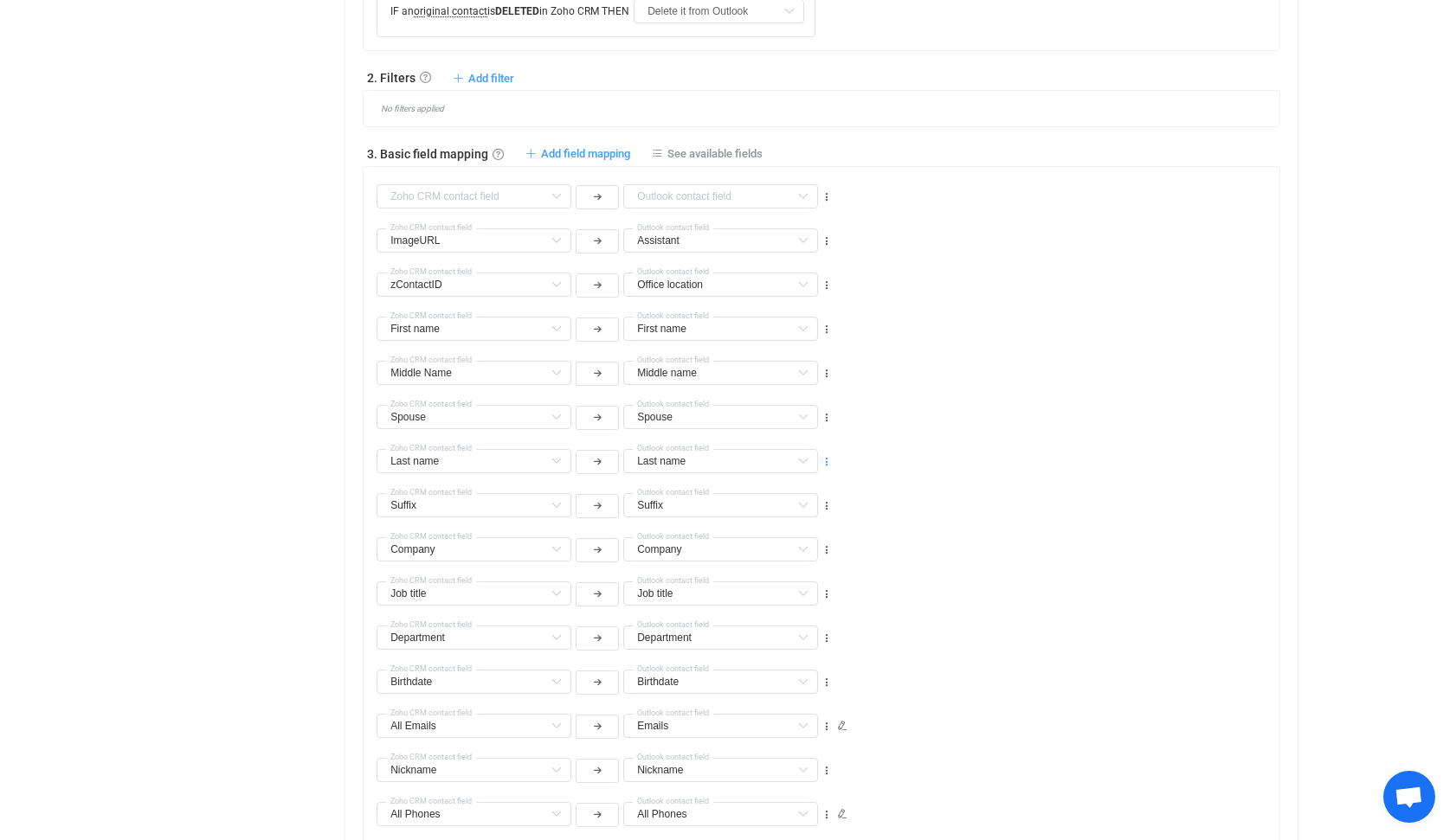
click at [825, 463] on icon at bounding box center [826, 462] width 12 height 12
click at [760, 499] on li "Move up" at bounding box center [773, 504] width 114 height 31
type input "Last name"
type input "Spouse"
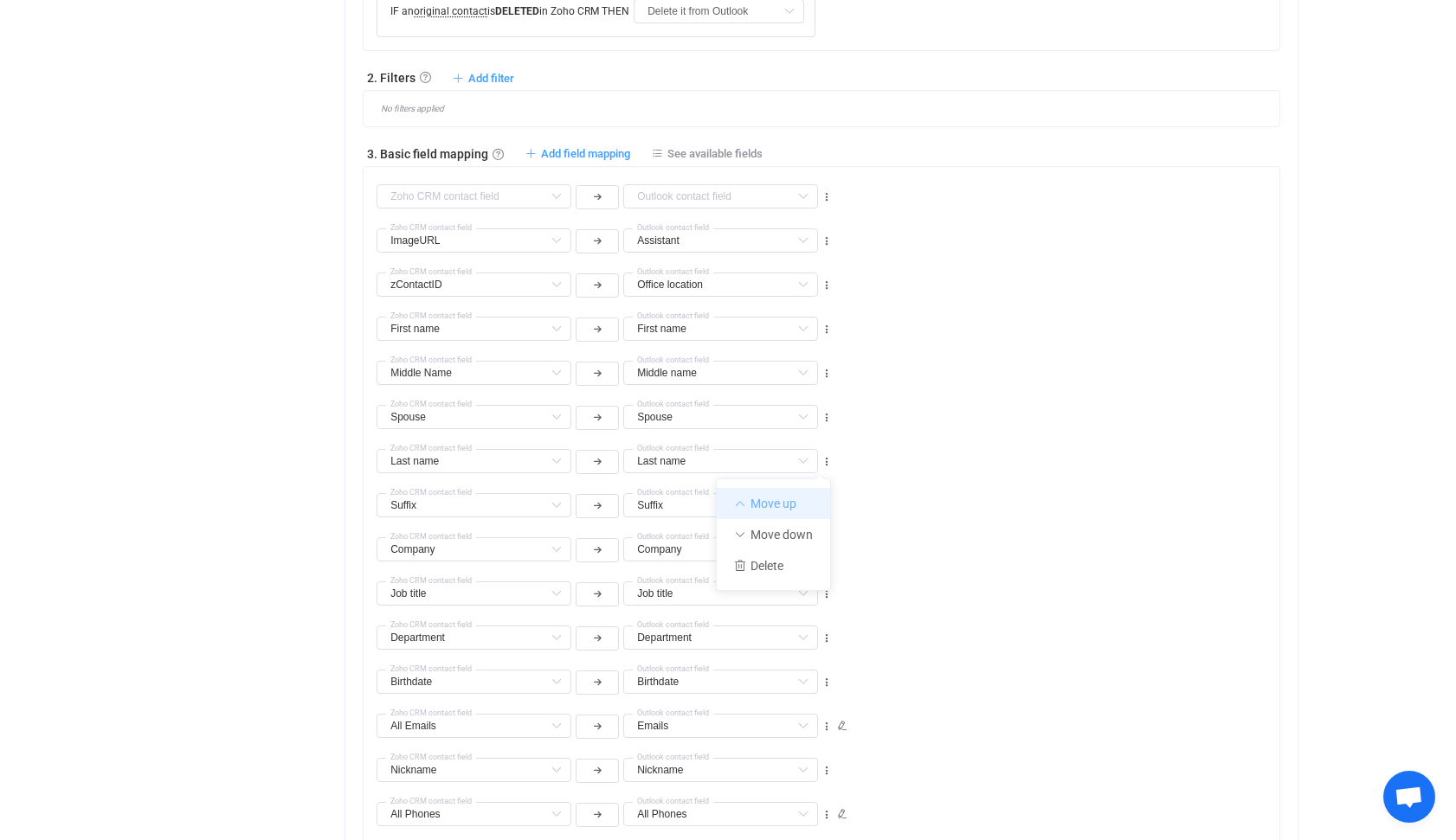
type input "Spouse"
click at [827, 506] on icon at bounding box center [826, 506] width 12 height 12
click at [769, 545] on li "Move up" at bounding box center [773, 547] width 114 height 31
type input "Suffix"
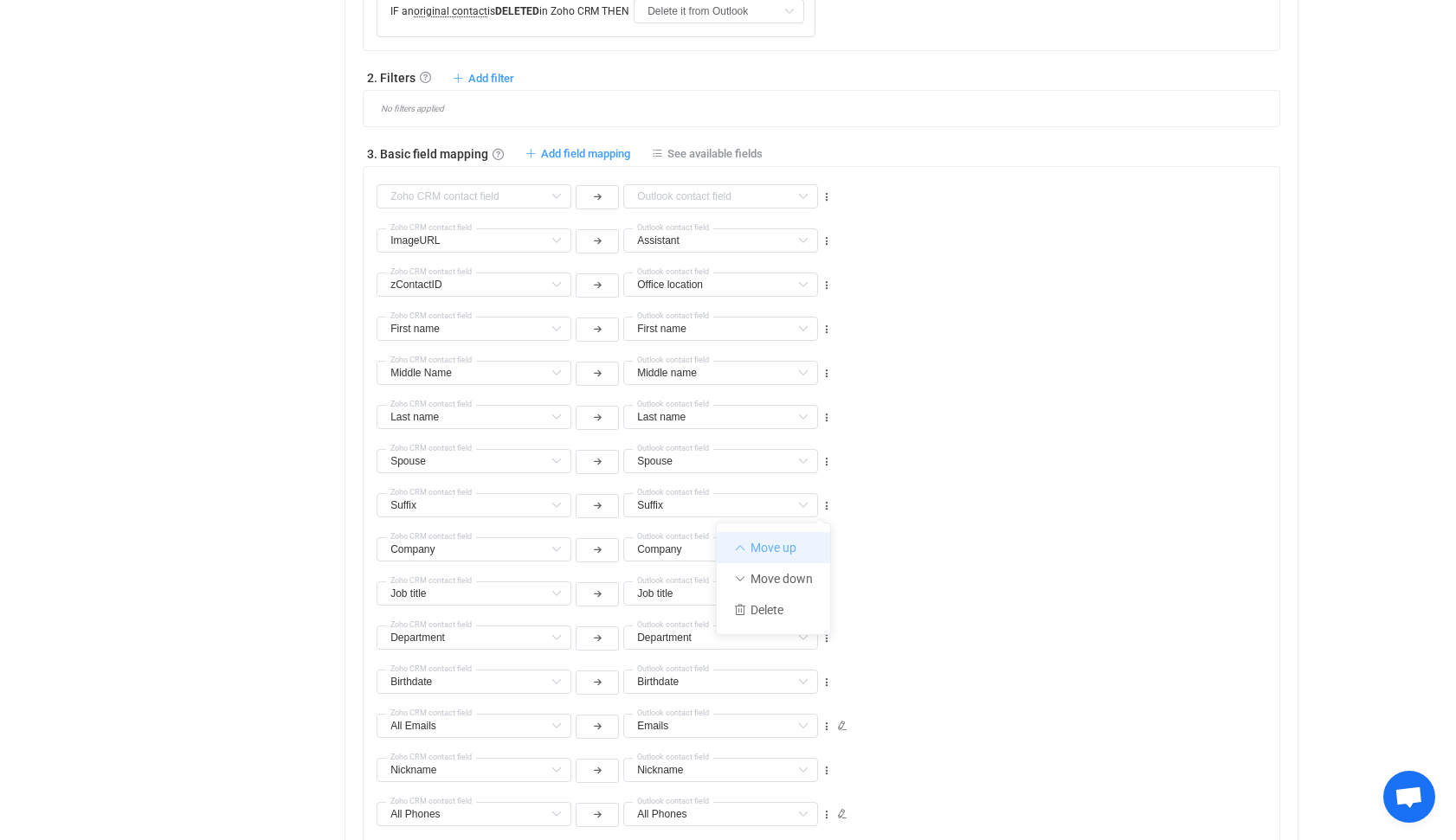
type input "Spouse"
click at [825, 506] on icon at bounding box center [826, 506] width 12 height 12
click at [770, 578] on li "Move down" at bounding box center [773, 579] width 114 height 31
type input "Company"
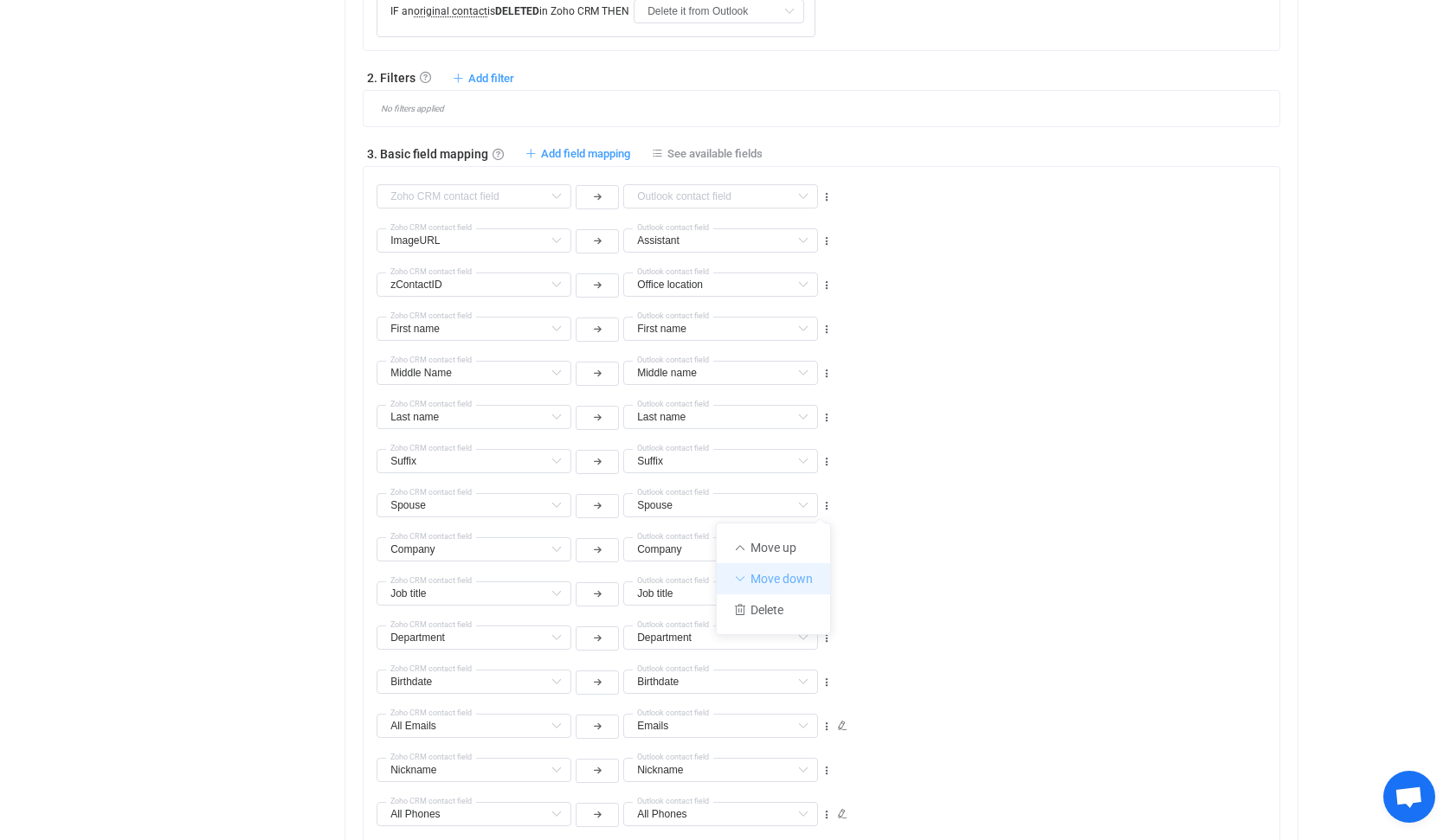
type input "Company"
type input "Spouse"
click at [825, 550] on icon at bounding box center [826, 550] width 12 height 12
click at [769, 616] on li "Move down" at bounding box center [773, 623] width 114 height 31
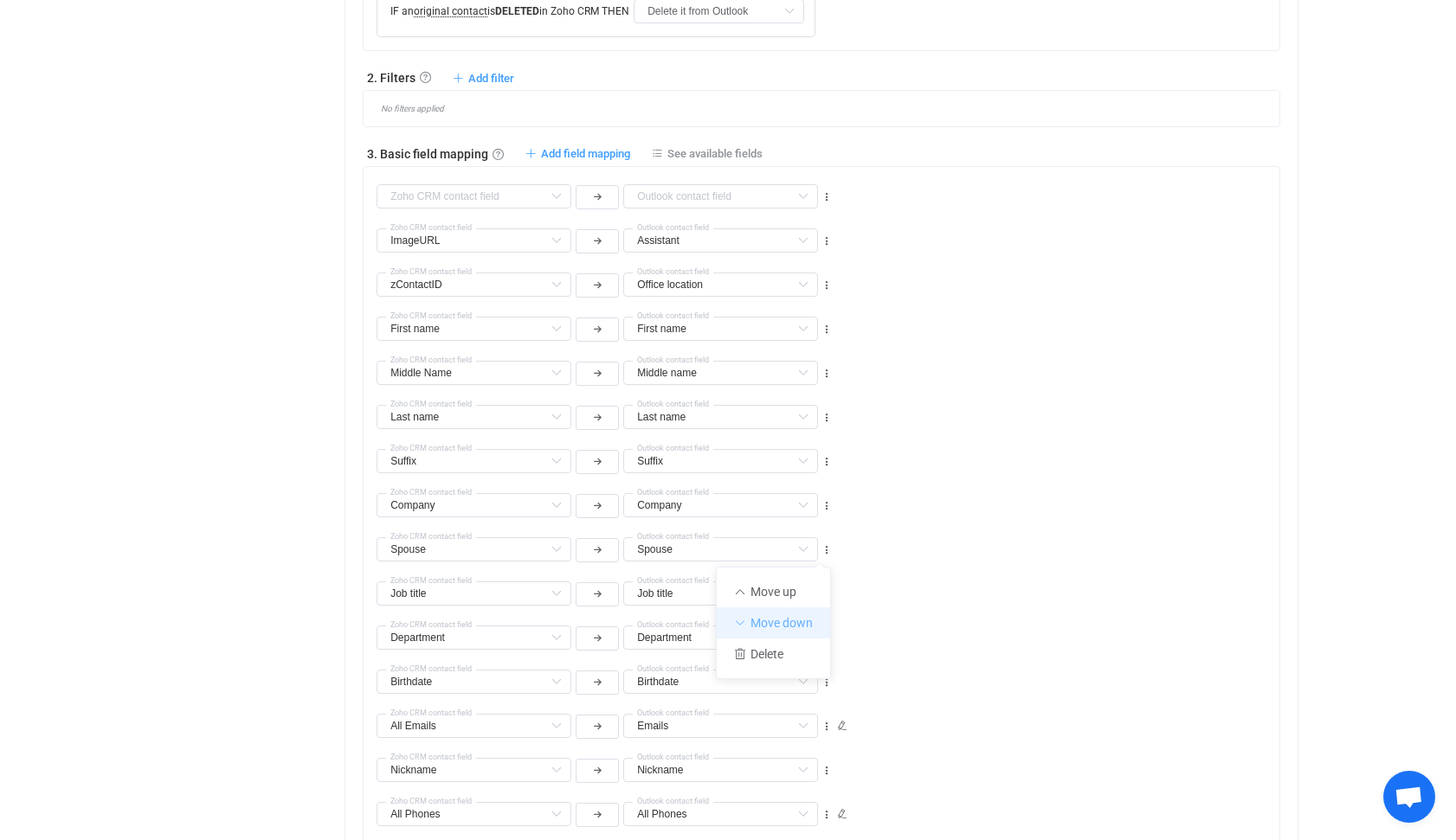
type input "Job title"
type input "Spouse"
click at [825, 596] on icon at bounding box center [826, 595] width 12 height 12
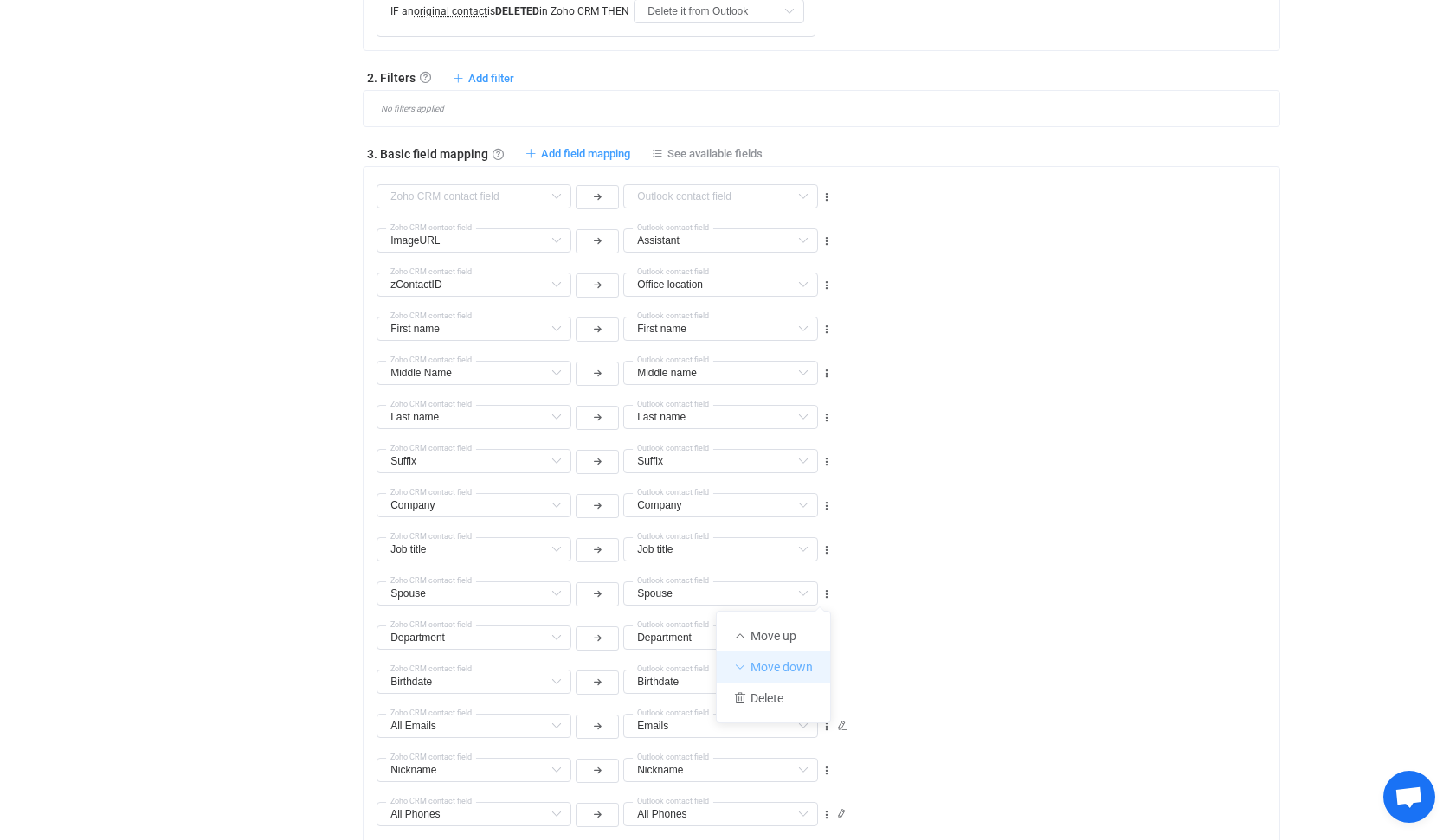
click at [769, 665] on li "Move down" at bounding box center [773, 667] width 114 height 31
type input "Department"
type input "Spouse"
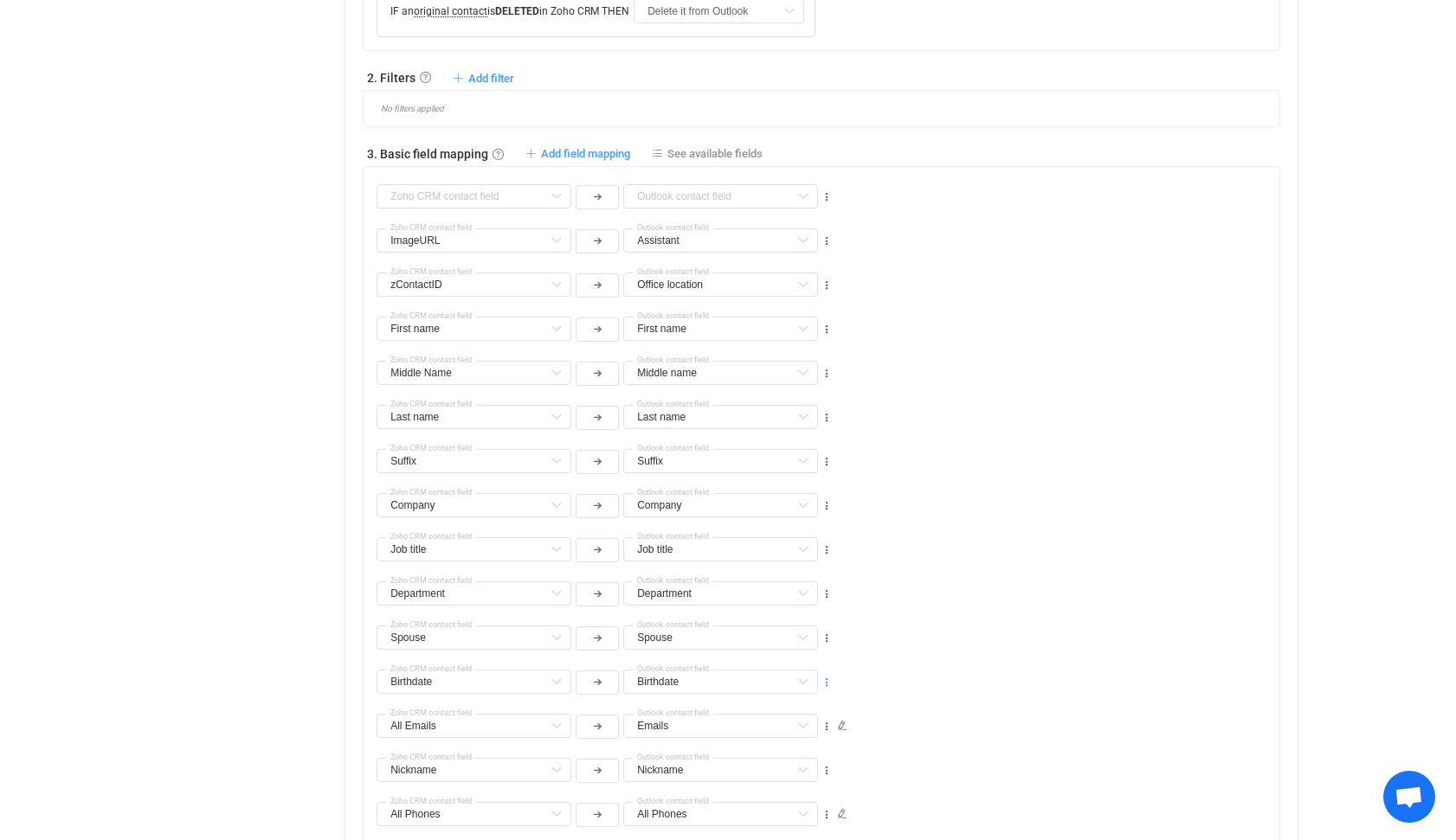
click at [826, 680] on icon at bounding box center [826, 683] width 12 height 12
click at [770, 781] on li "Delete" at bounding box center [773, 787] width 114 height 31
type input "All Emails"
type input "Emails"
type input "Nickname"
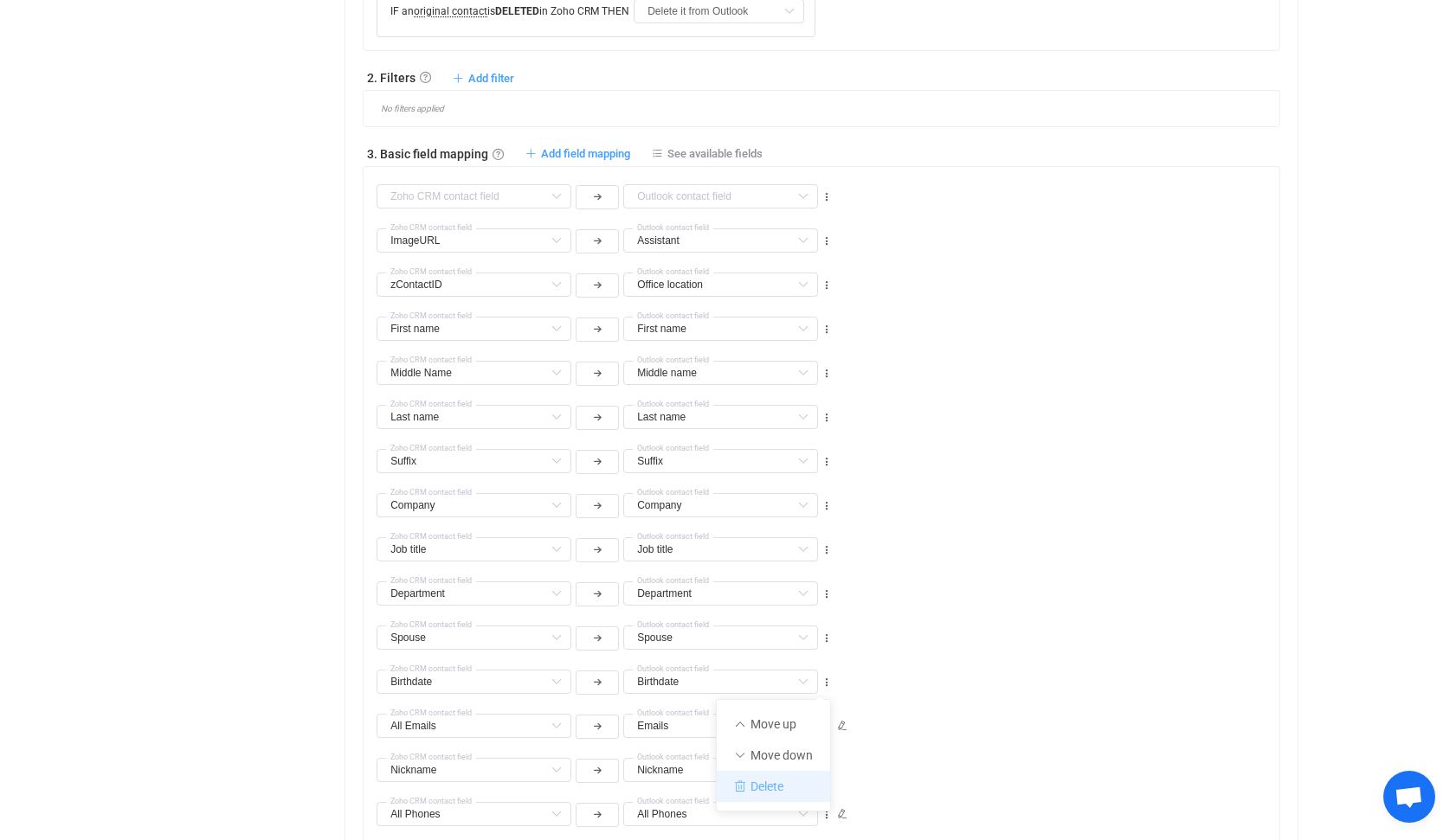
type input "Nickname"
type input "All Phones"
type input "All Addresses"
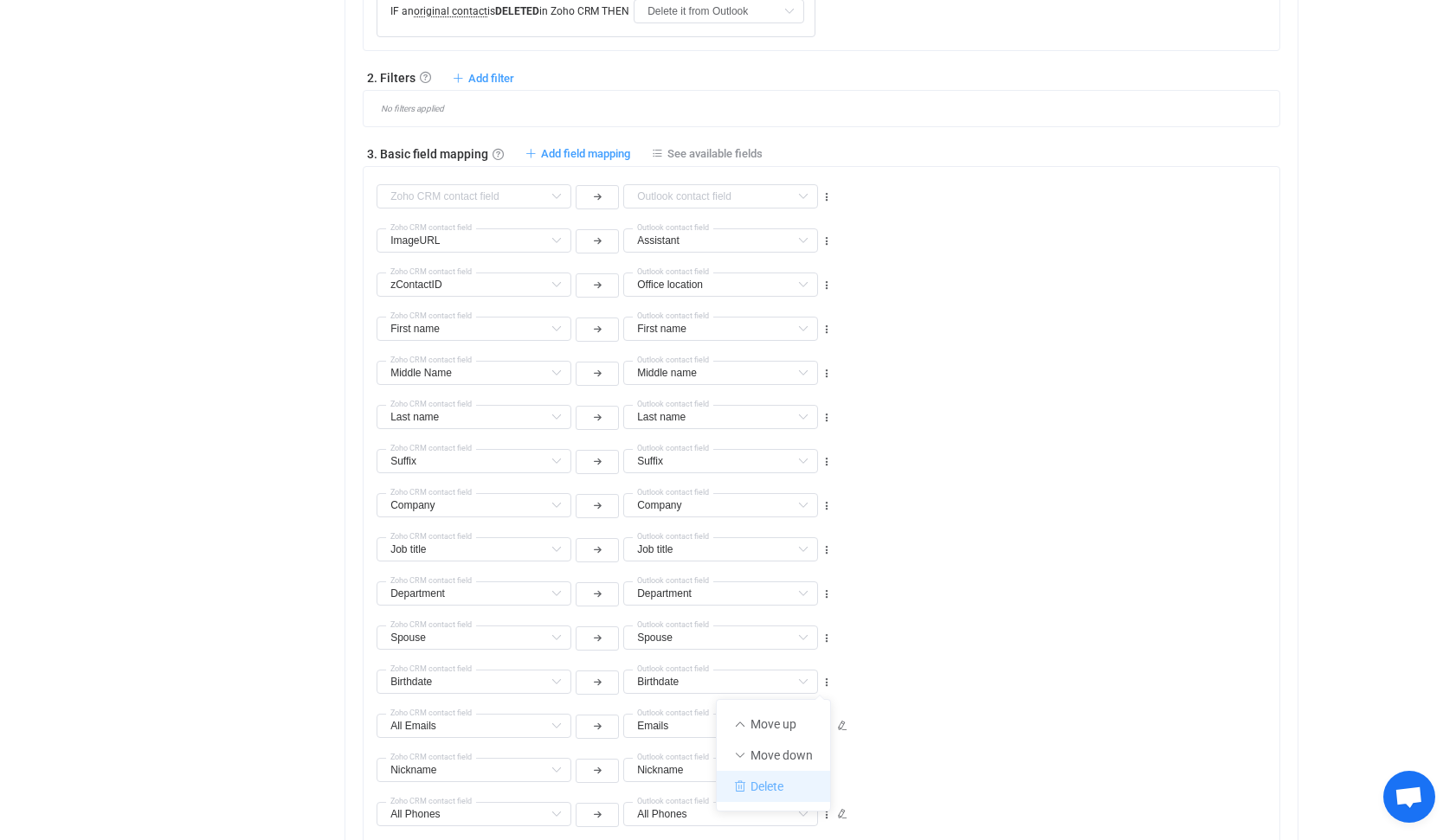
type input "Description"
type input "Notes"
click at [830, 680] on icon at bounding box center [826, 683] width 12 height 12
click at [659, 683] on input "text" at bounding box center [720, 682] width 195 height 24
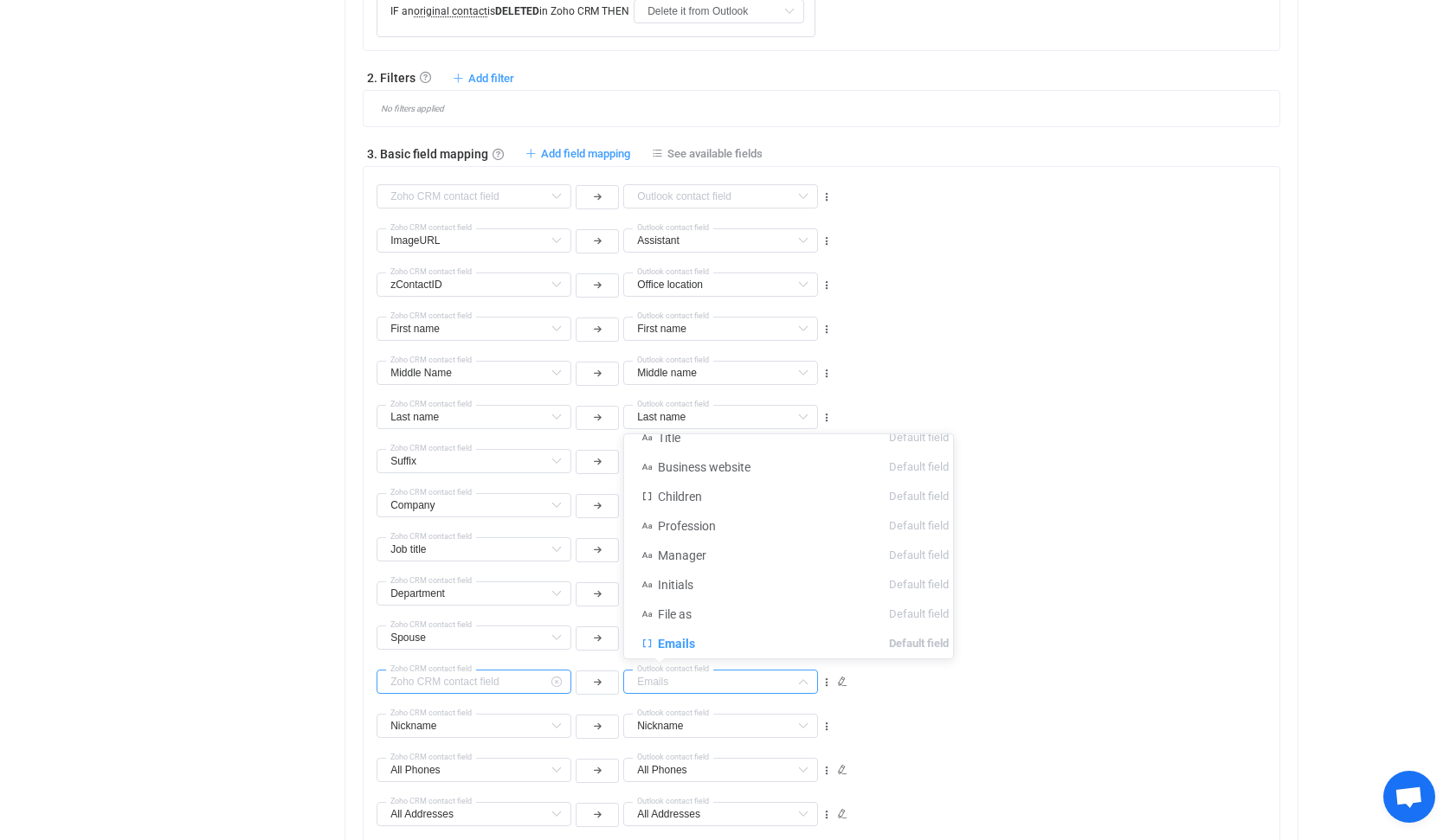
click at [457, 678] on input "text" at bounding box center [473, 682] width 195 height 24
type input "Emails"
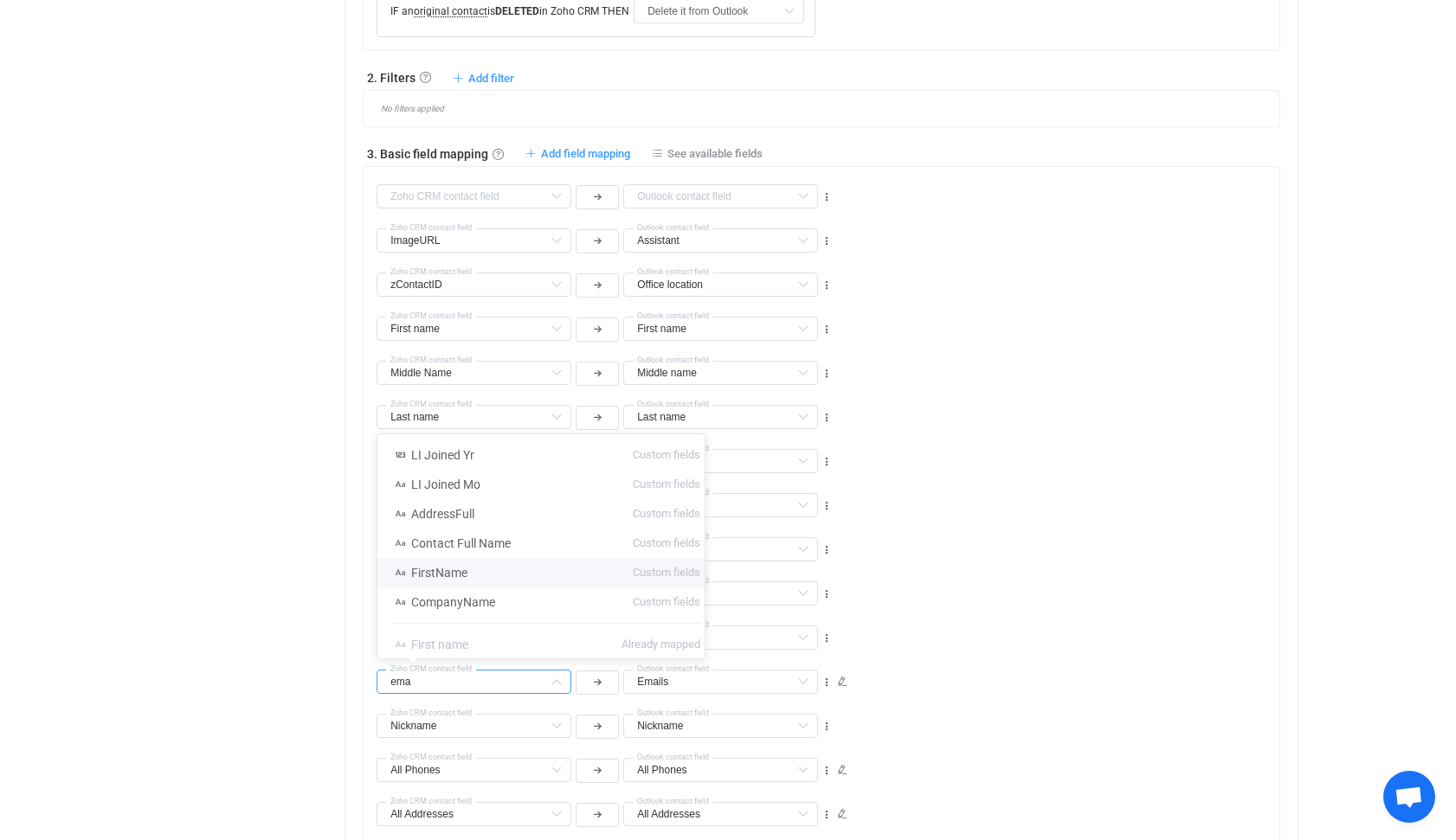
scroll to position [0, 0]
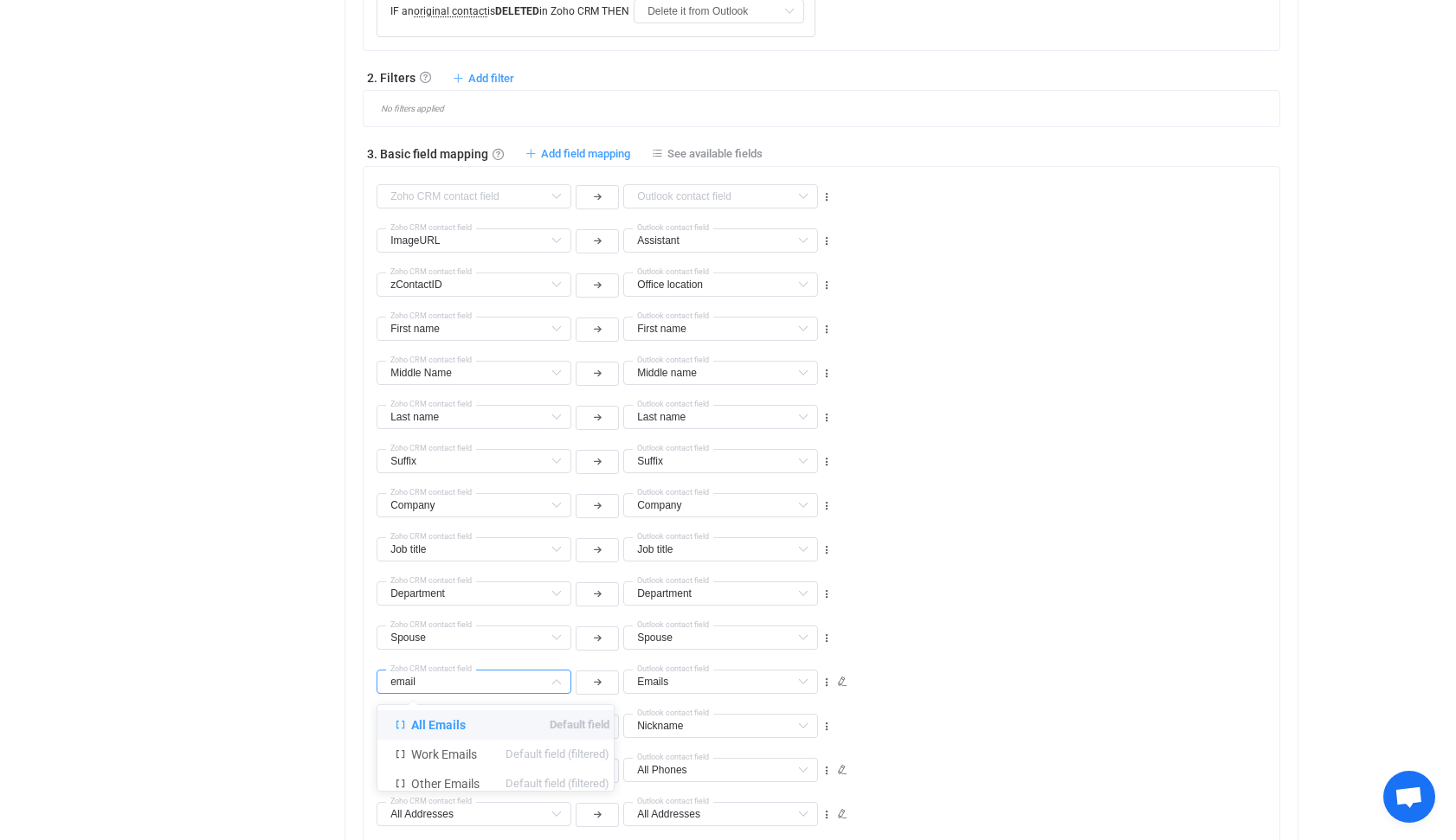
click at [445, 722] on span "All Emails" at bounding box center [438, 725] width 54 height 14
type input "All Emails"
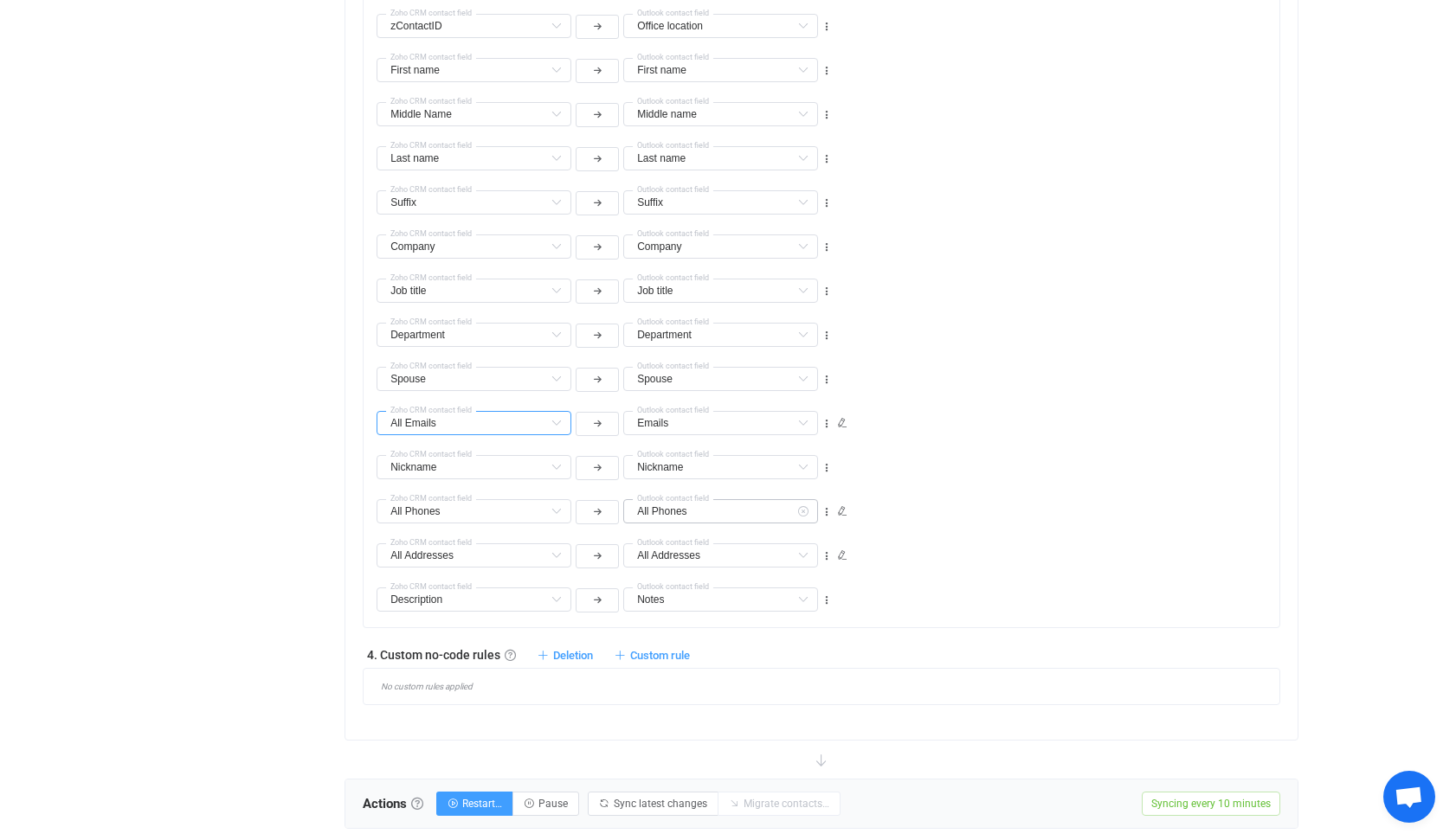
scroll to position [1041, 0]
click at [830, 463] on icon at bounding box center [826, 467] width 12 height 12
click at [790, 536] on li "Move down" at bounding box center [773, 540] width 114 height 31
type input "All Phones"
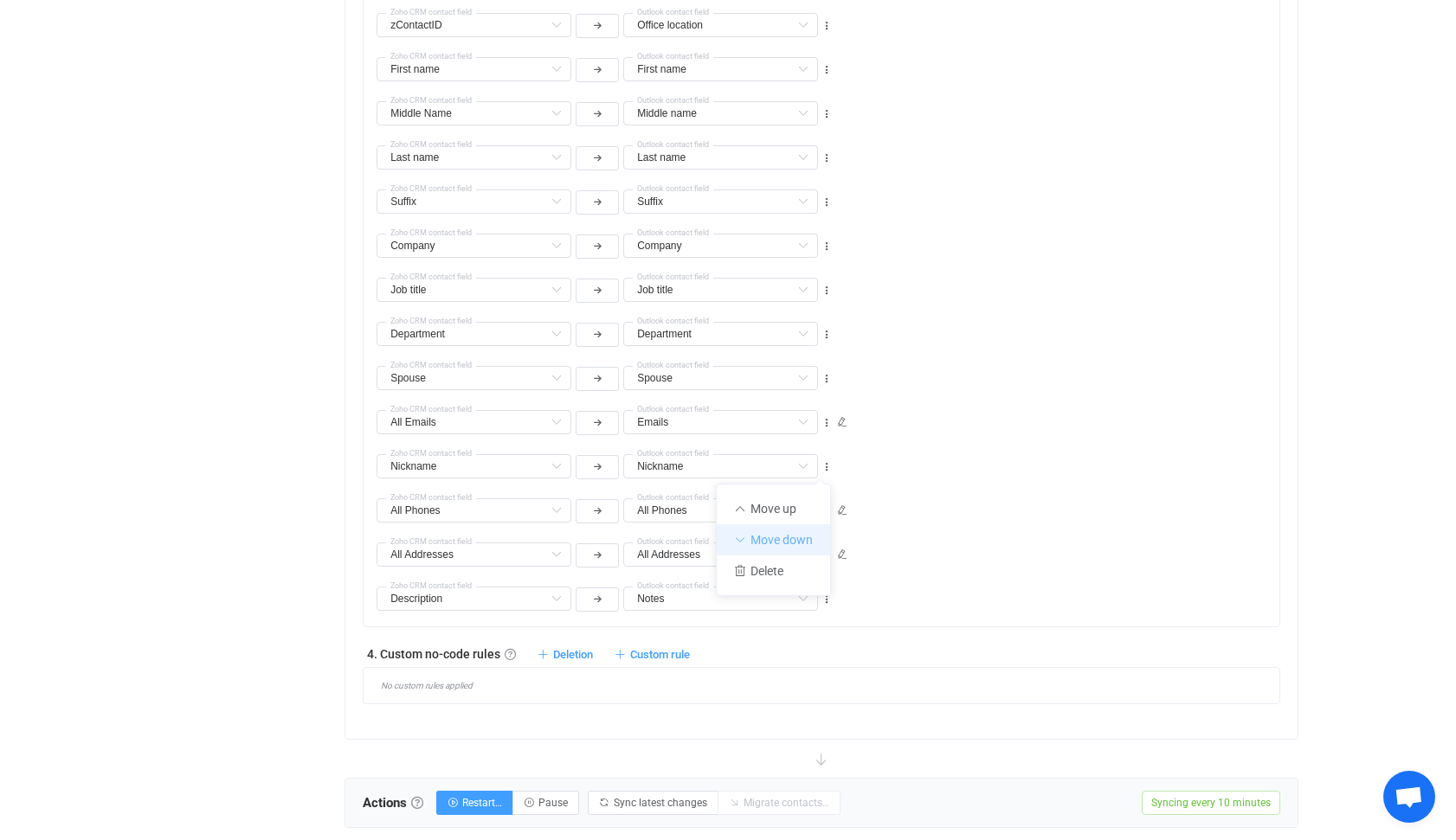
type input "Nickname"
click at [827, 511] on icon at bounding box center [826, 512] width 12 height 12
click at [780, 585] on li "Move down" at bounding box center [773, 584] width 114 height 31
type input "All Addresses"
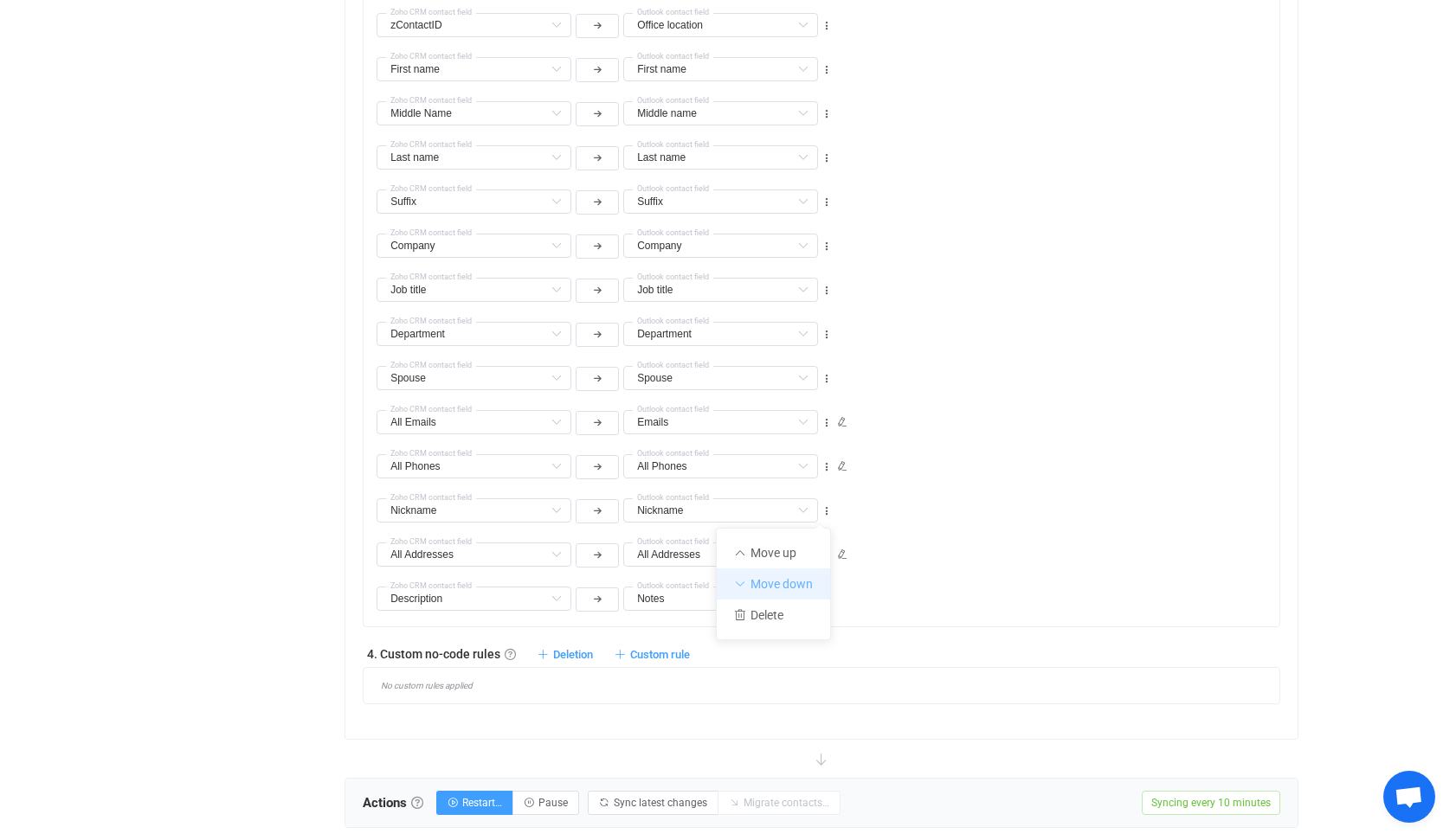
type input "All Addresses"
type input "Nickname"
click at [826, 376] on icon at bounding box center [826, 379] width 12 height 12
click at [799, 451] on li "Move down" at bounding box center [773, 451] width 114 height 31
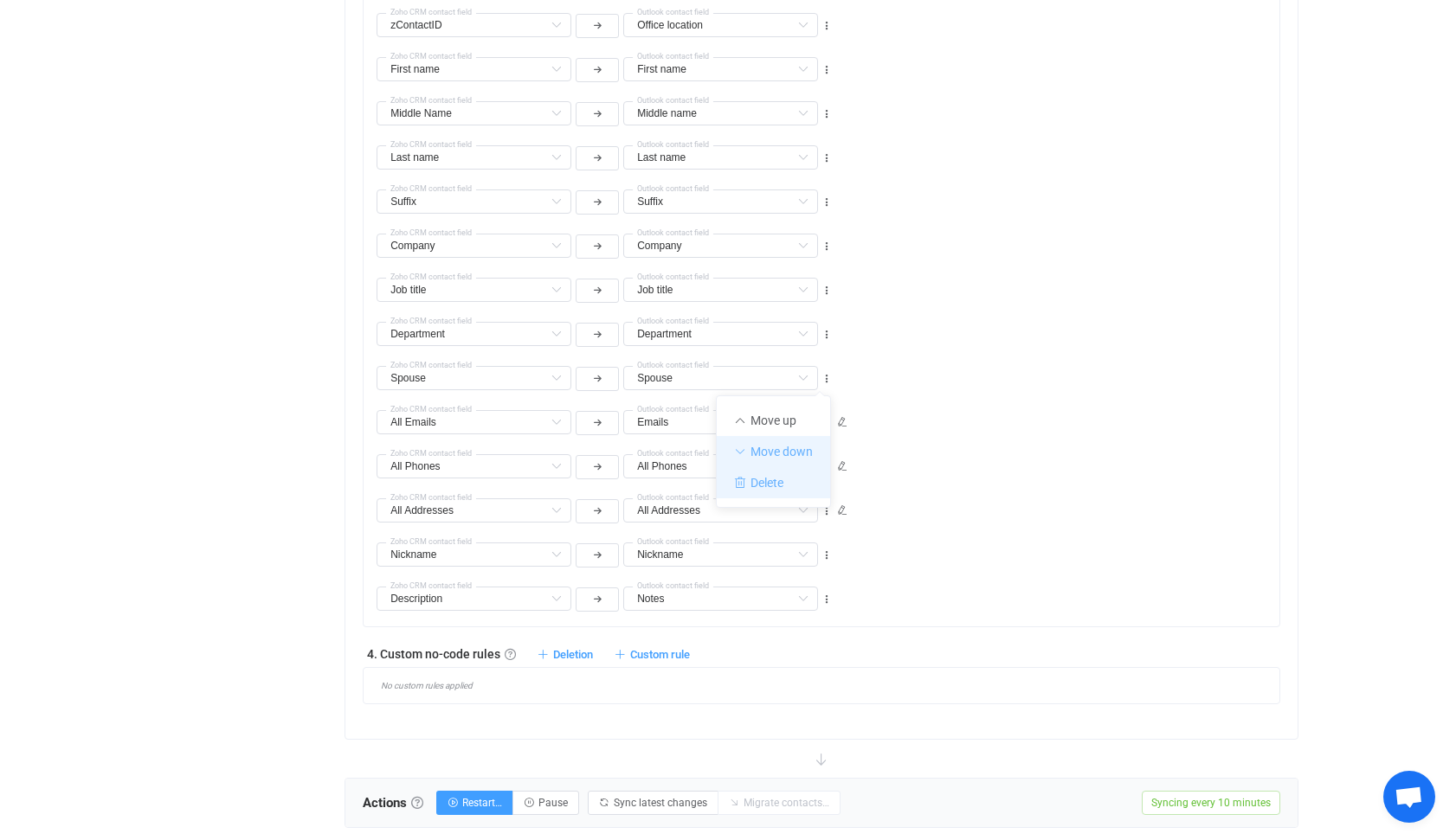
type input "All Emails"
type input "Emails"
type input "Spouse"
click at [828, 423] on icon at bounding box center [826, 423] width 12 height 12
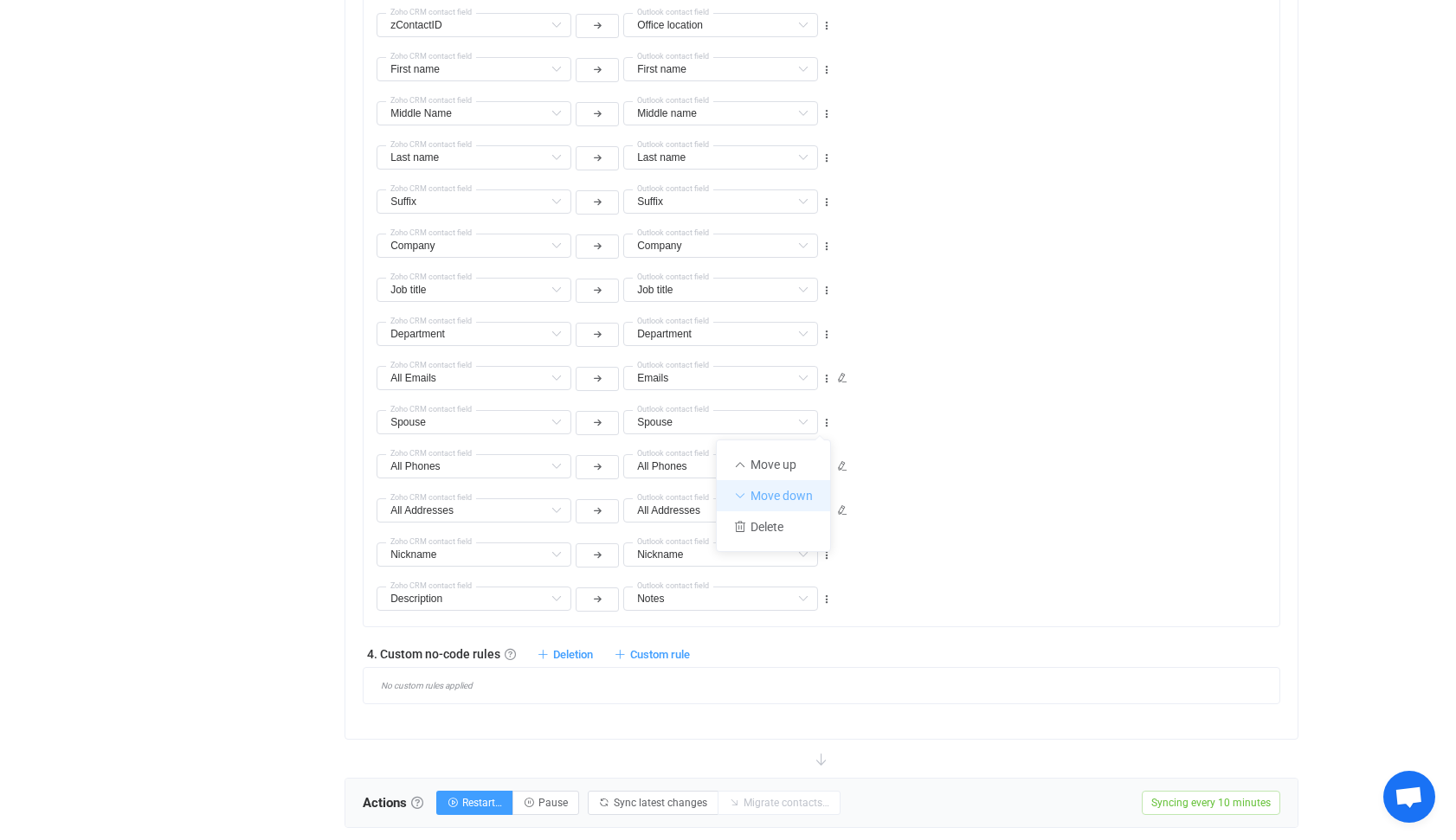
click at [795, 495] on li "Move down" at bounding box center [773, 496] width 114 height 31
type input "All Phones"
type input "Spouse"
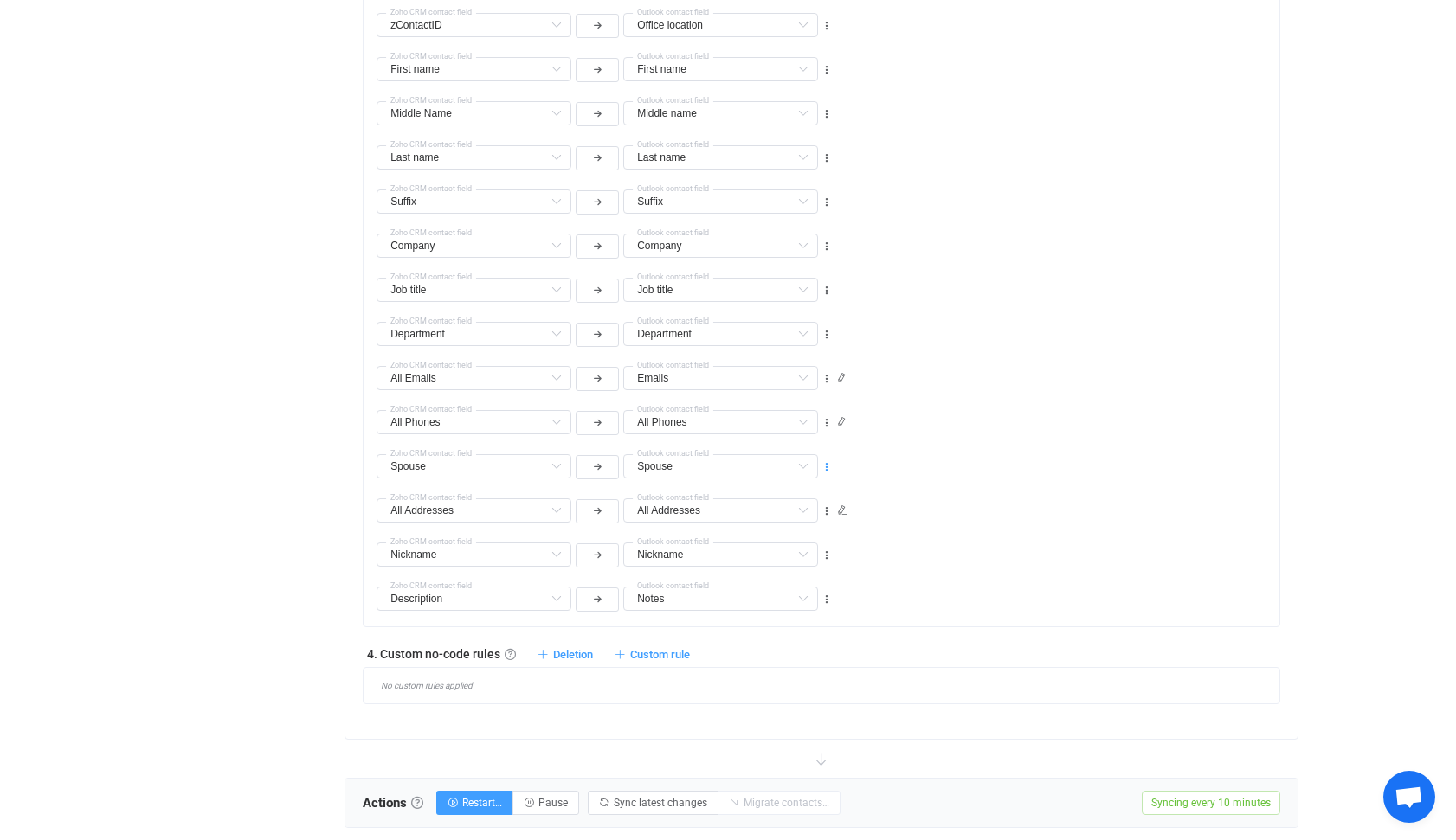
click at [828, 465] on icon at bounding box center [826, 467] width 12 height 12
click at [783, 534] on li "Move down" at bounding box center [773, 540] width 114 height 31
type input "All Addresses"
type input "Spouse"
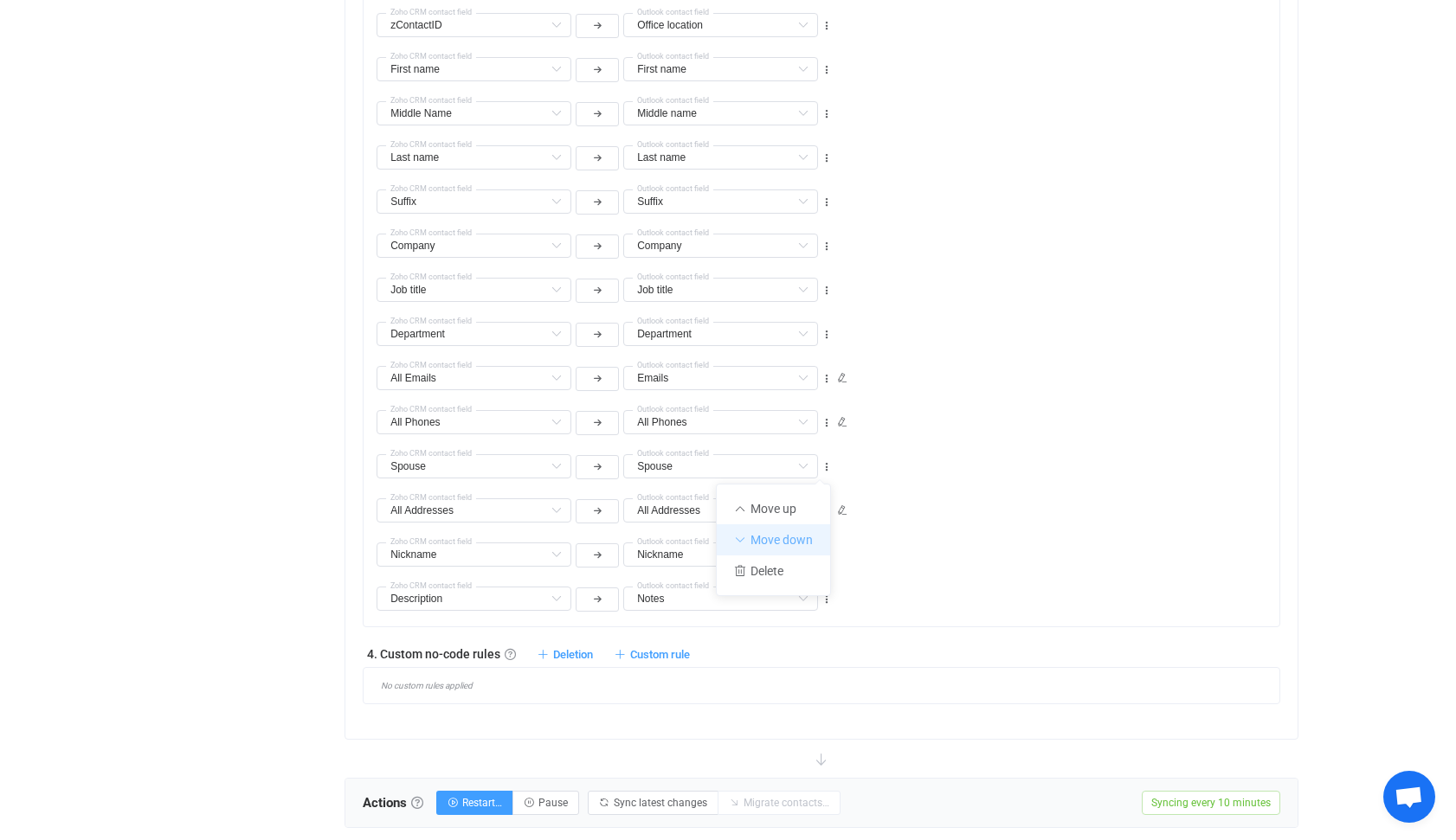
type input "Spouse"
click at [829, 508] on icon at bounding box center [826, 512] width 12 height 12
click at [790, 579] on li "Move down" at bounding box center [773, 584] width 114 height 31
type input "Nickname"
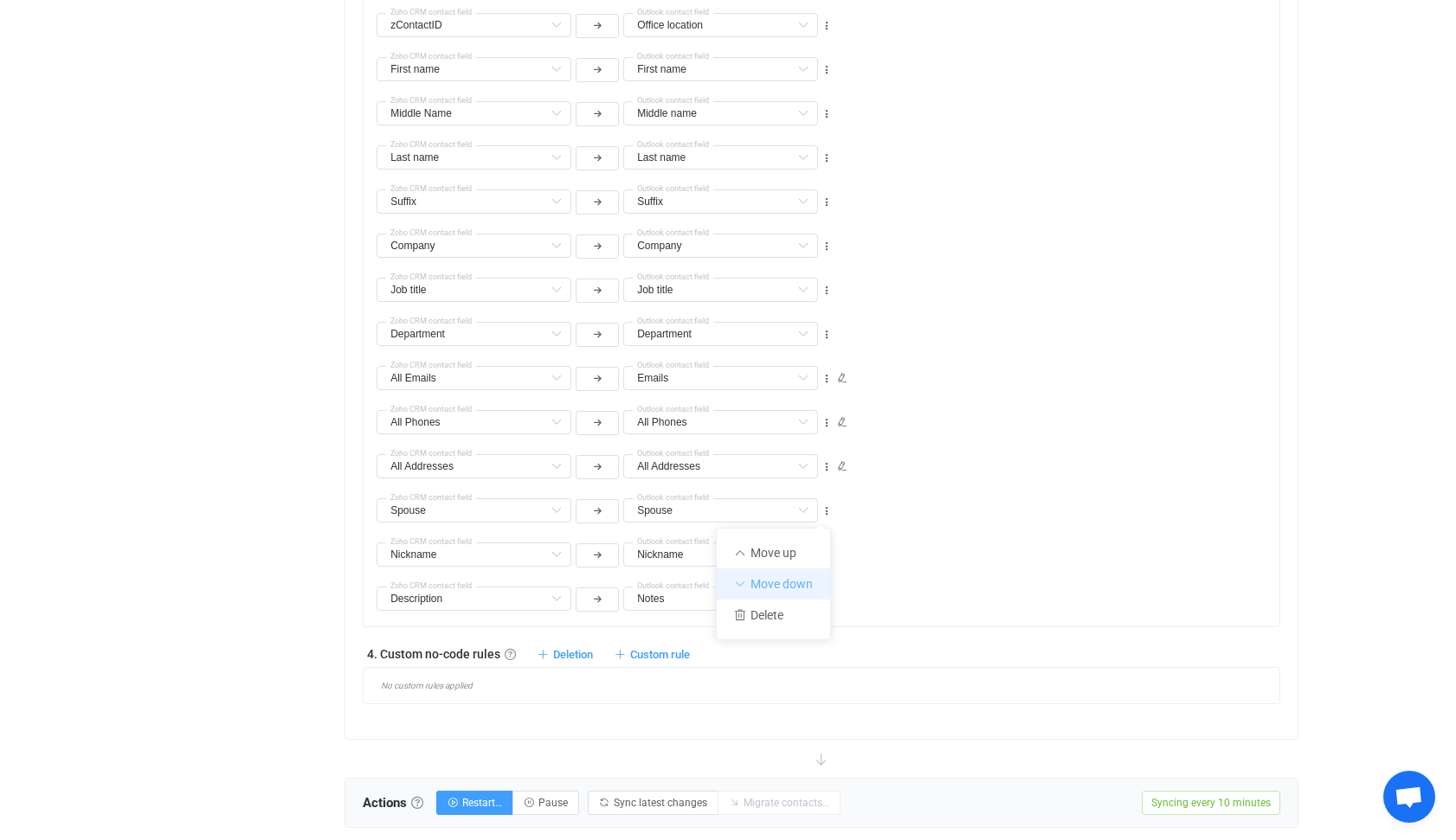
type input "Spouse"
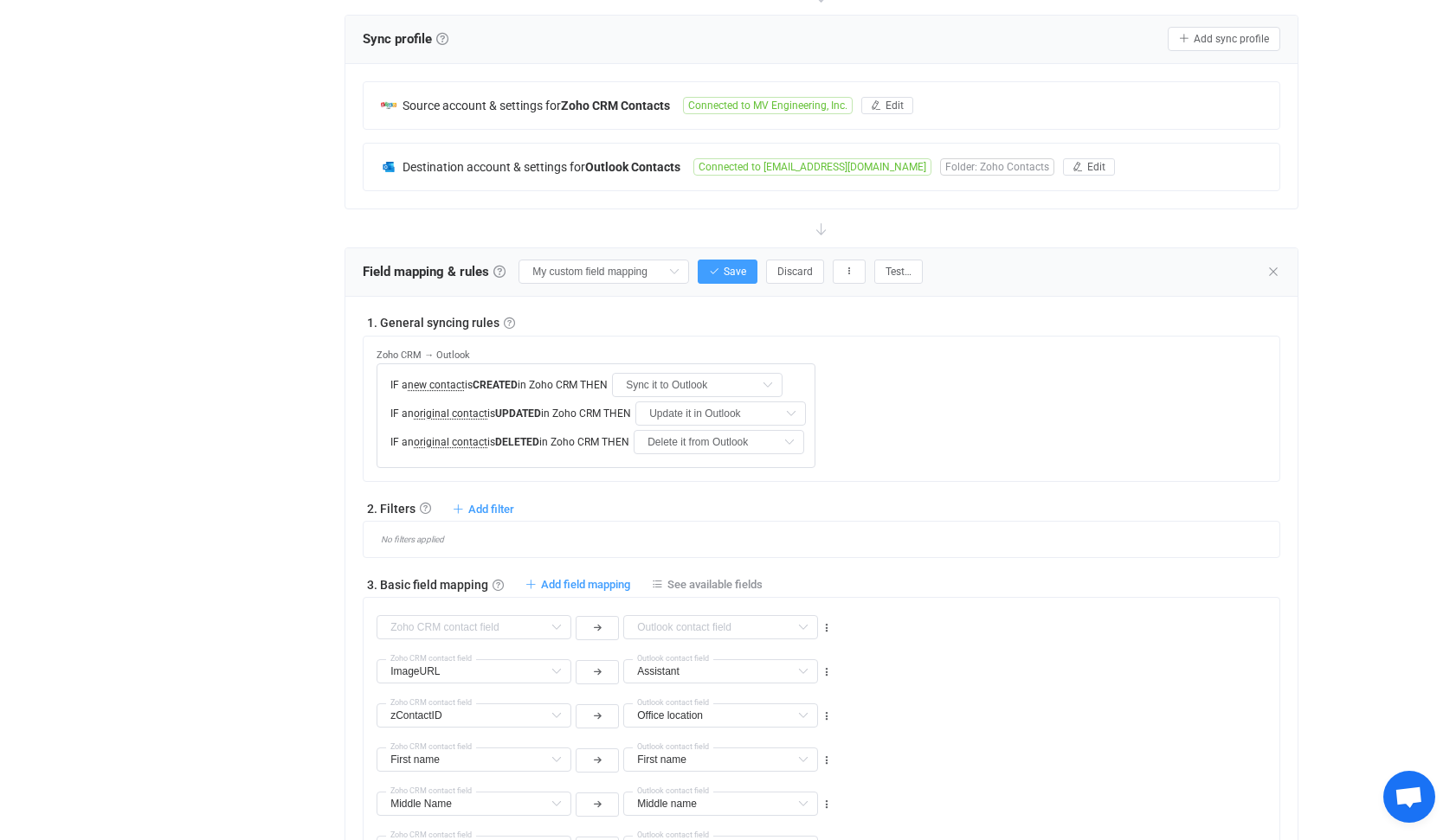
scroll to position [349, 0]
click at [726, 268] on span "Save" at bounding box center [735, 272] width 23 height 12
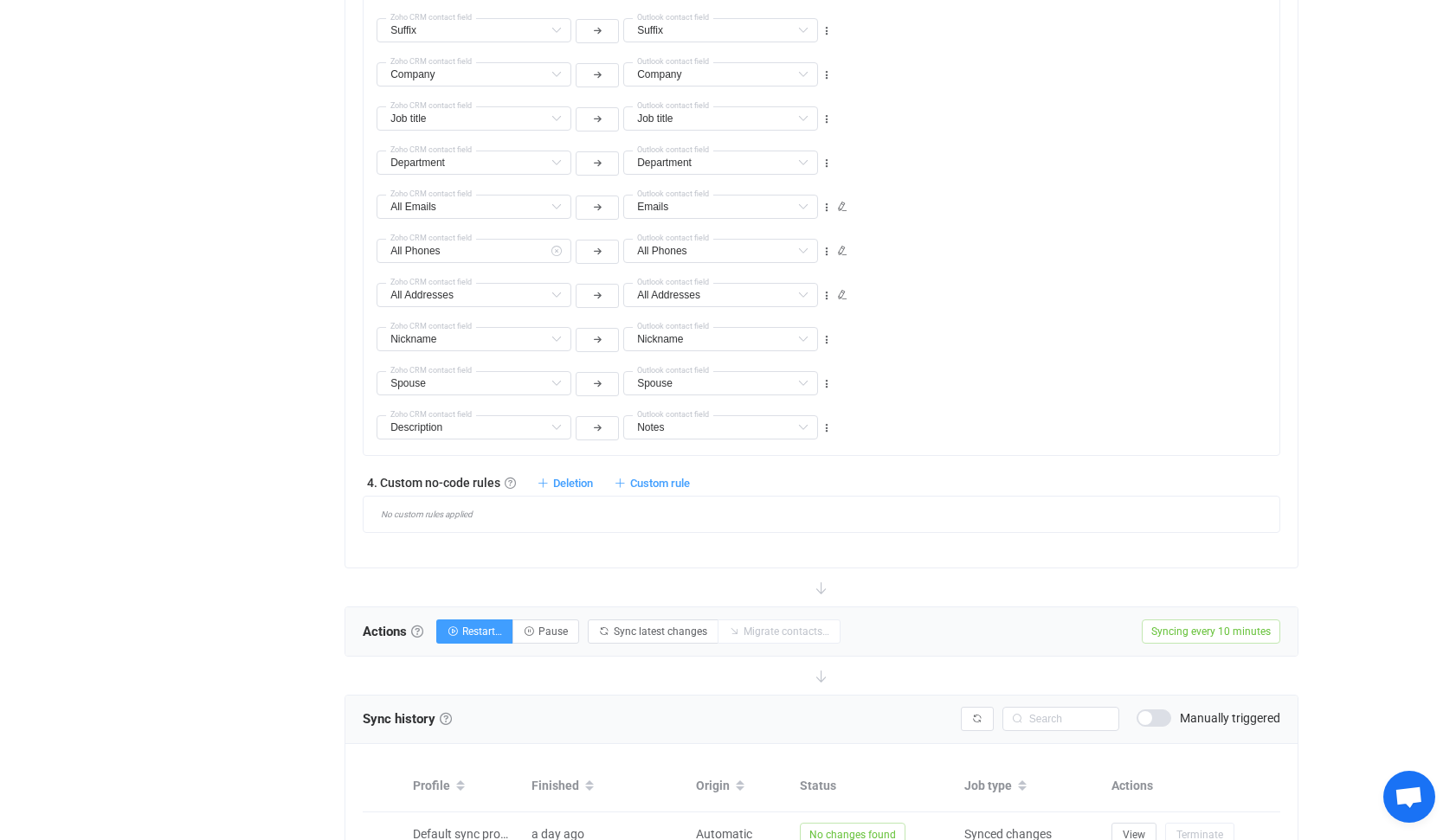
scroll to position [1214, 0]
click at [417, 631] on link at bounding box center [417, 630] width 12 height 12
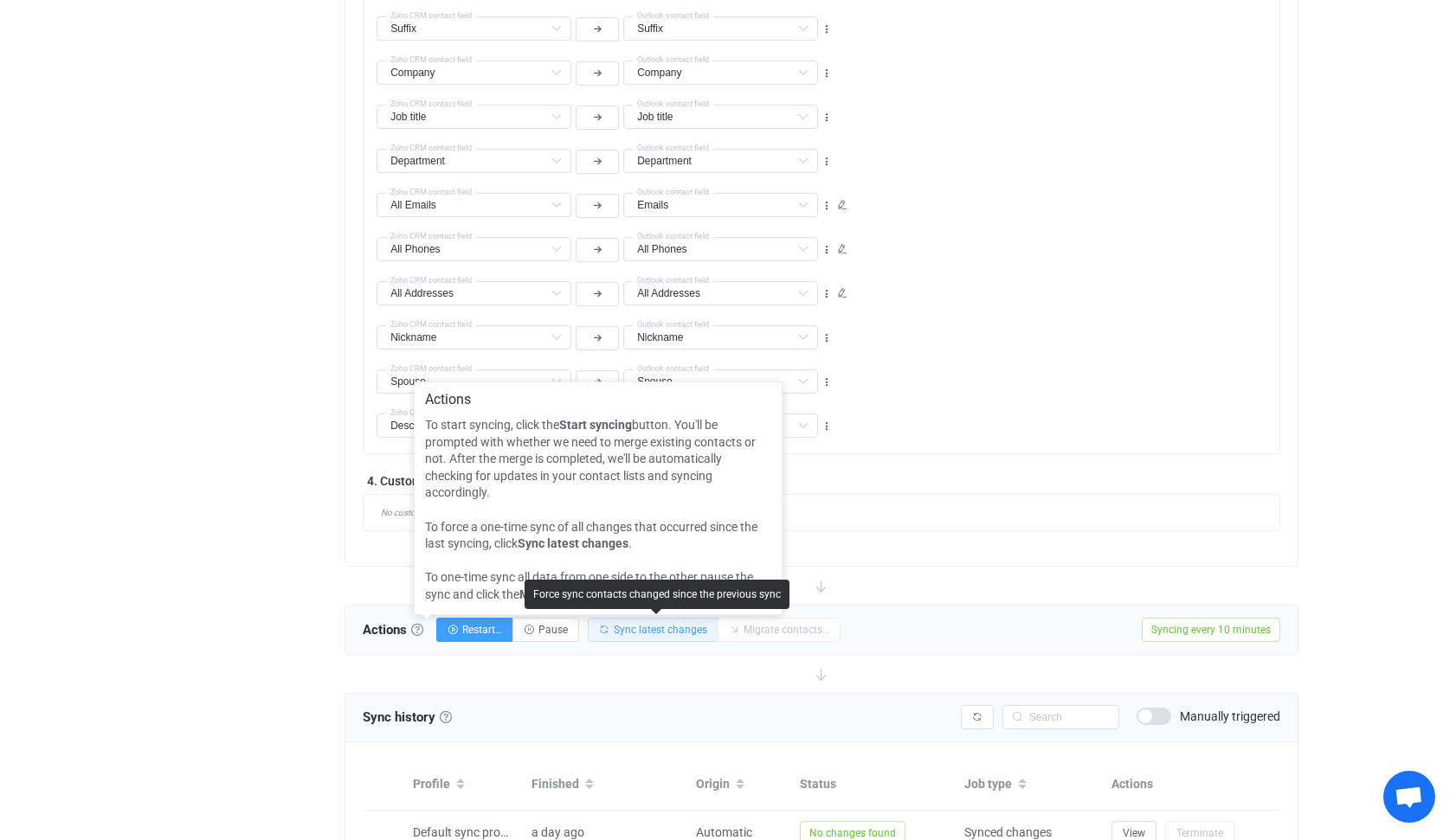
click at [644, 628] on span "Sync latest changes" at bounding box center [659, 630] width 93 height 12
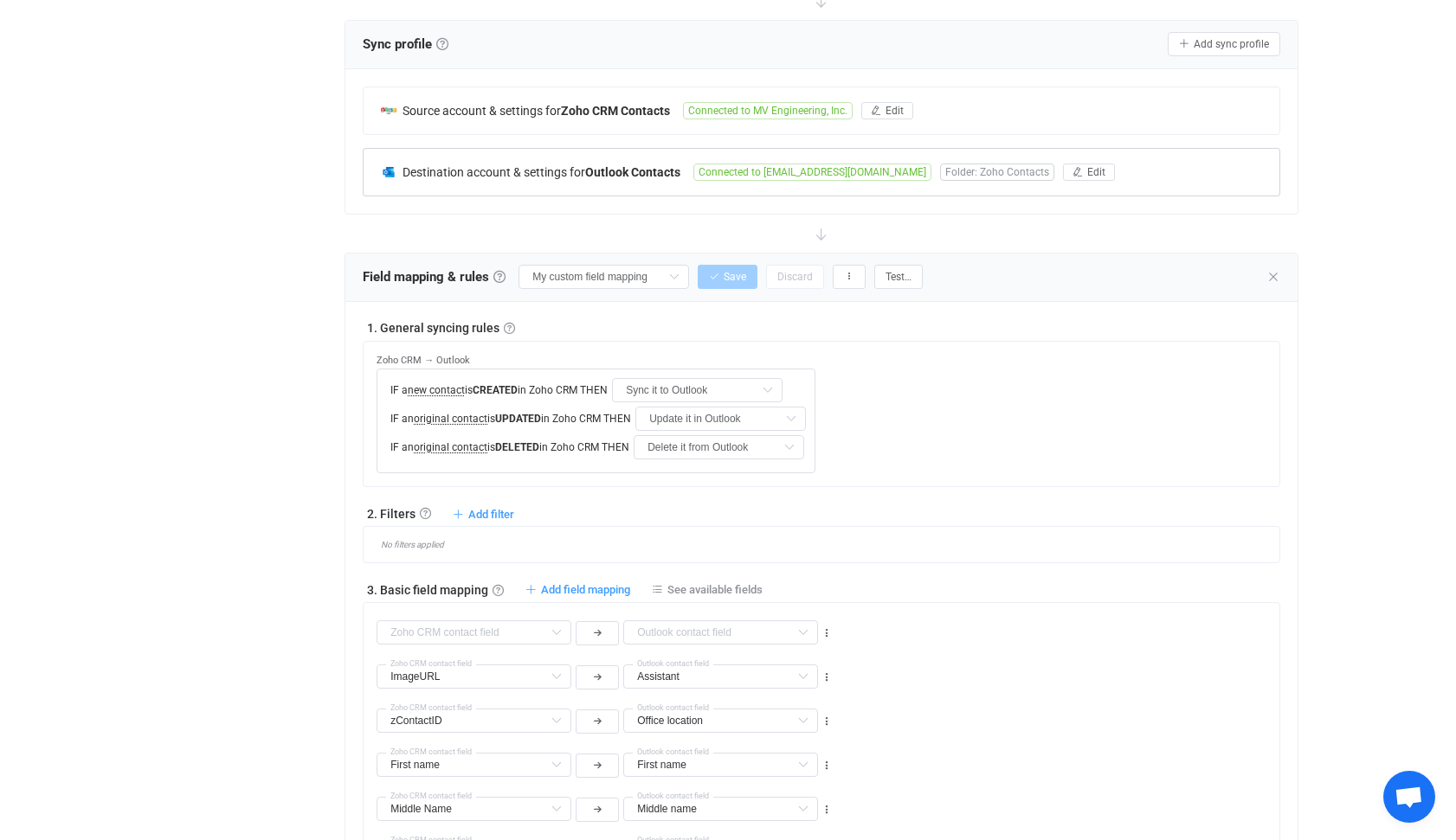
scroll to position [0, 0]
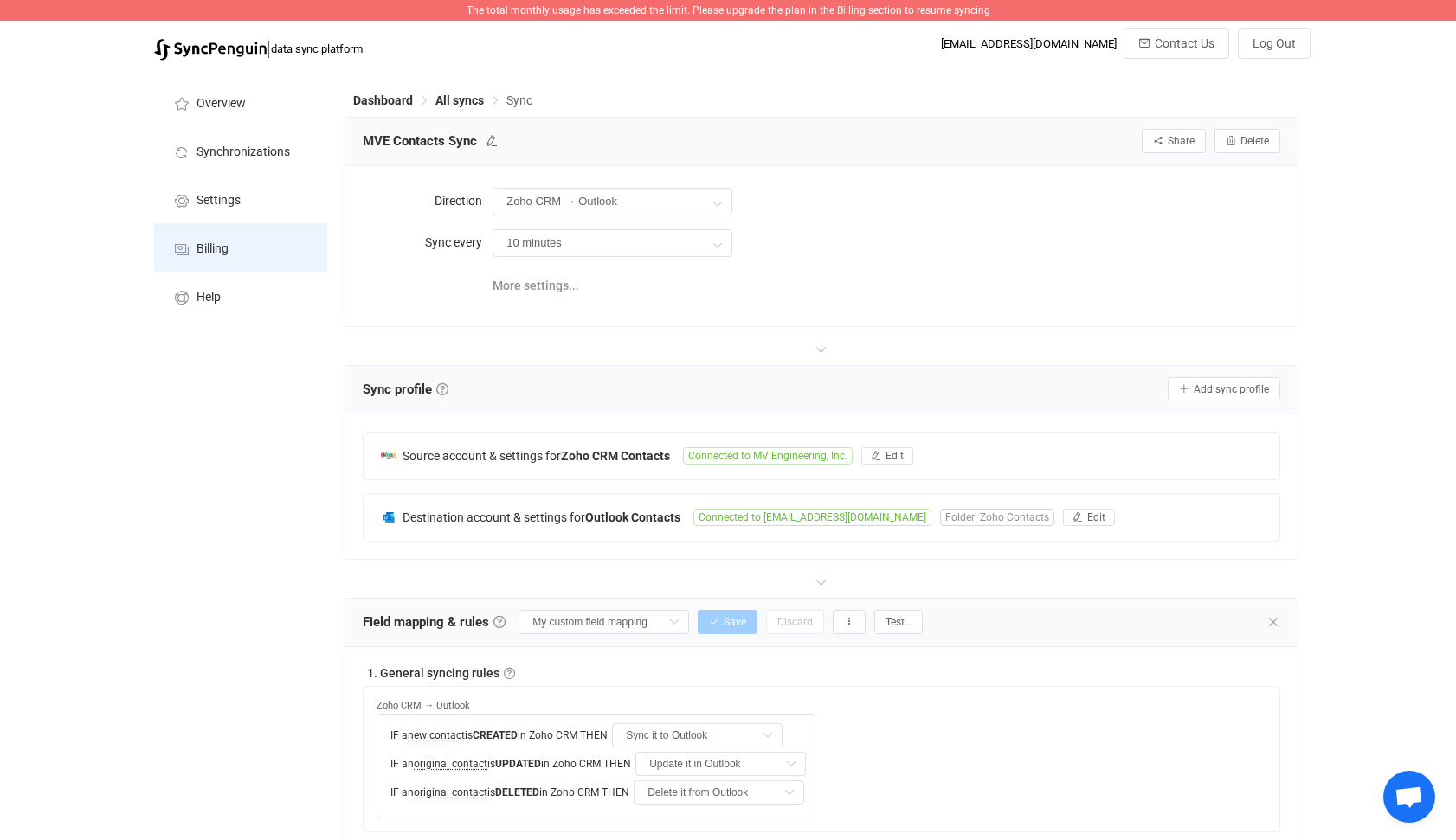
click at [207, 242] on span "Billing" at bounding box center [212, 249] width 32 height 14
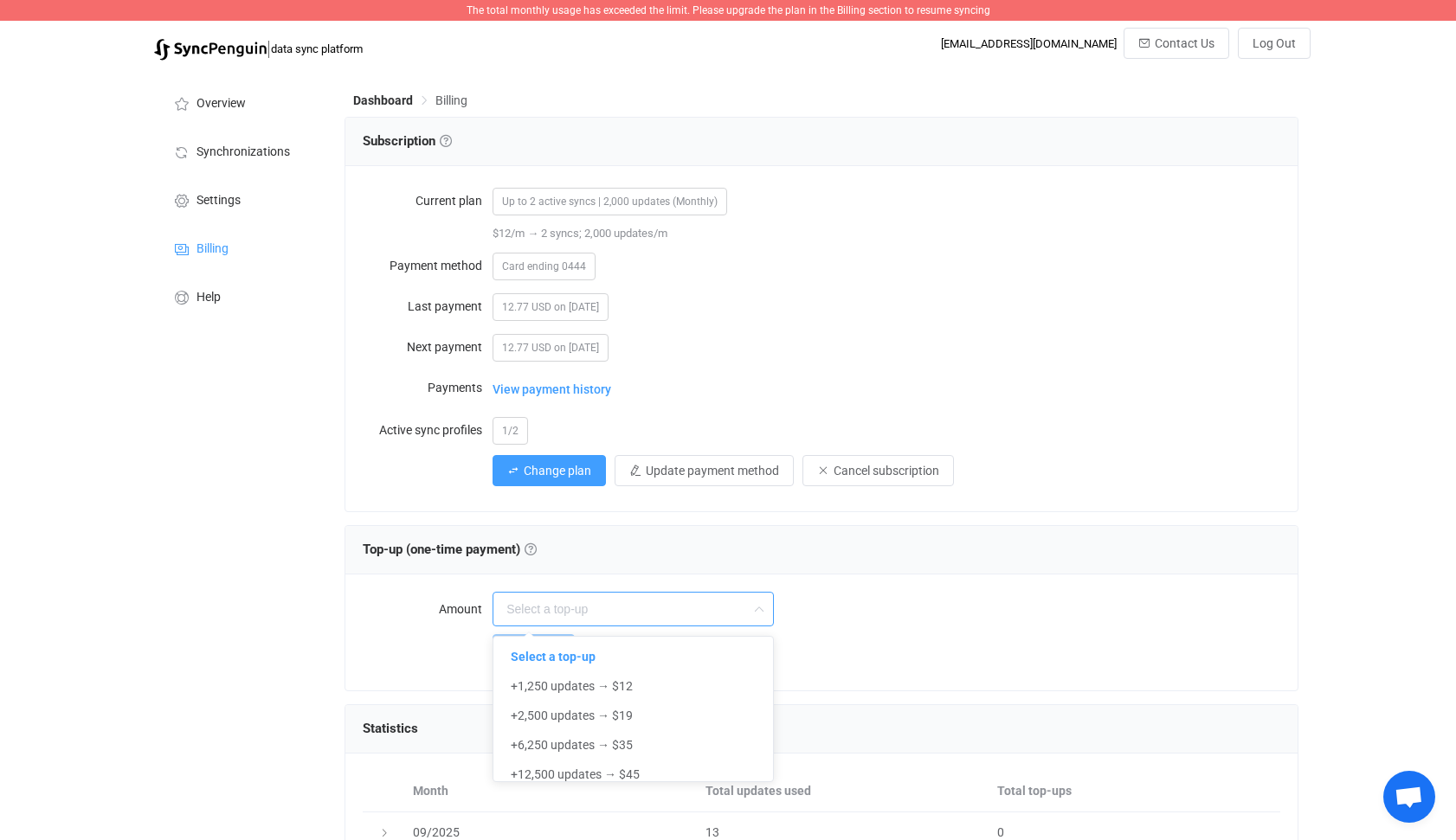
click at [620, 608] on input "text" at bounding box center [633, 609] width 281 height 35
click at [563, 713] on span "+2,500 updates → $19" at bounding box center [572, 715] width 122 height 14
type input "+2,500 updates → $19"
click at [537, 644] on span "Top up" at bounding box center [542, 650] width 37 height 14
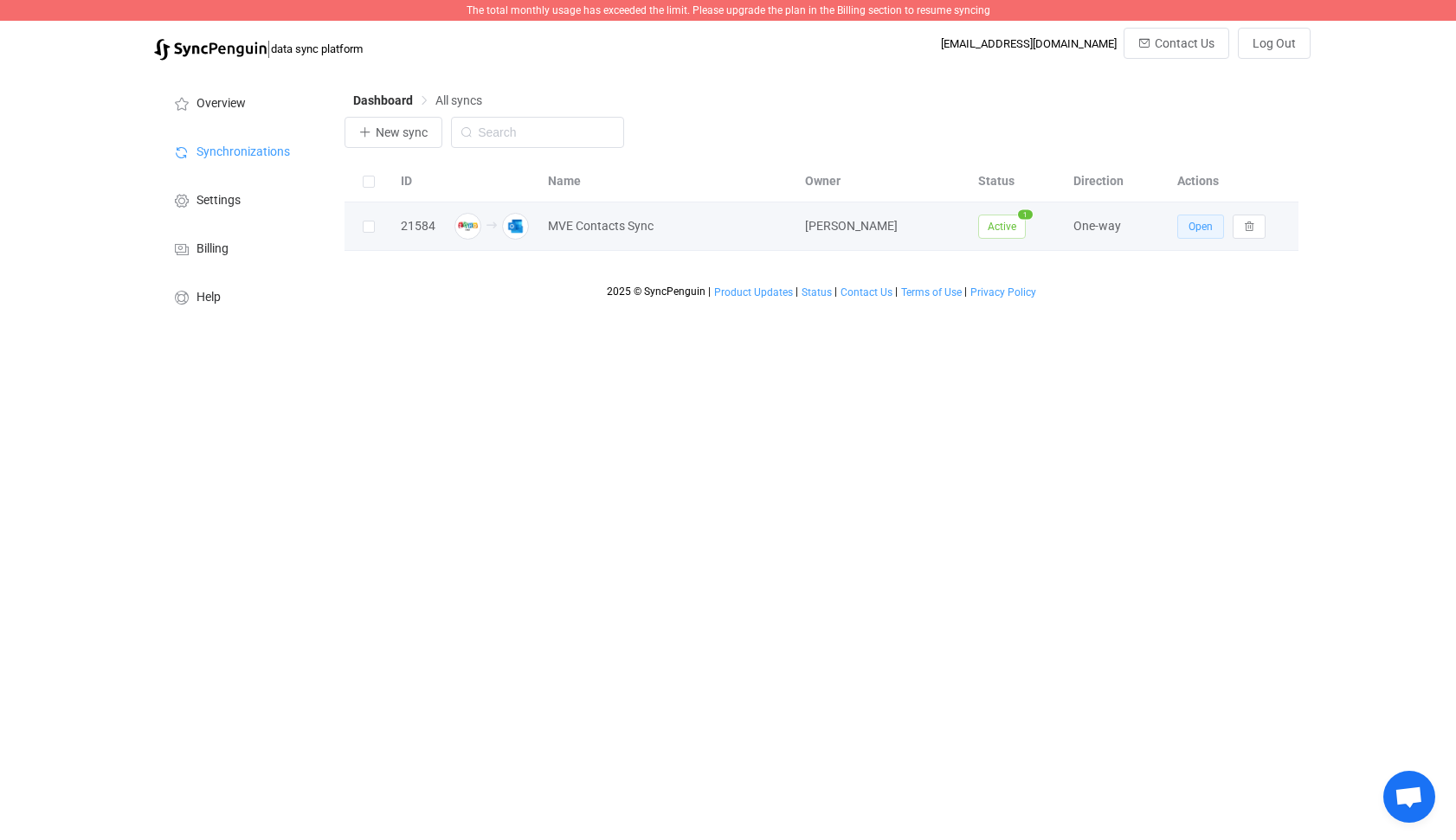
click at [1199, 228] on span "Open" at bounding box center [1200, 227] width 24 height 12
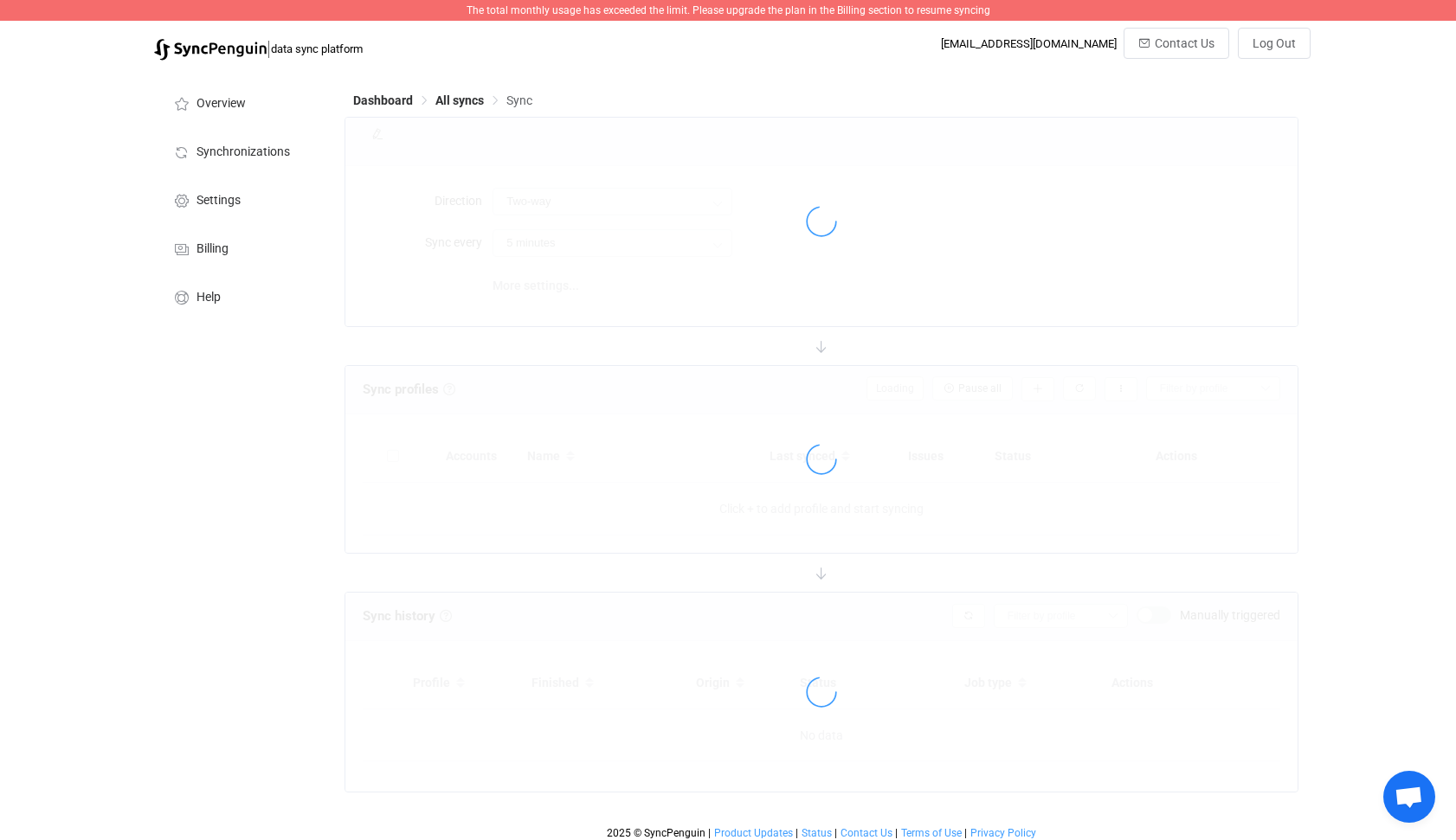
type input "Zoho CRM → Outlook"
type input "10 minutes"
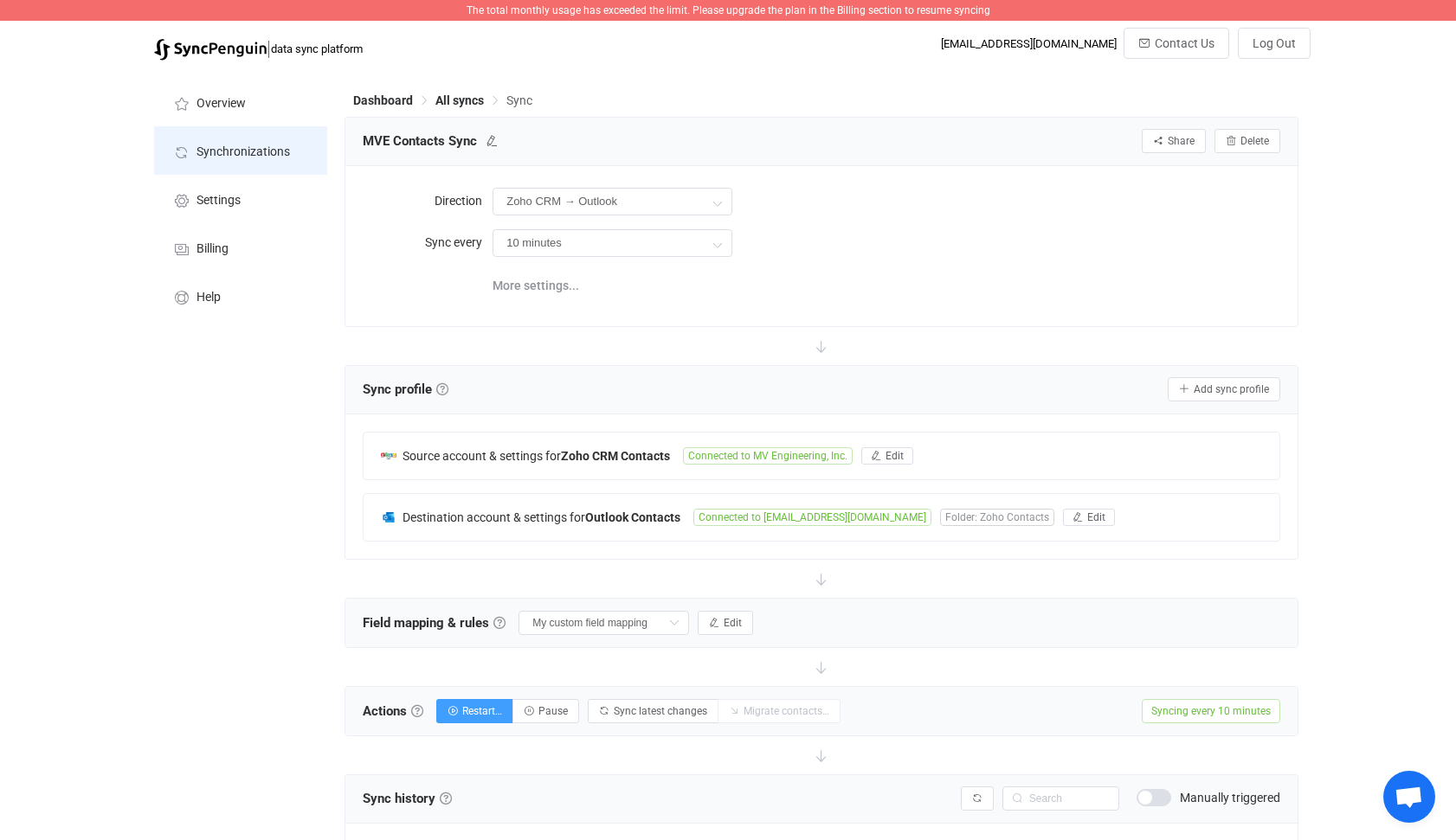
click at [235, 150] on span "Synchronizations" at bounding box center [243, 152] width 93 height 14
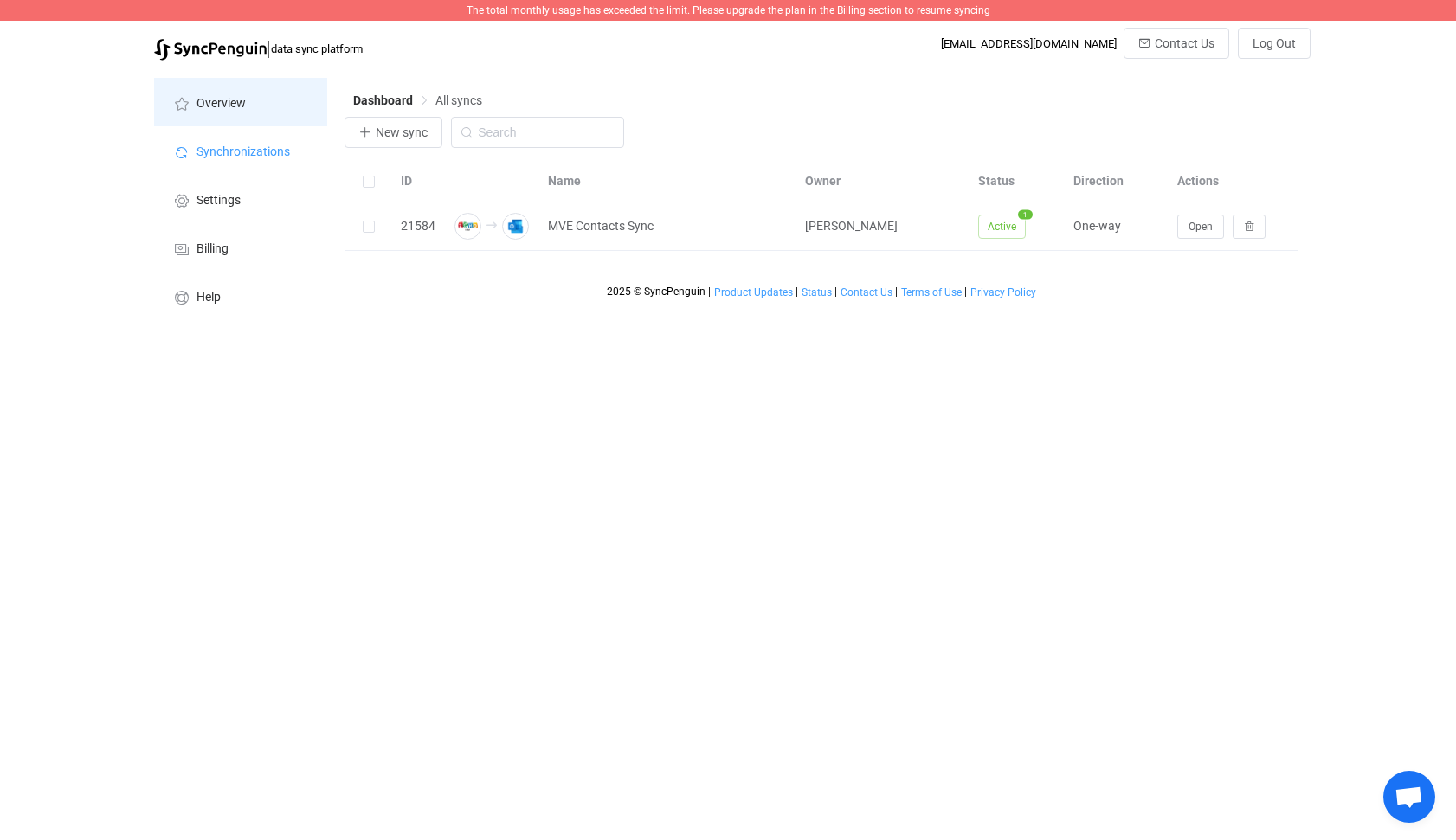
click at [214, 106] on span "Overview" at bounding box center [221, 104] width 49 height 14
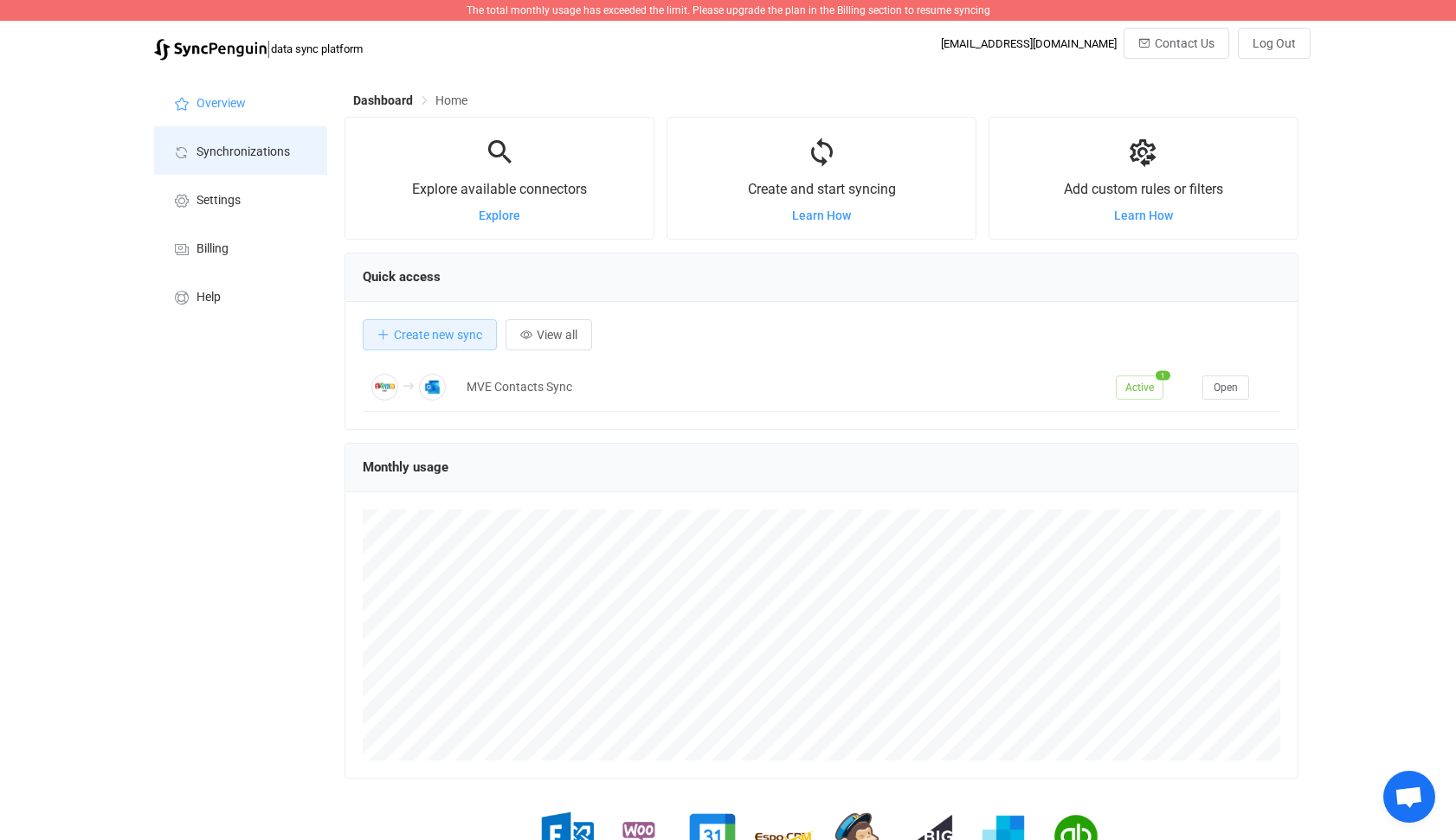
click at [238, 148] on span "Synchronizations" at bounding box center [243, 152] width 93 height 14
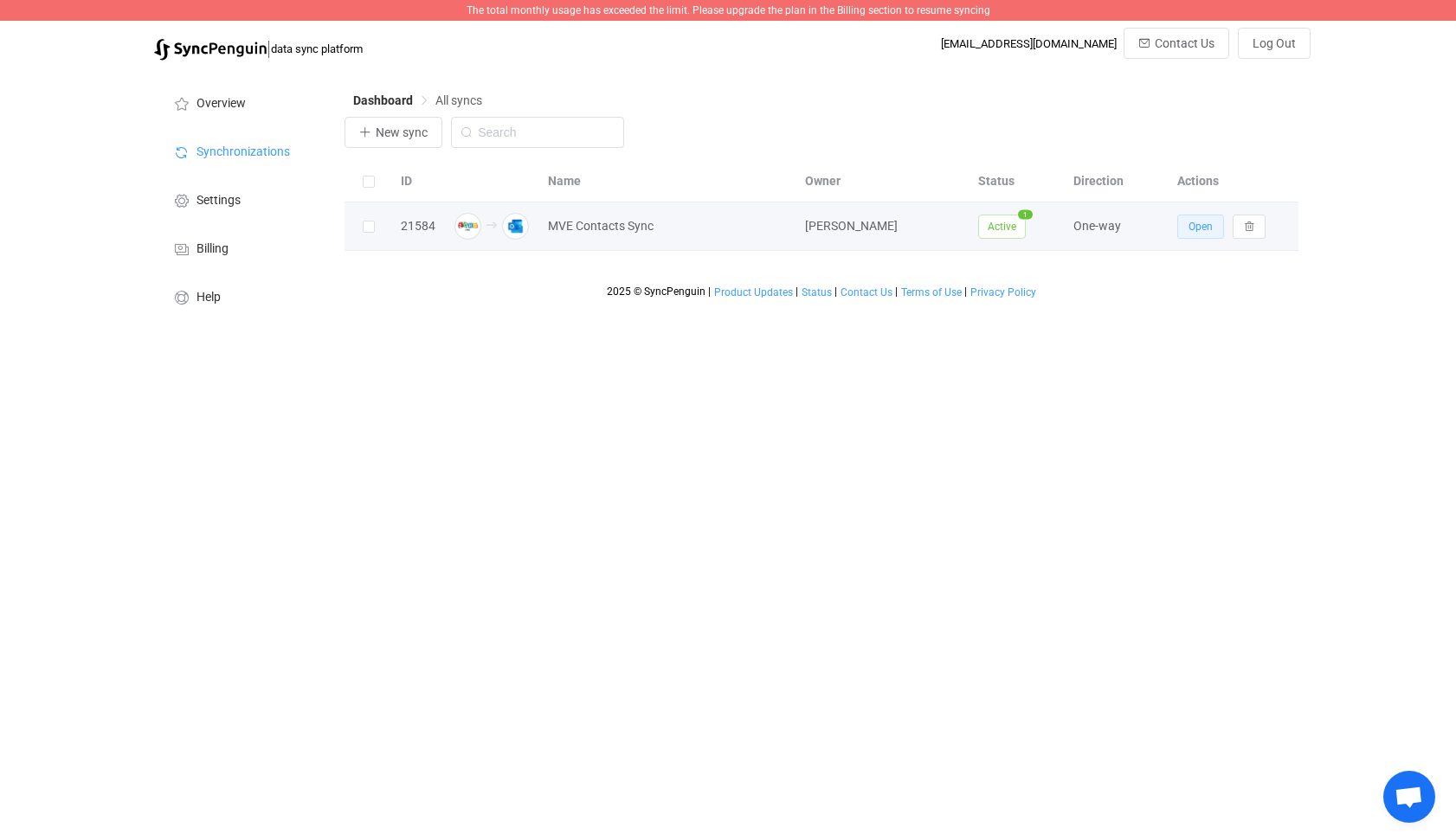
click at [1206, 230] on span "Open" at bounding box center [1200, 227] width 24 height 12
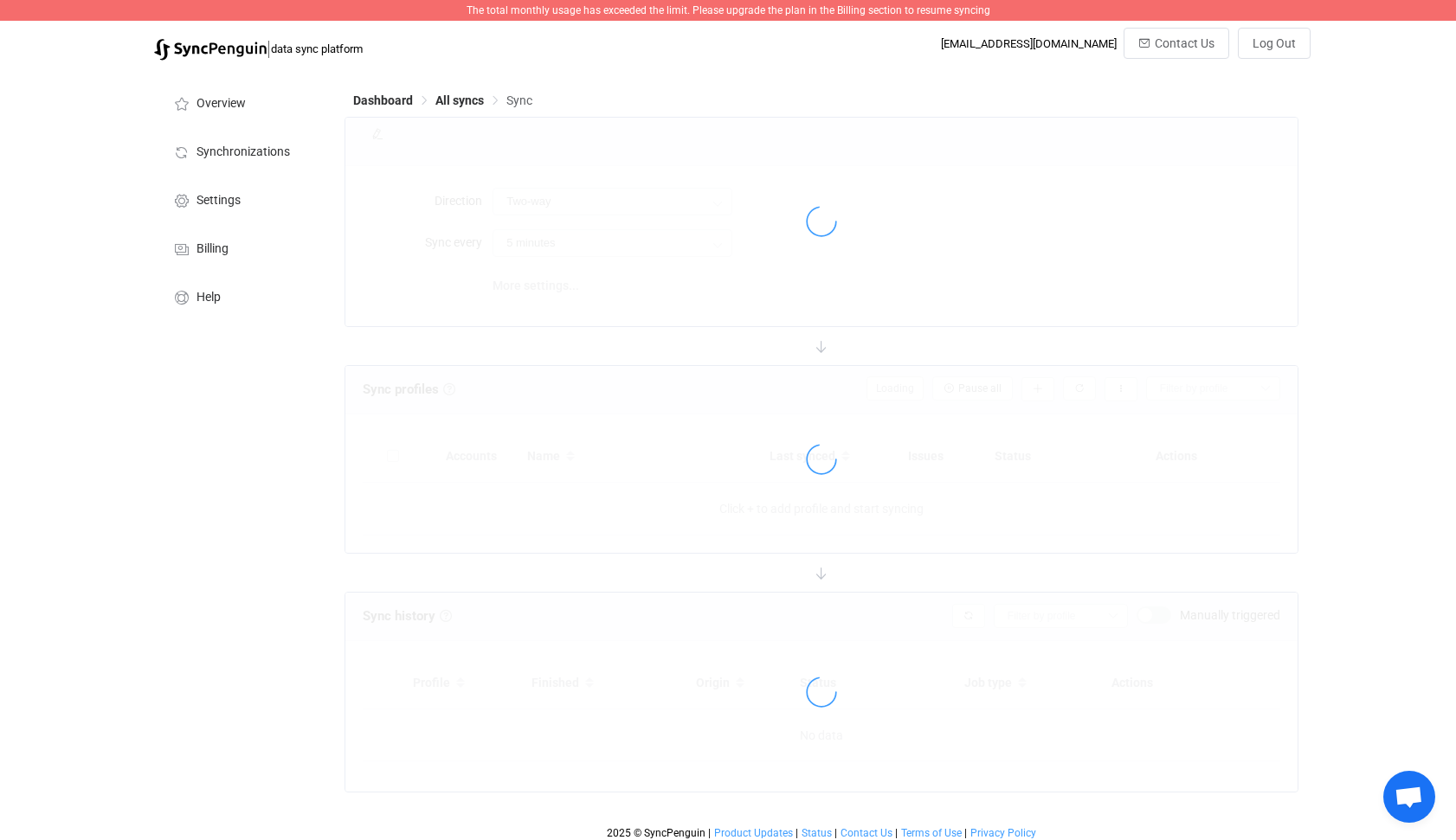
type input "Zoho CRM → Outlook"
type input "10 minutes"
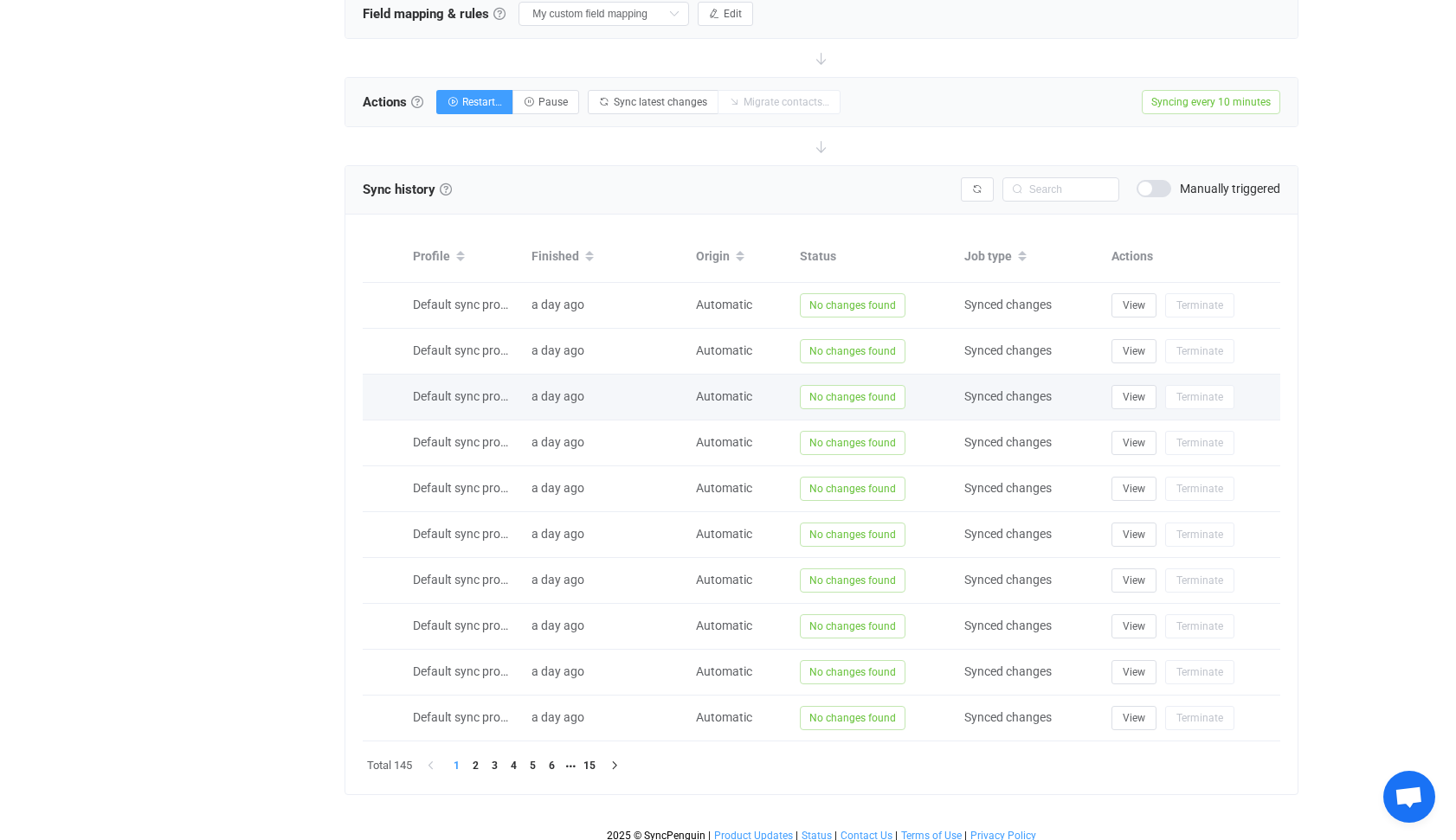
scroll to position [617, 0]
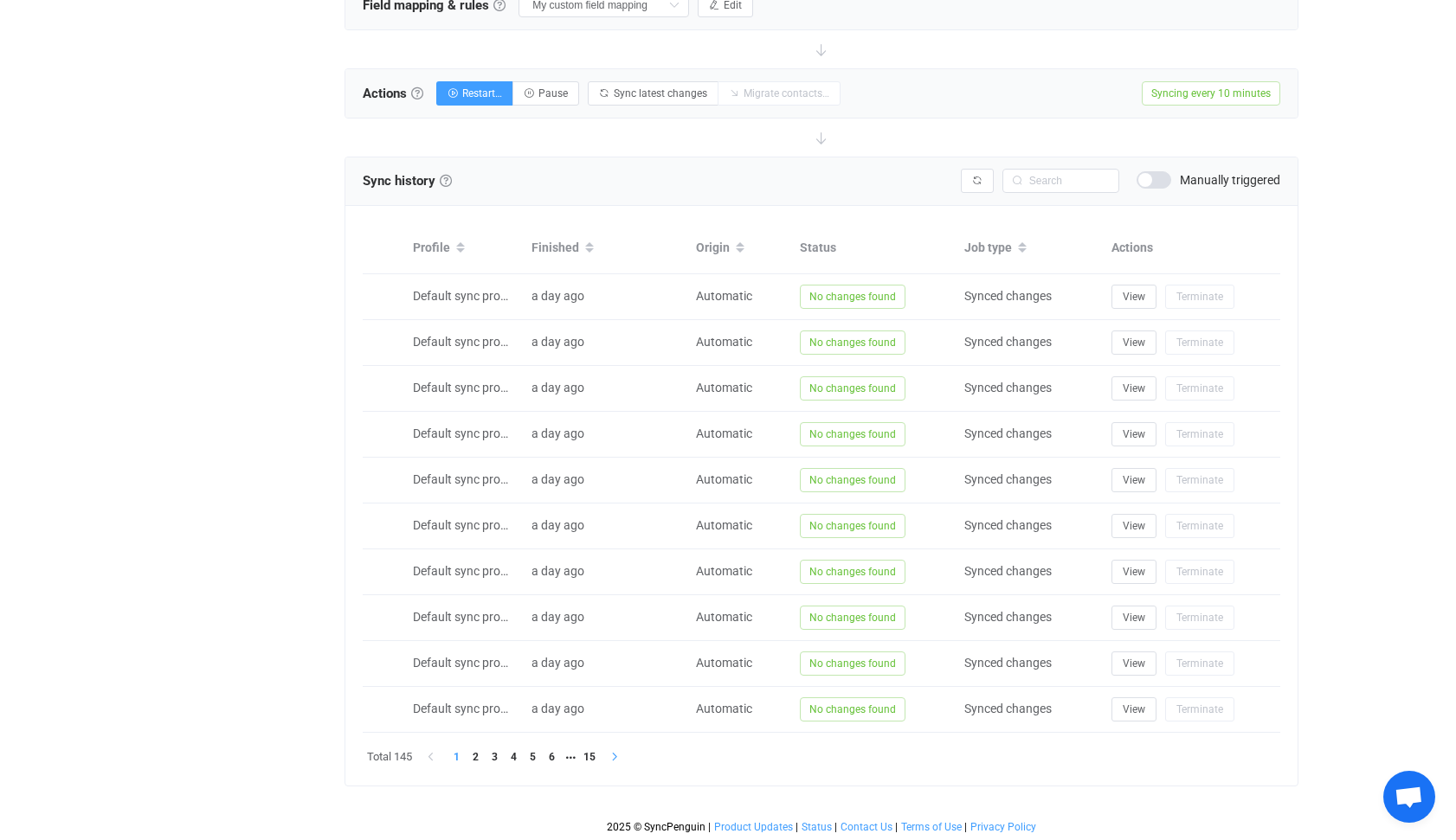
click at [614, 753] on icon "button" at bounding box center [615, 757] width 10 height 10
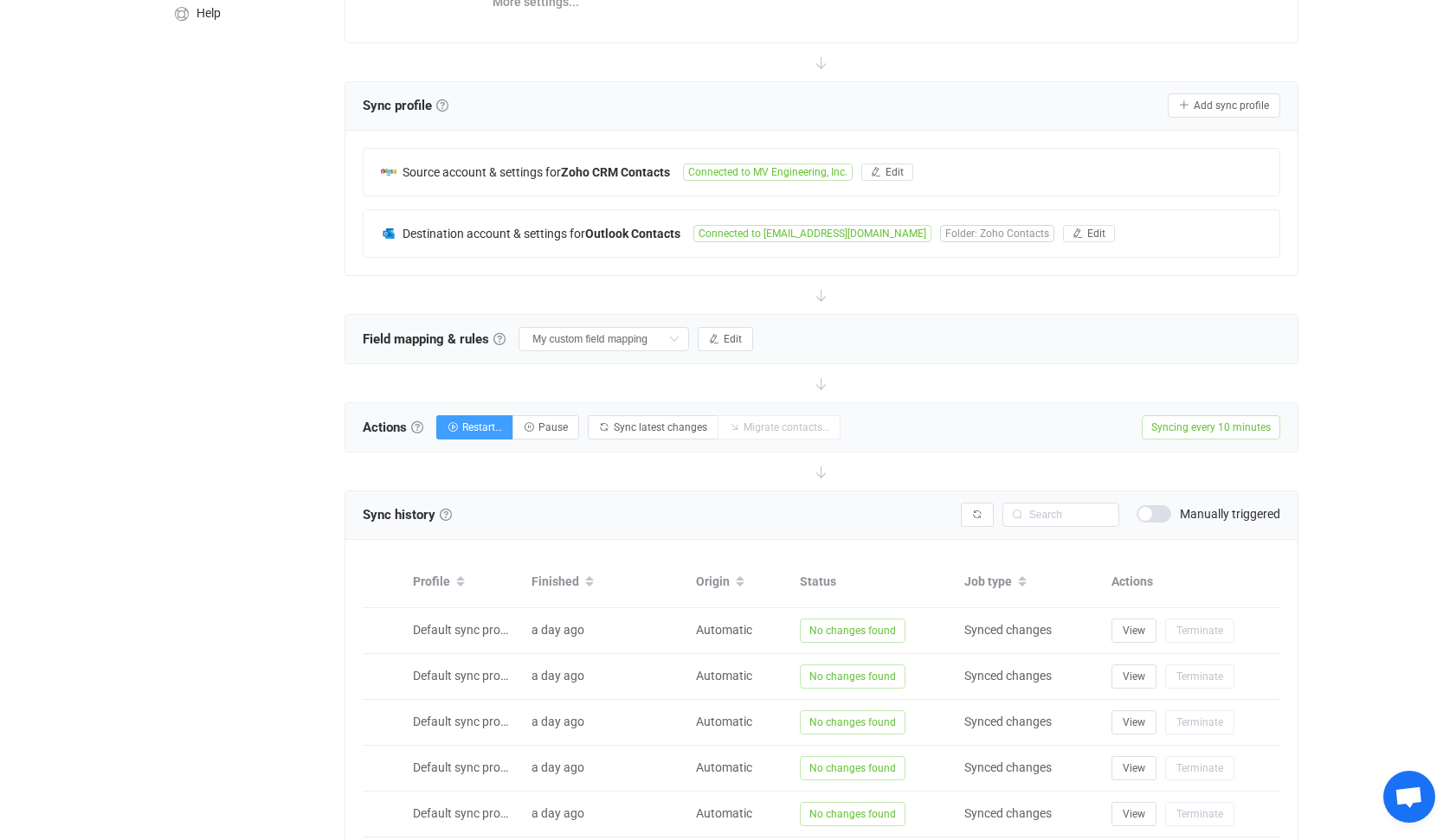
scroll to position [272, 0]
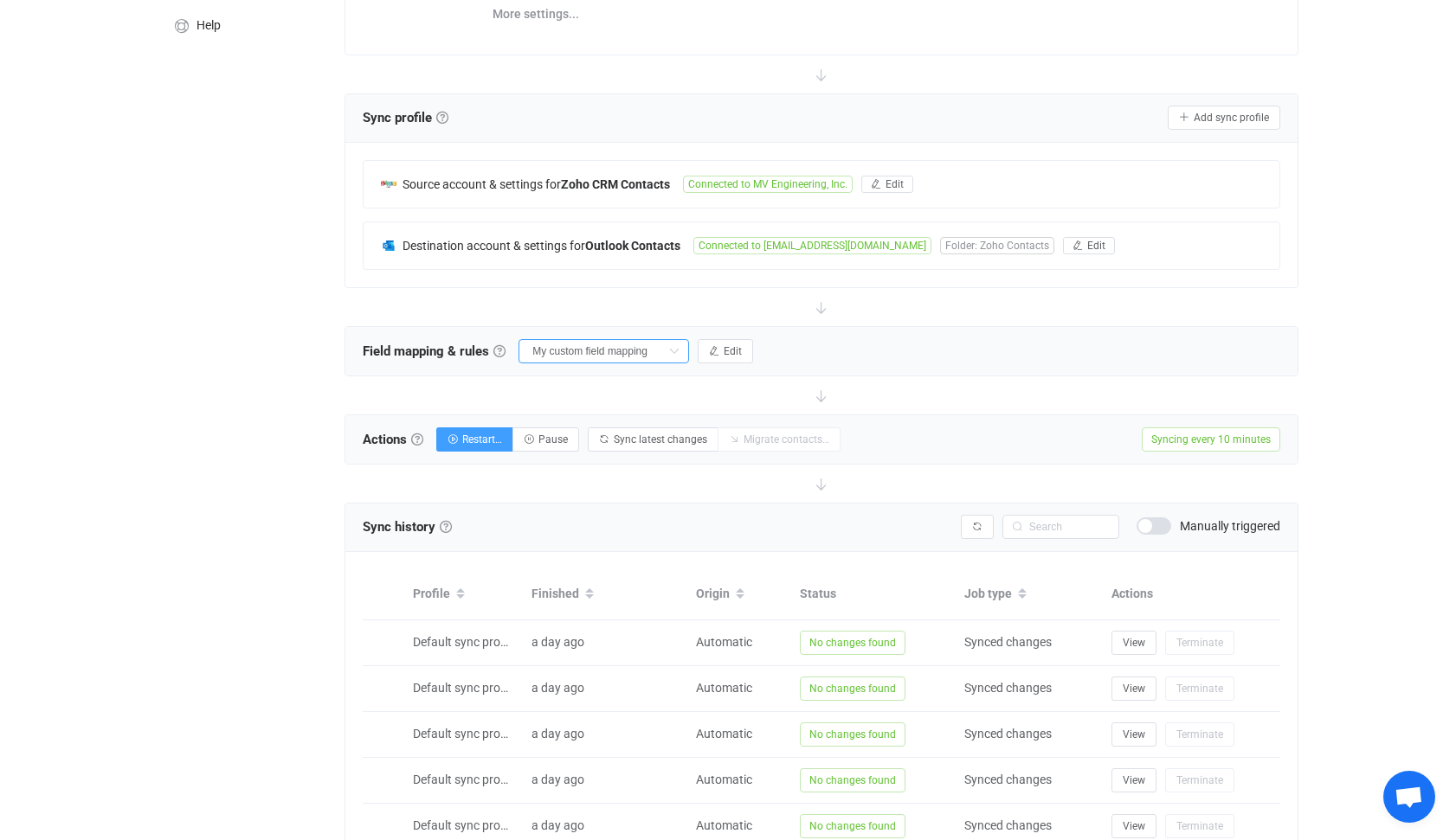
click at [631, 352] on input "My custom field mapping" at bounding box center [603, 351] width 170 height 24
click at [614, 495] on span "My custom field mapping" at bounding box center [609, 494] width 139 height 30
click at [723, 350] on span "Edit" at bounding box center [732, 351] width 18 height 12
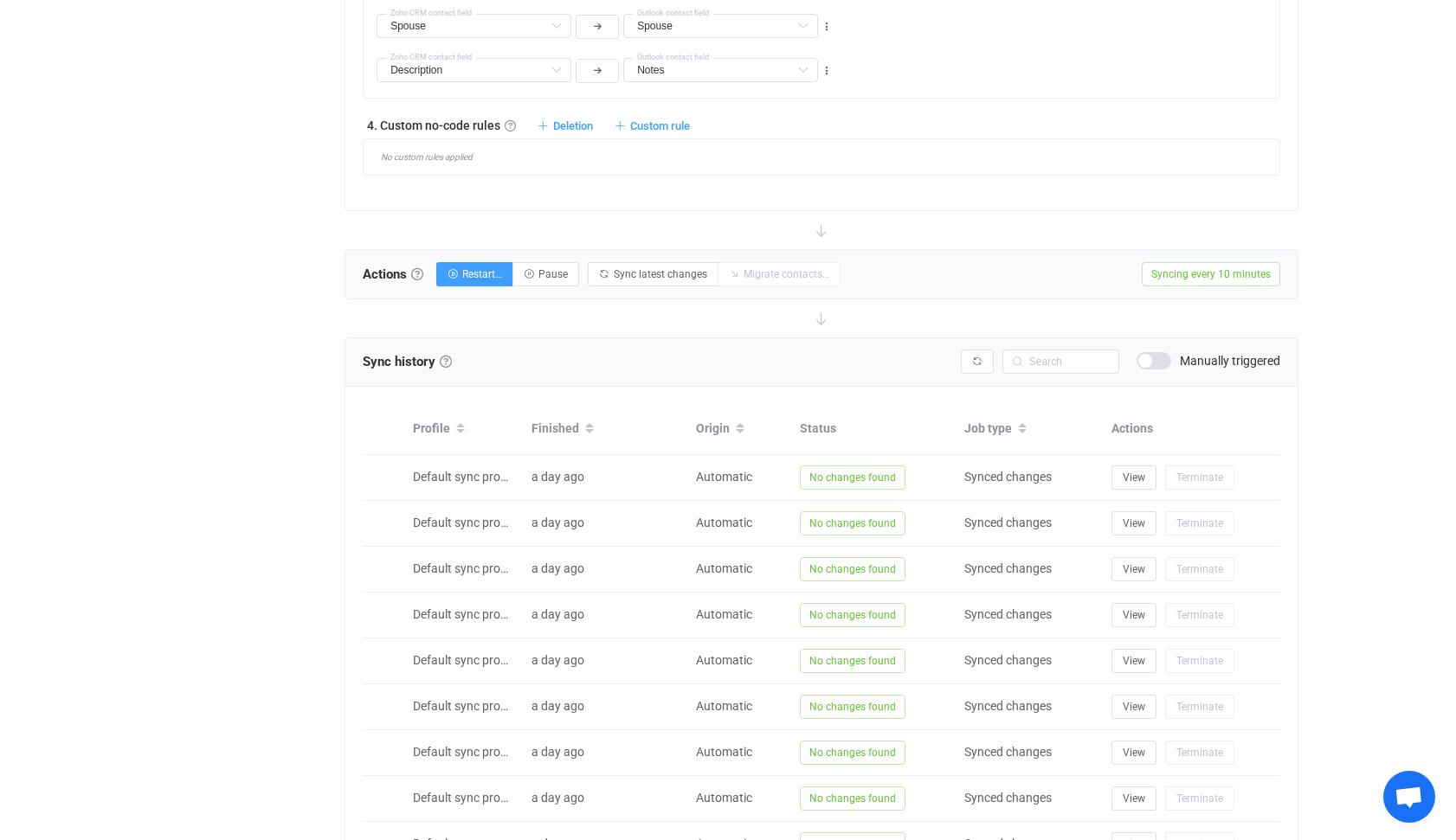
scroll to position [1568, 0]
